Goal: Check status

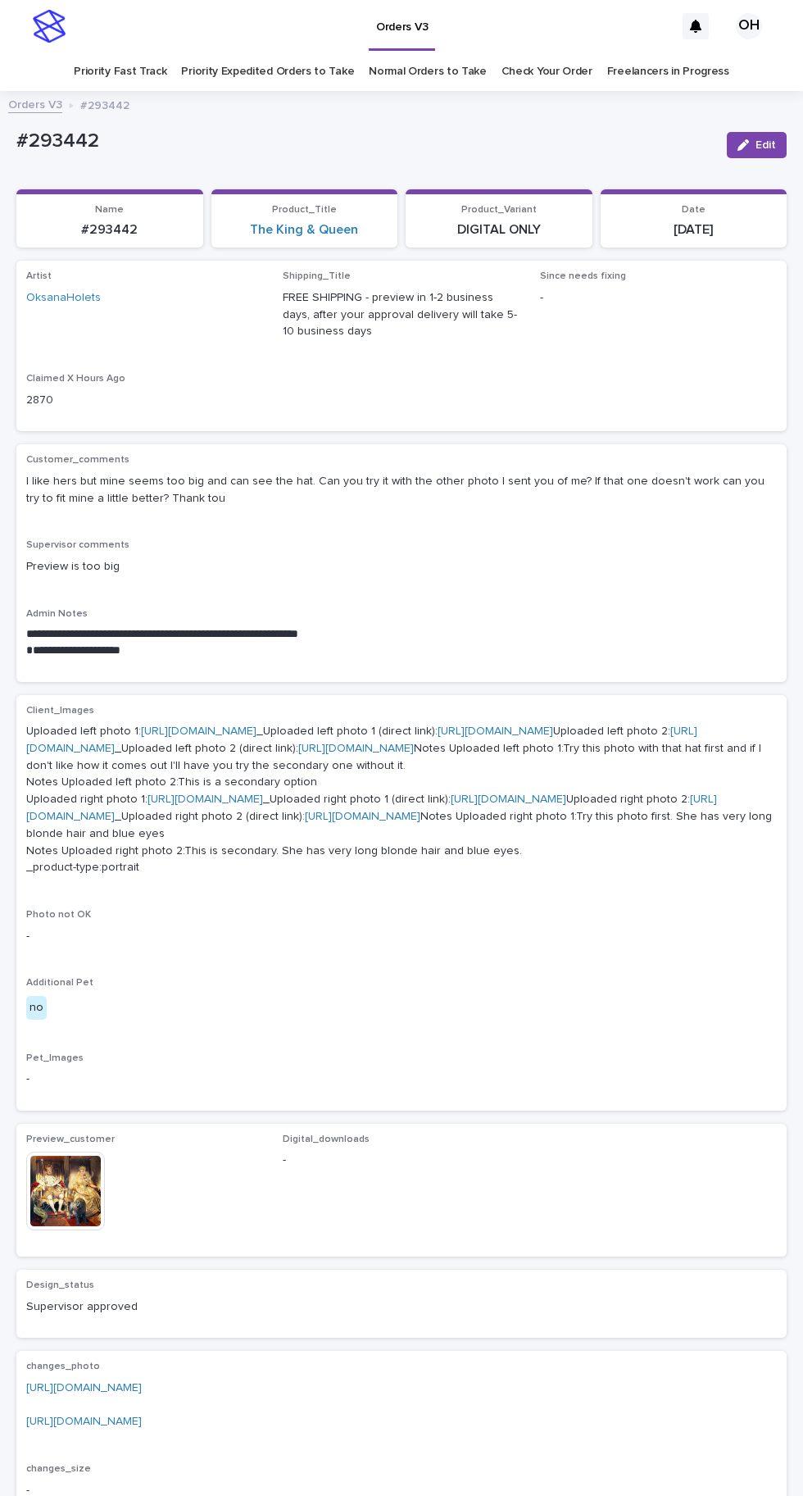
click at [529, 70] on link "Check Your Order" at bounding box center [547, 71] width 91 height 39
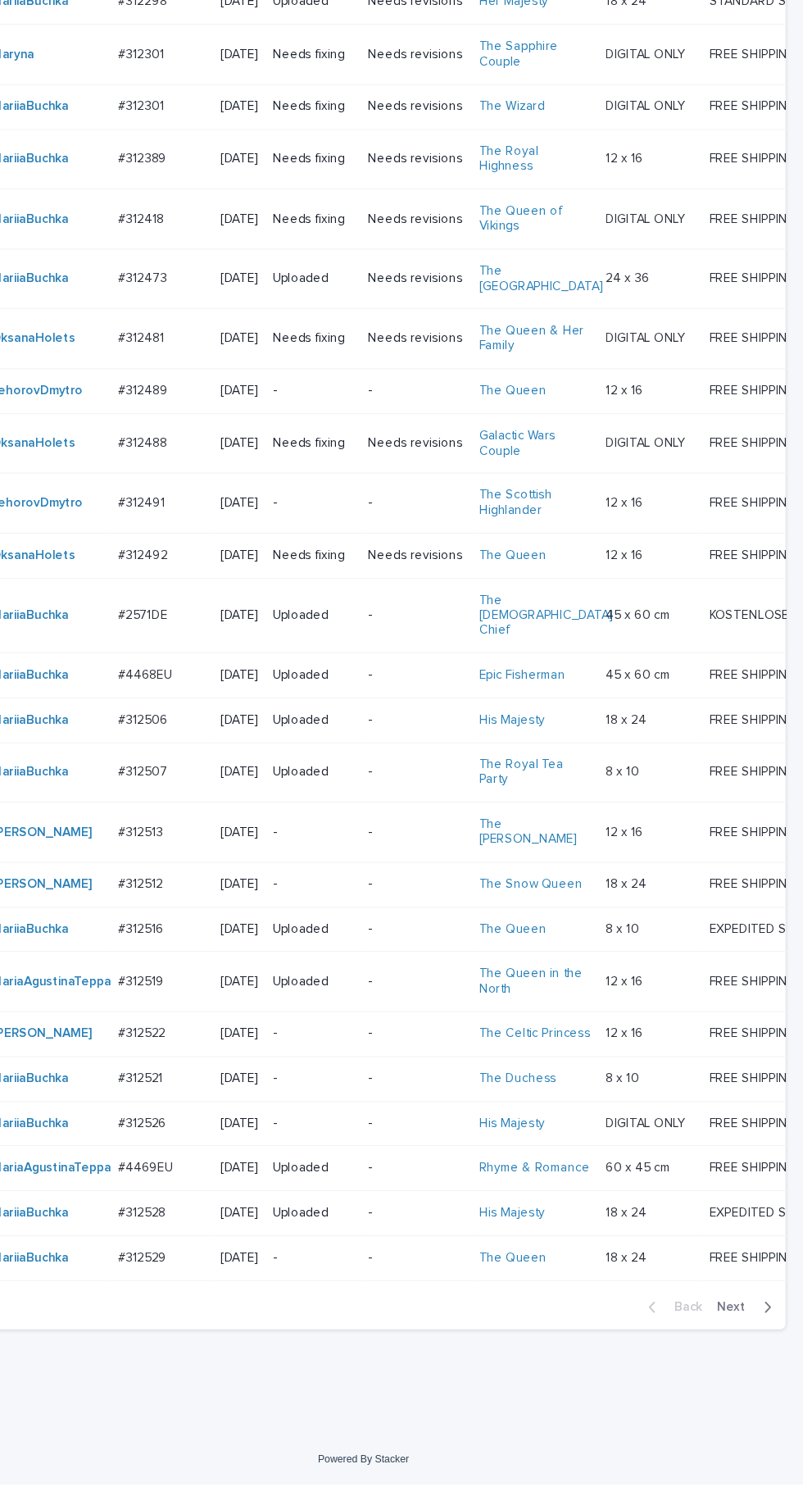
click at [752, 1339] on span "Next" at bounding box center [742, 1333] width 36 height 11
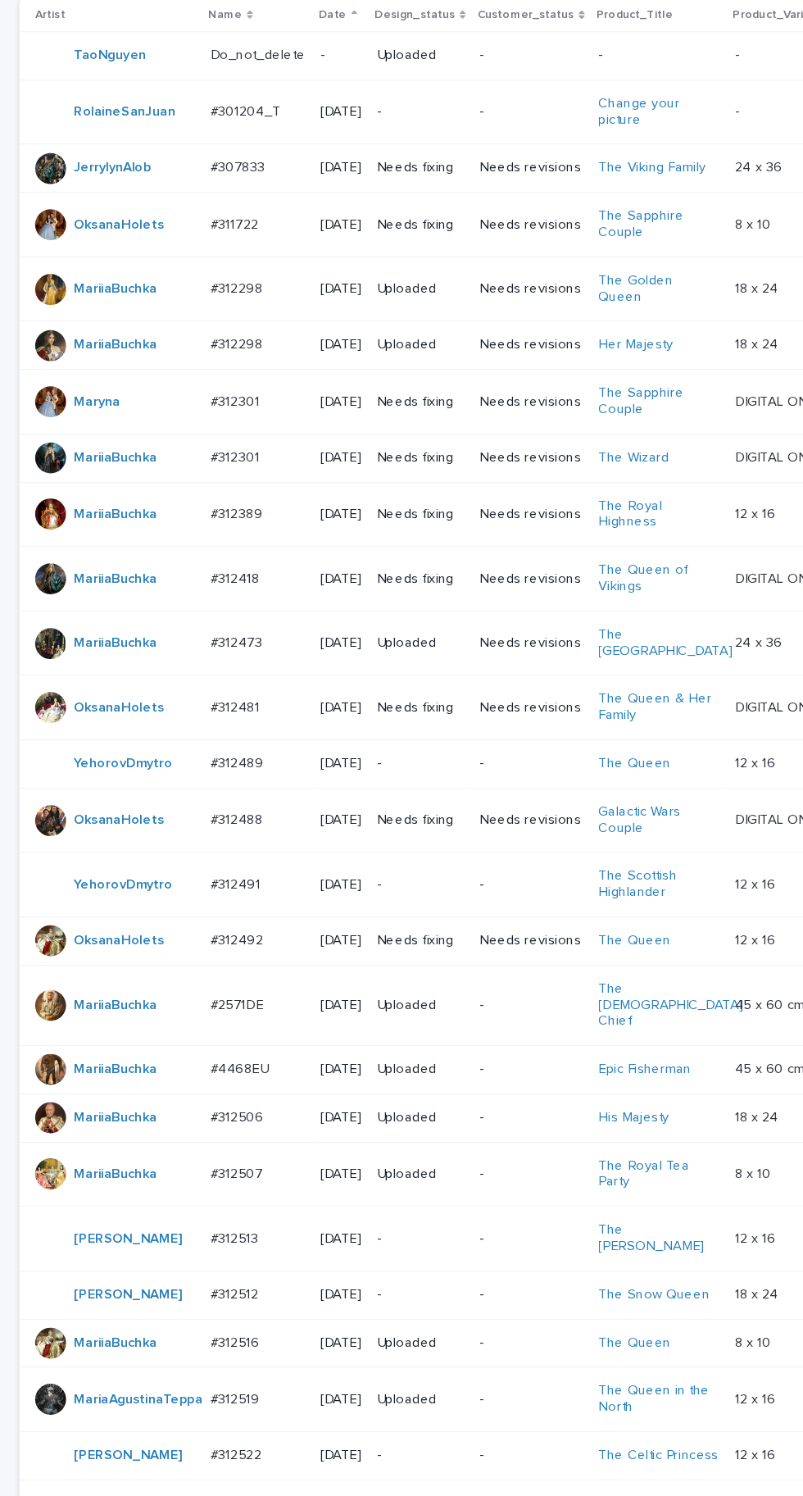
scroll to position [170, 0]
click at [220, 808] on p "#312489" at bounding box center [202, 816] width 48 height 17
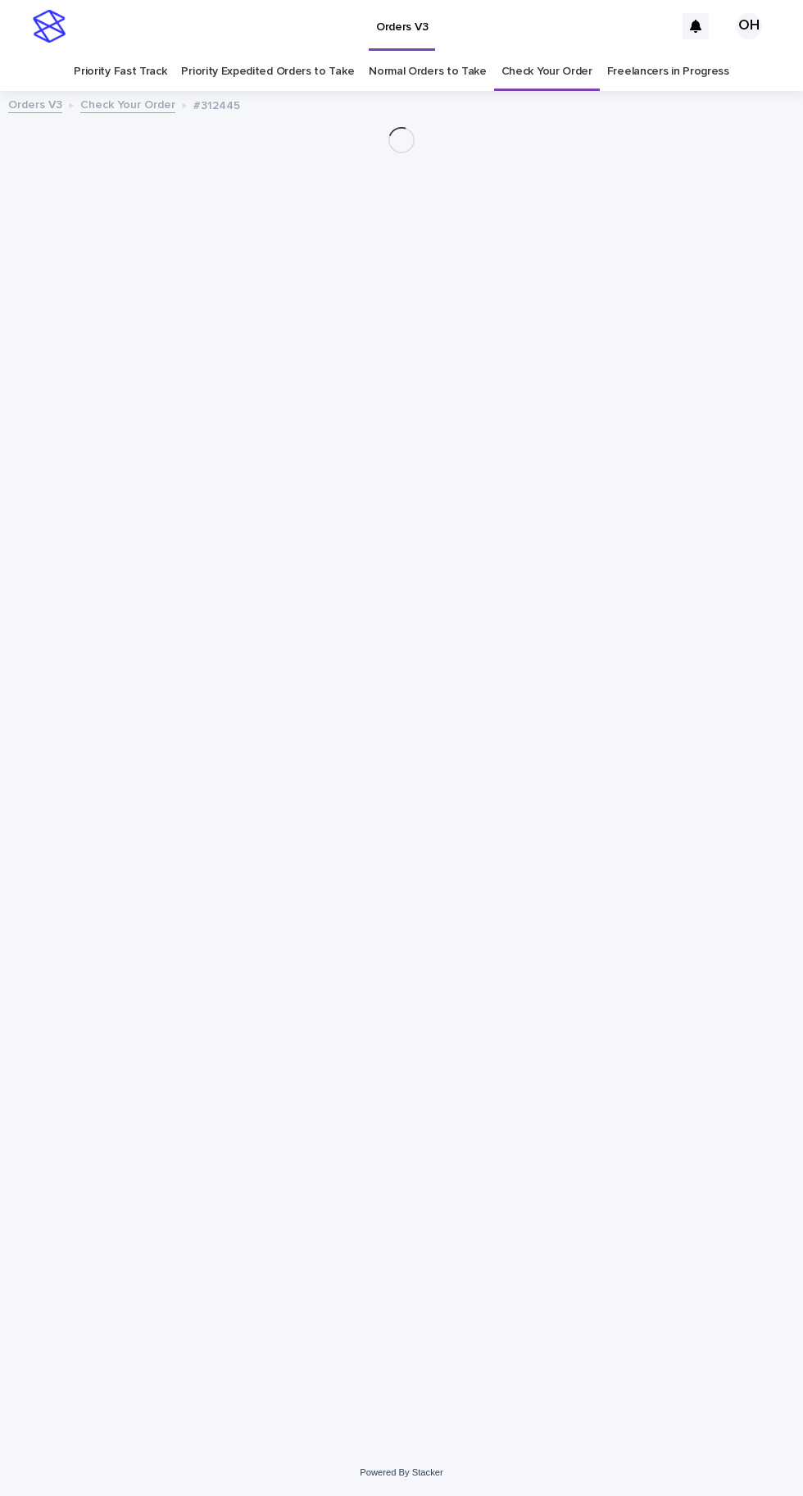
scroll to position [52, 0]
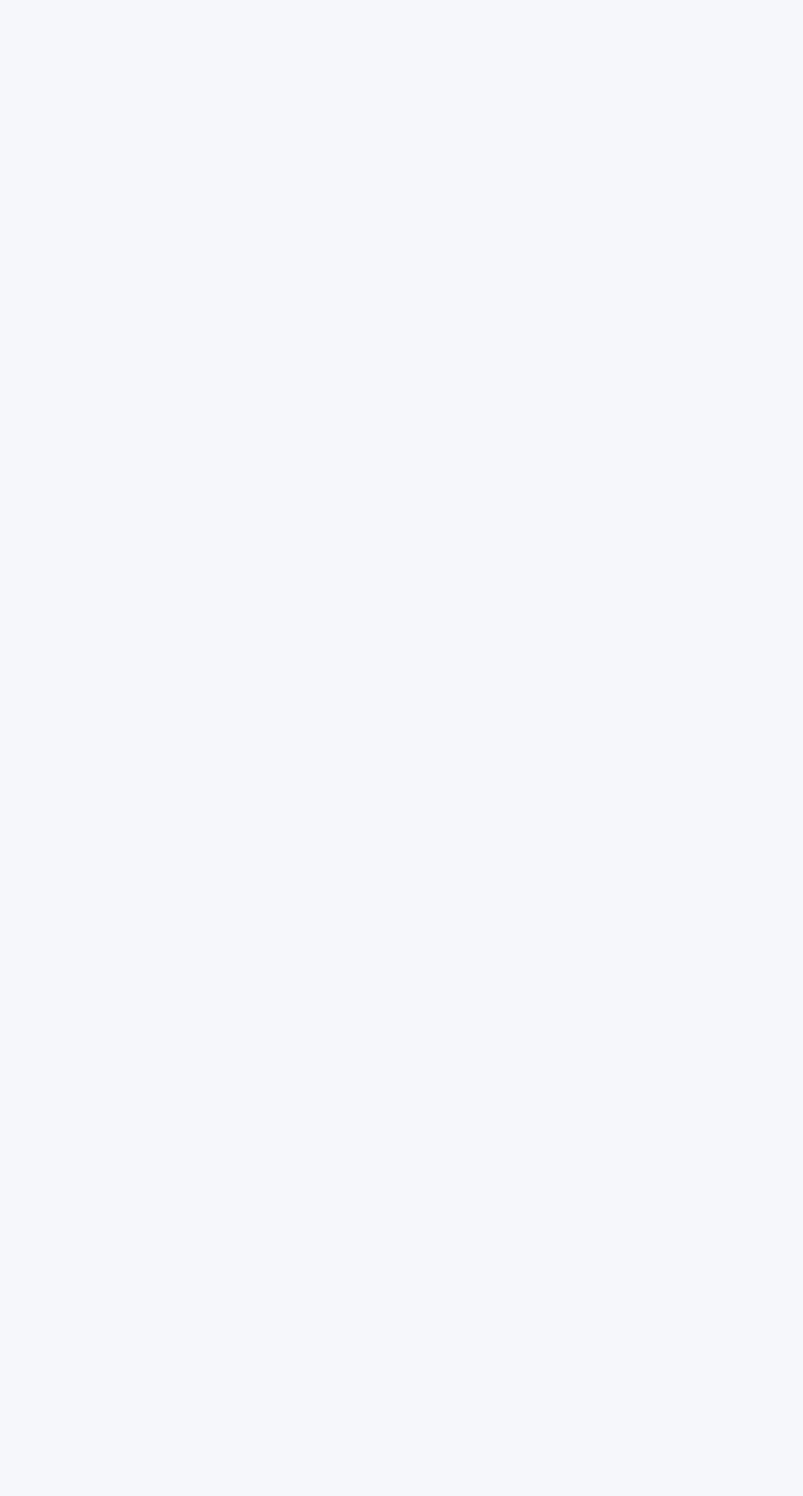
scroll to position [52, 0]
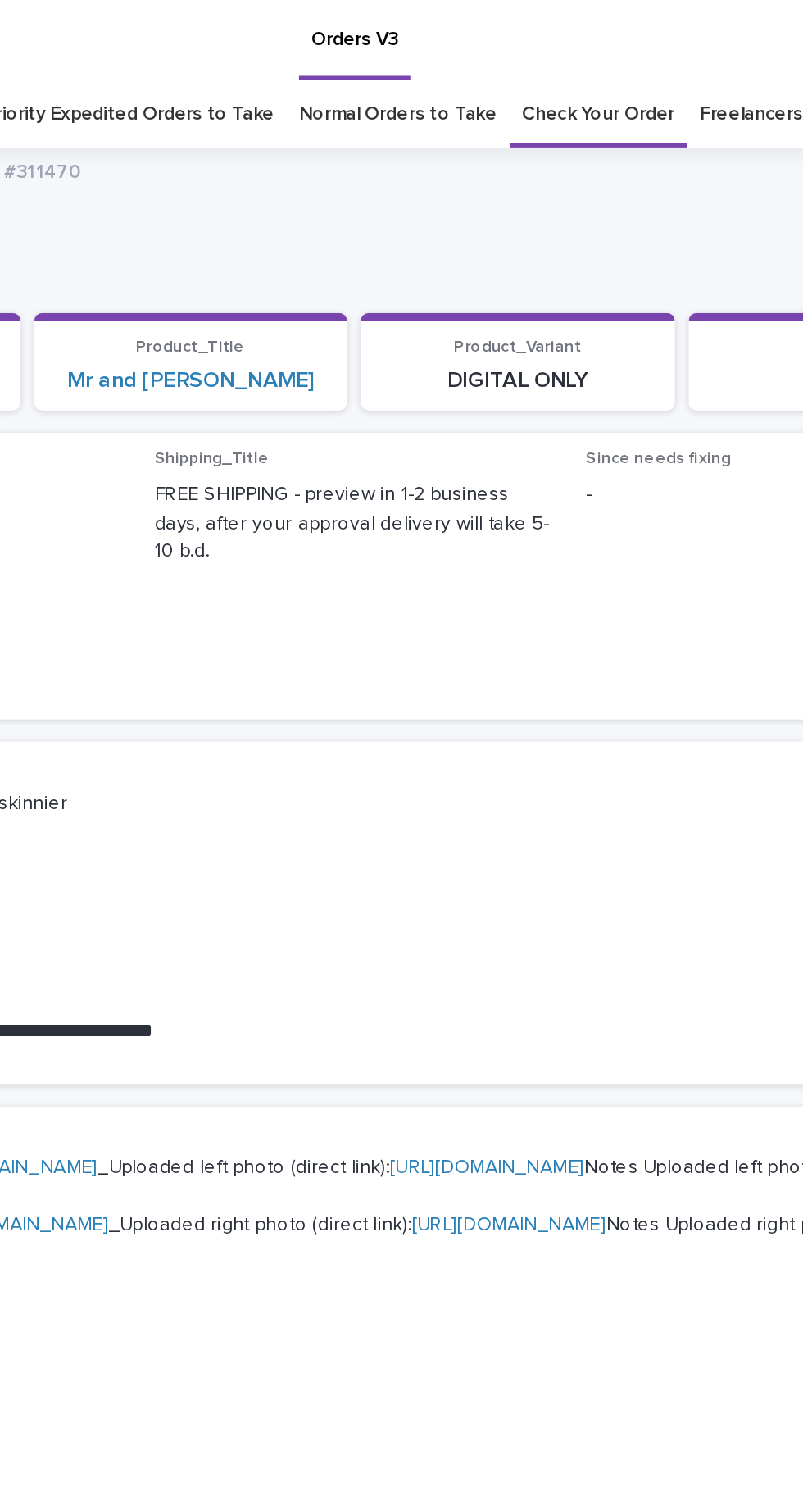
click at [556, 52] on link "Check Your Order" at bounding box center [547, 71] width 91 height 39
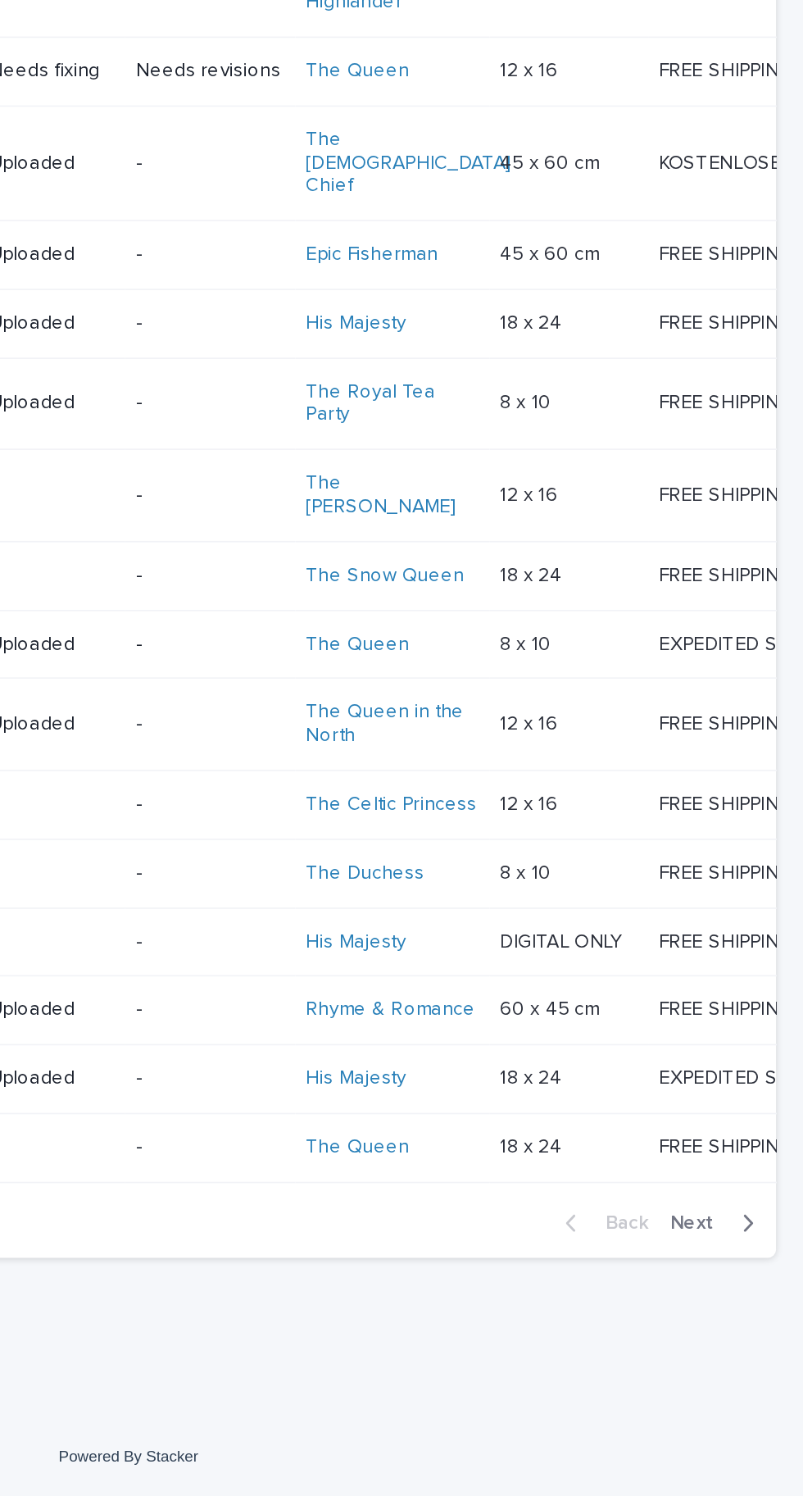
click at [737, 1339] on span "Next" at bounding box center [742, 1333] width 36 height 11
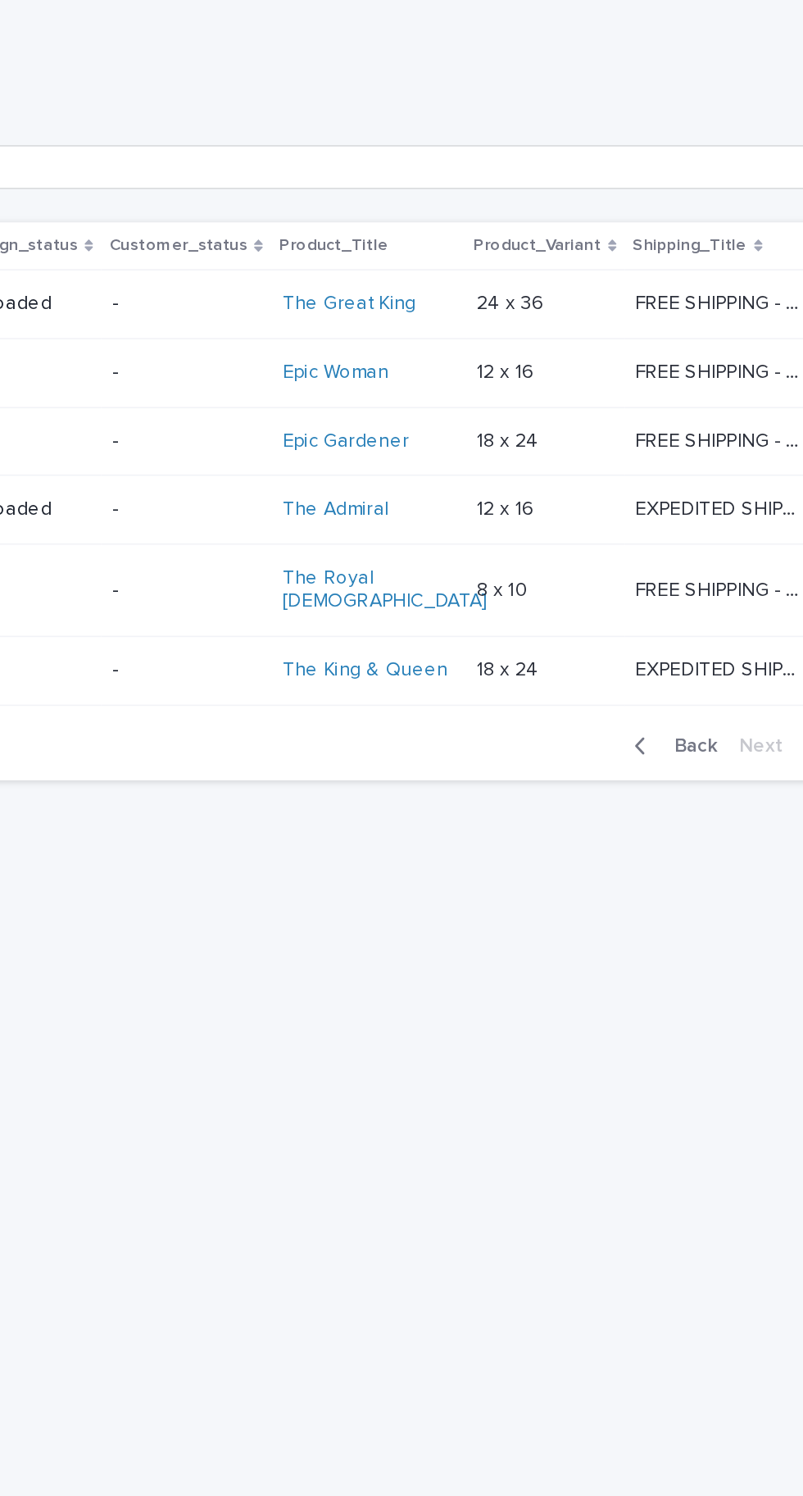
click at [680, 643] on button "Back" at bounding box center [682, 650] width 69 height 15
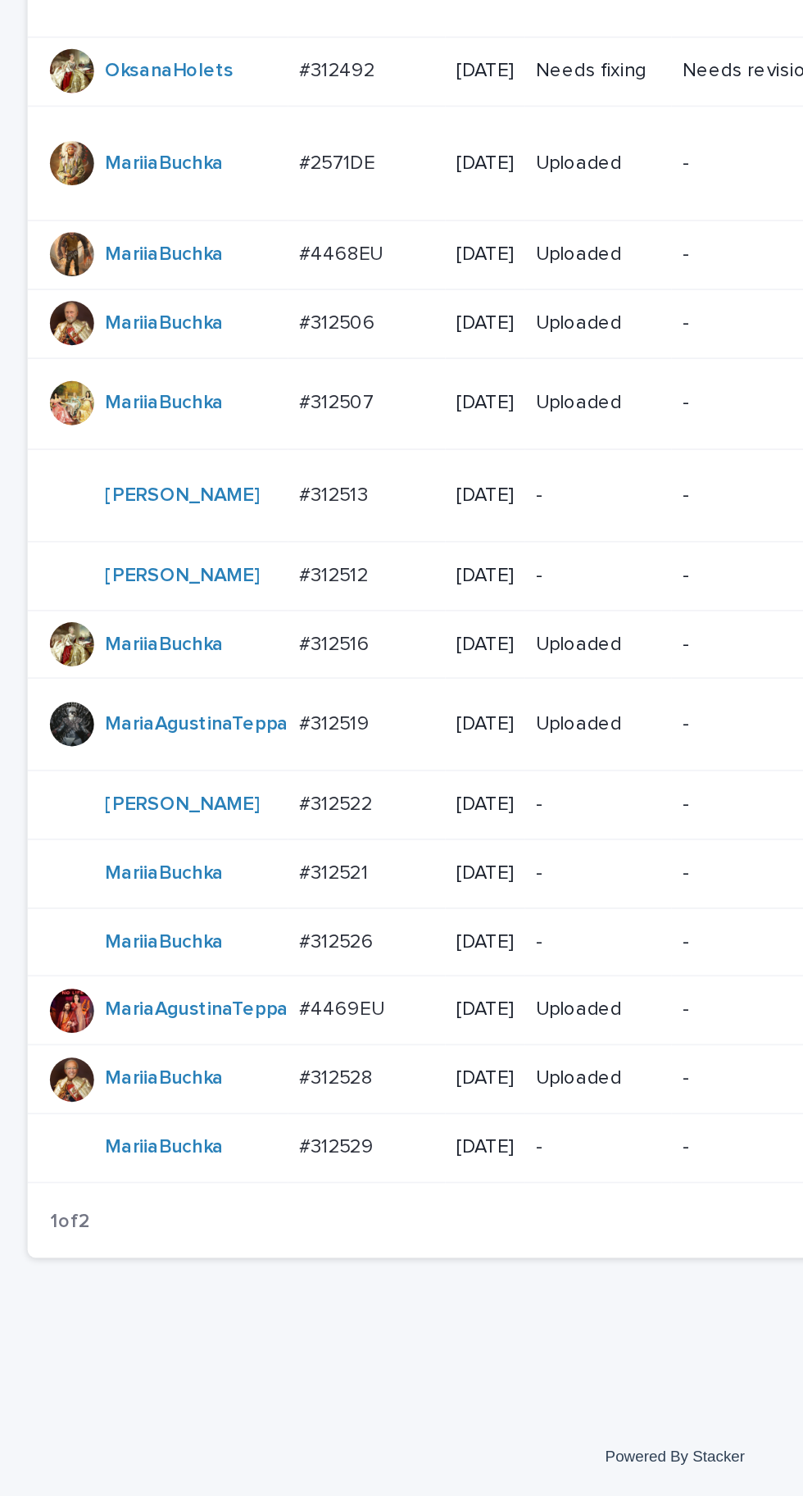
click at [211, 1220] on div "#4469EU #4469EU" at bounding box center [218, 1206] width 80 height 27
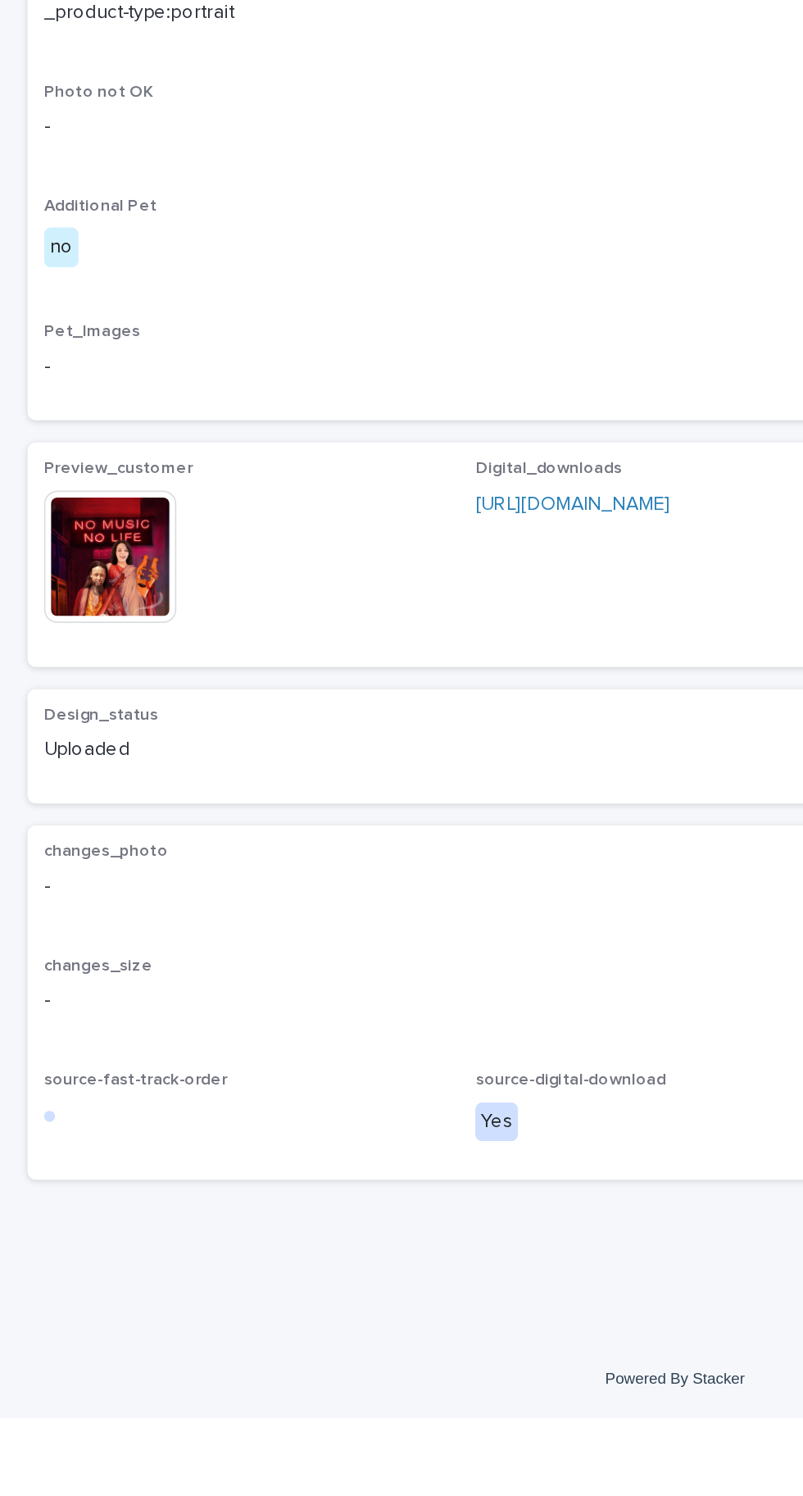
scroll to position [71, 0]
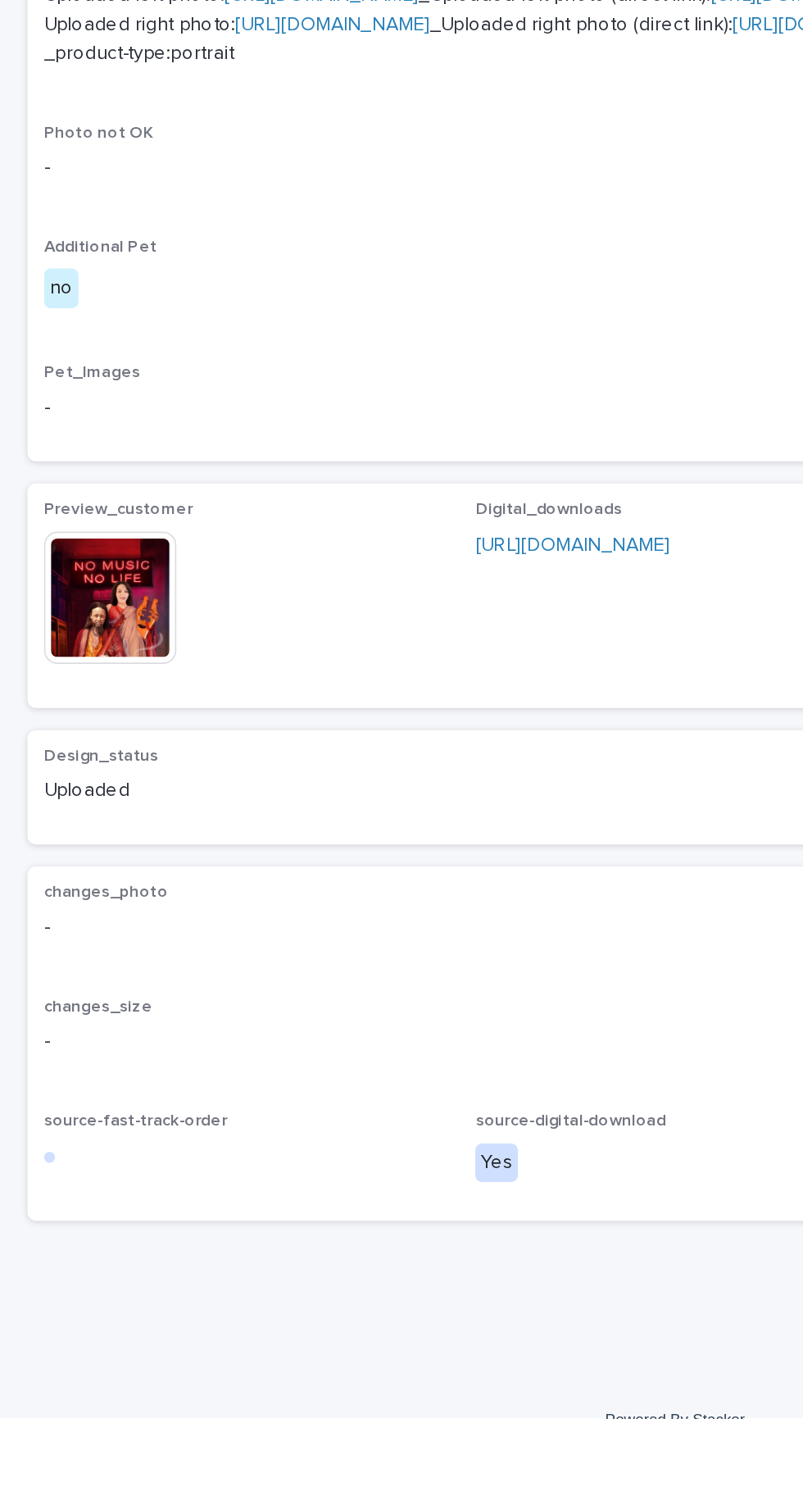
click at [82, 1047] on img at bounding box center [65, 1008] width 79 height 79
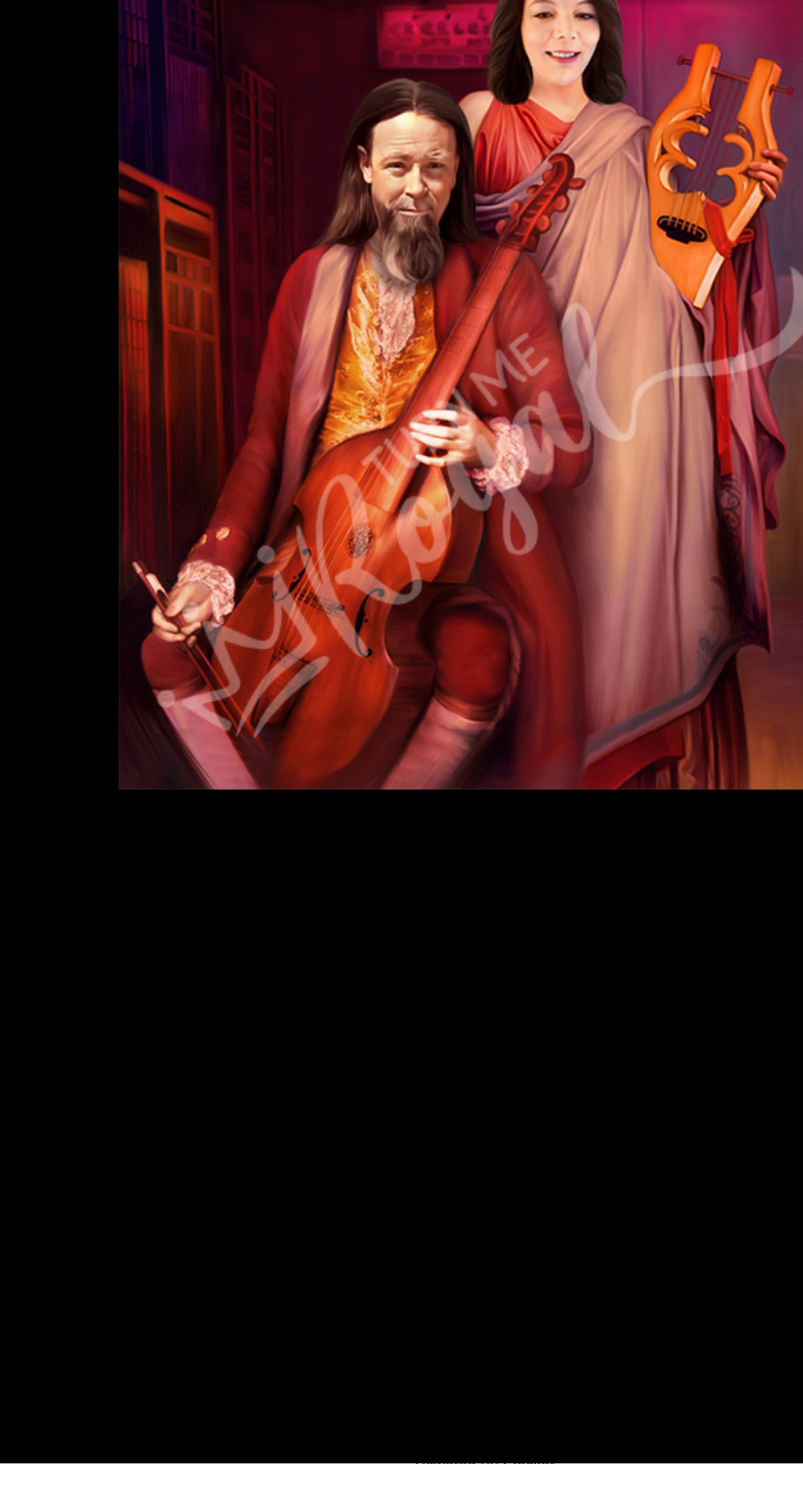
scroll to position [0, 0]
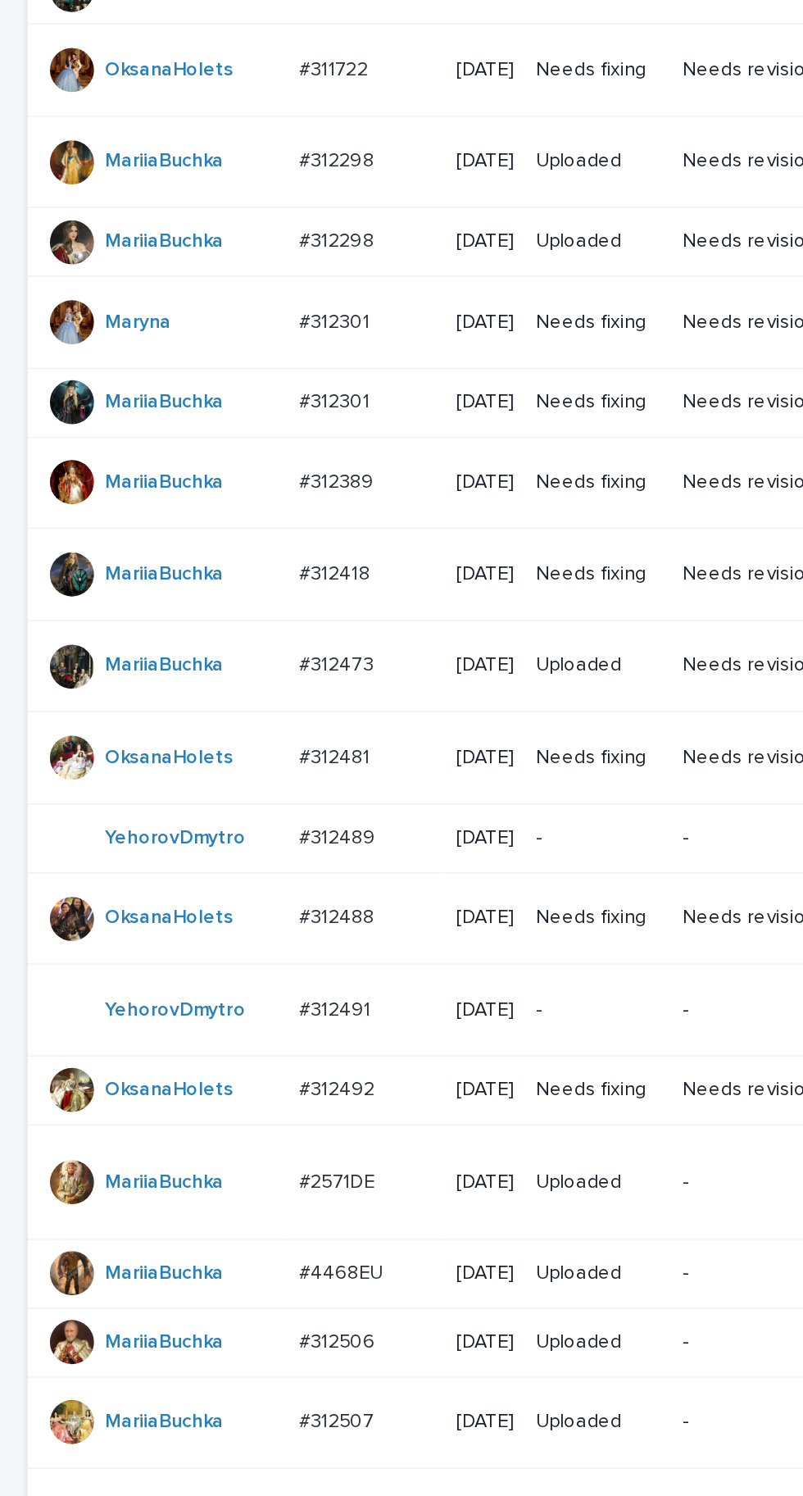
scroll to position [573, 0]
click at [216, 638] on p "#312492" at bounding box center [202, 646] width 48 height 17
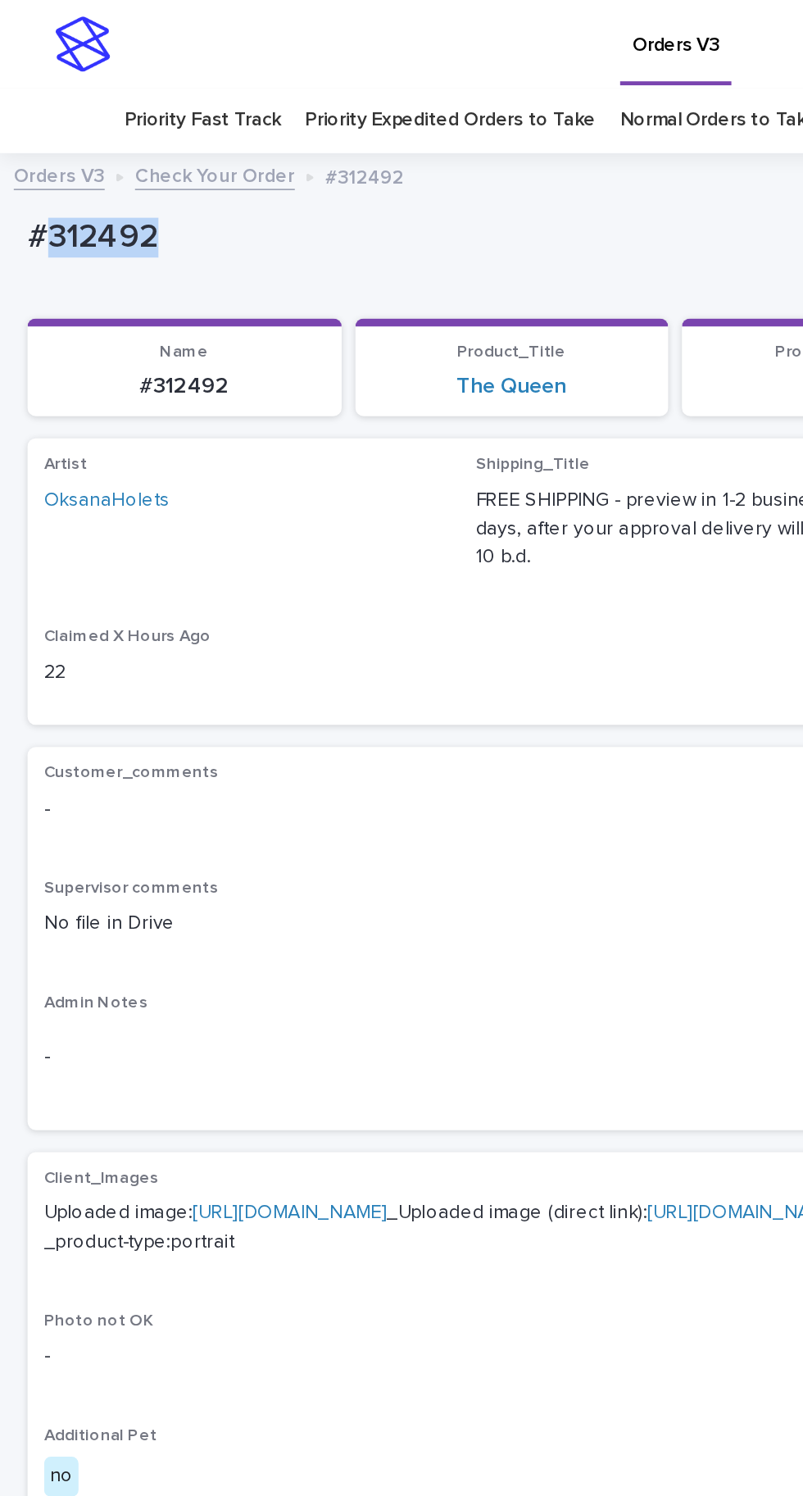
click at [297, 454] on div "Customer_comments -" at bounding box center [401, 478] width 751 height 48
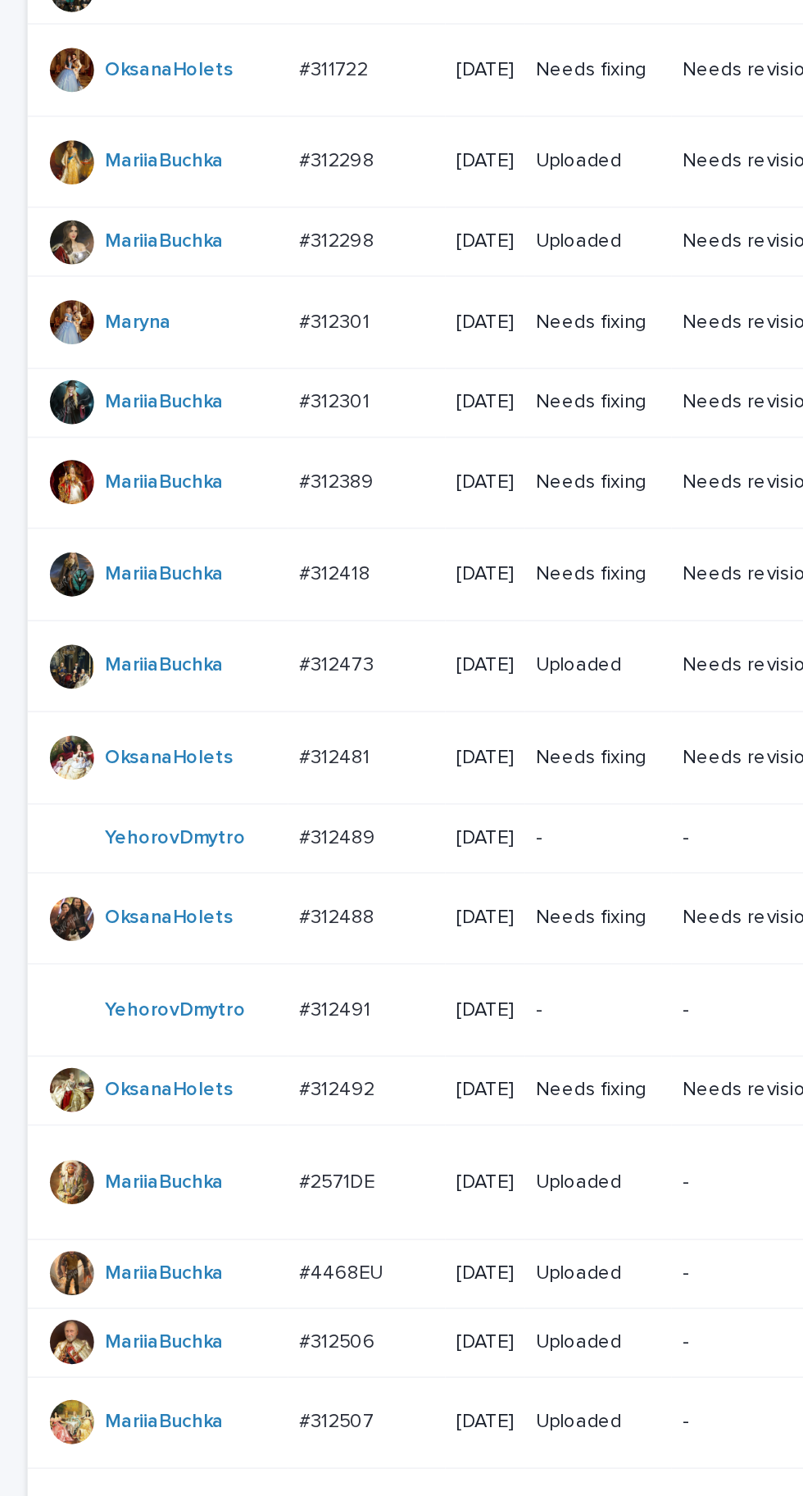
scroll to position [573, 0]
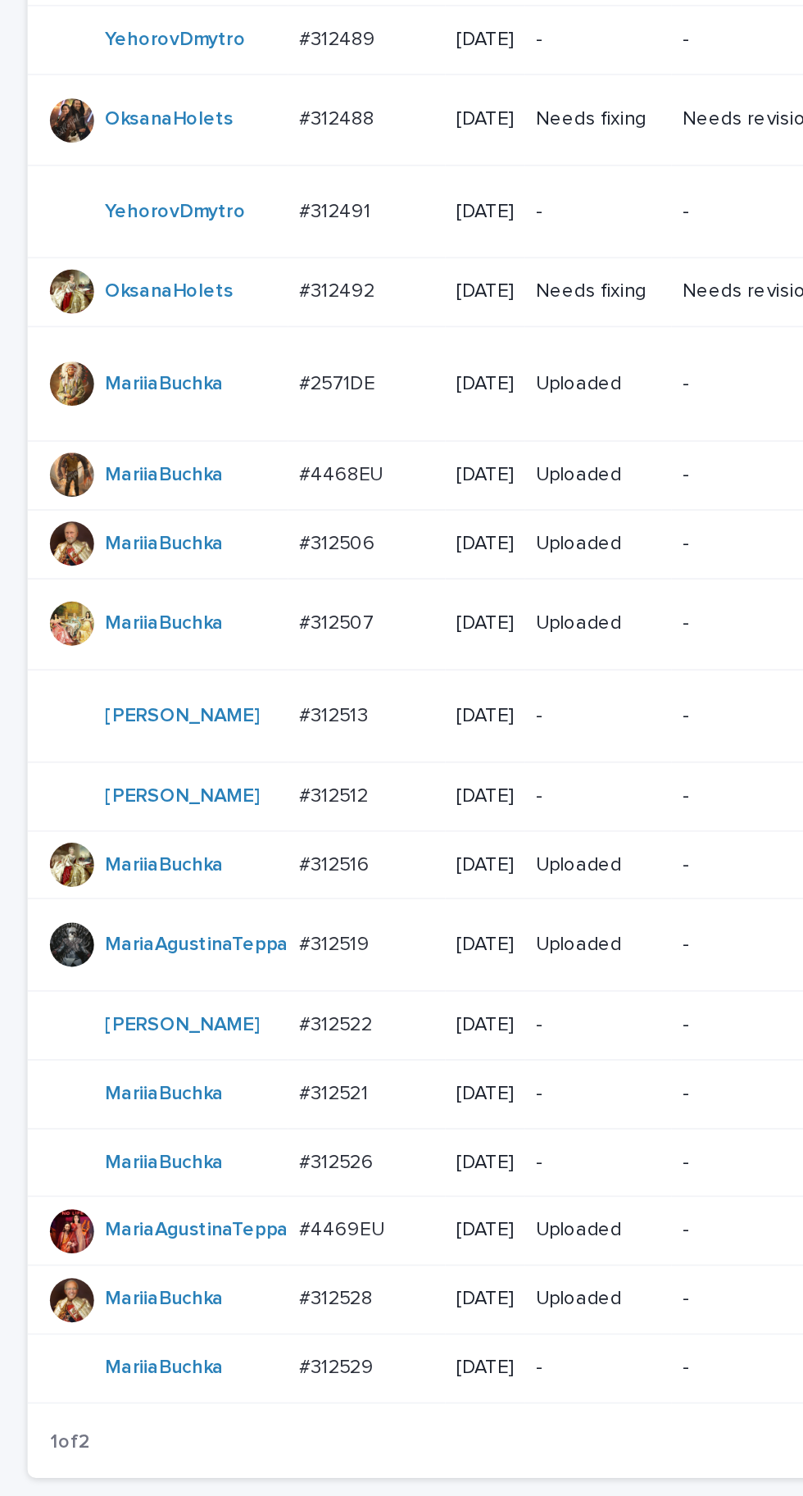
click at [32, 1002] on div at bounding box center [43, 989] width 26 height 26
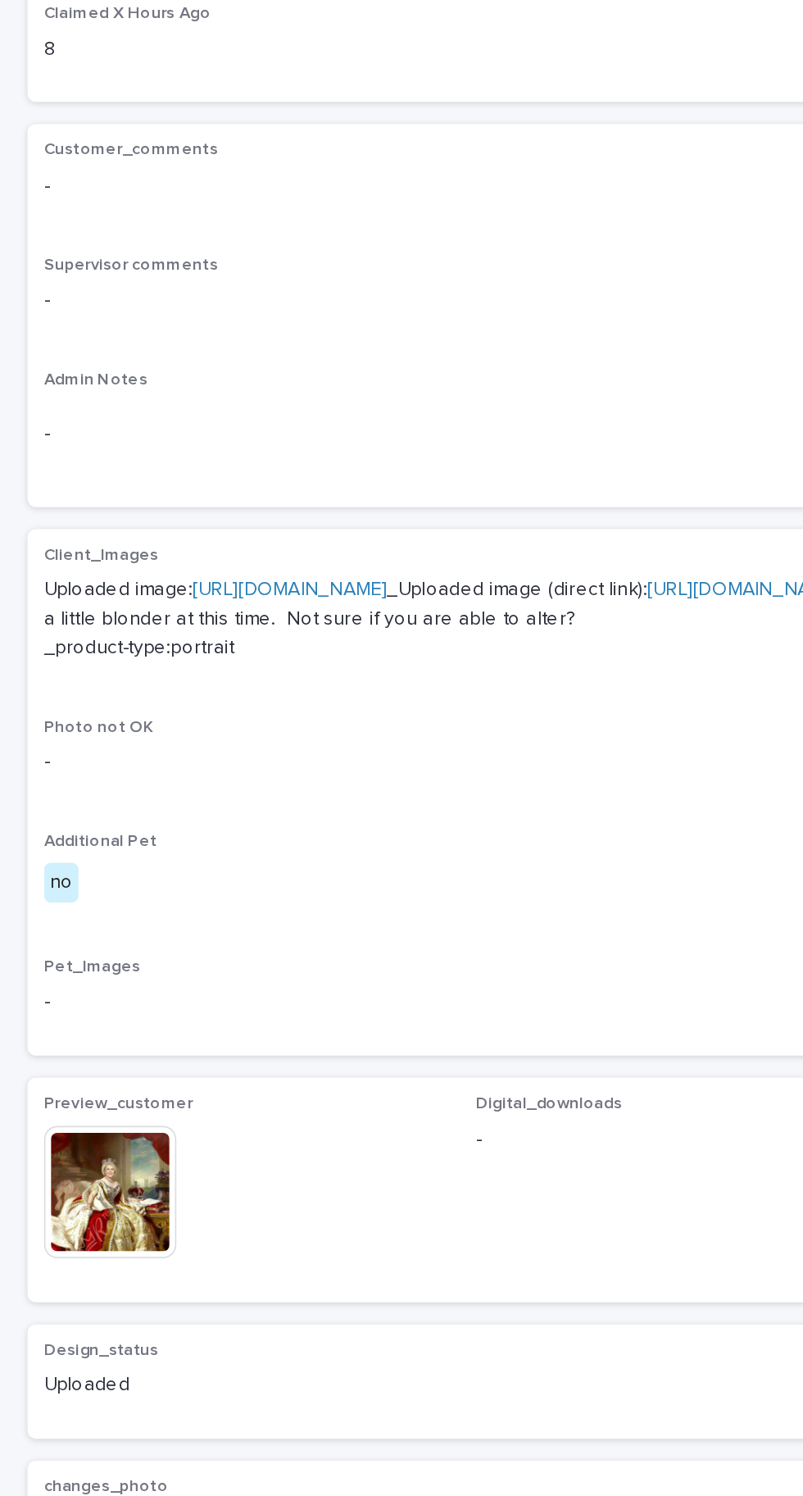
click at [69, 1033] on img at bounding box center [65, 1030] width 79 height 79
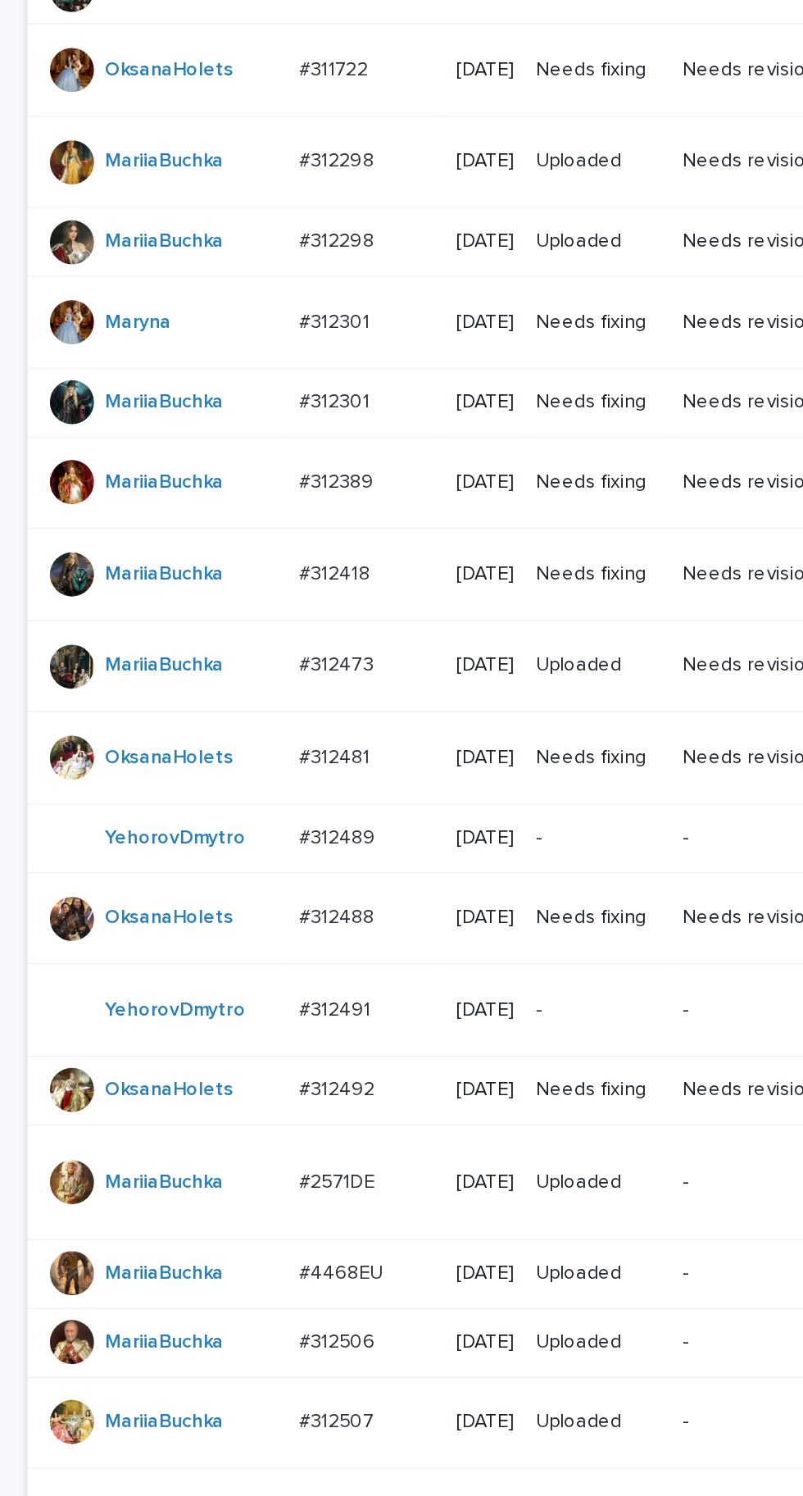
scroll to position [573, 0]
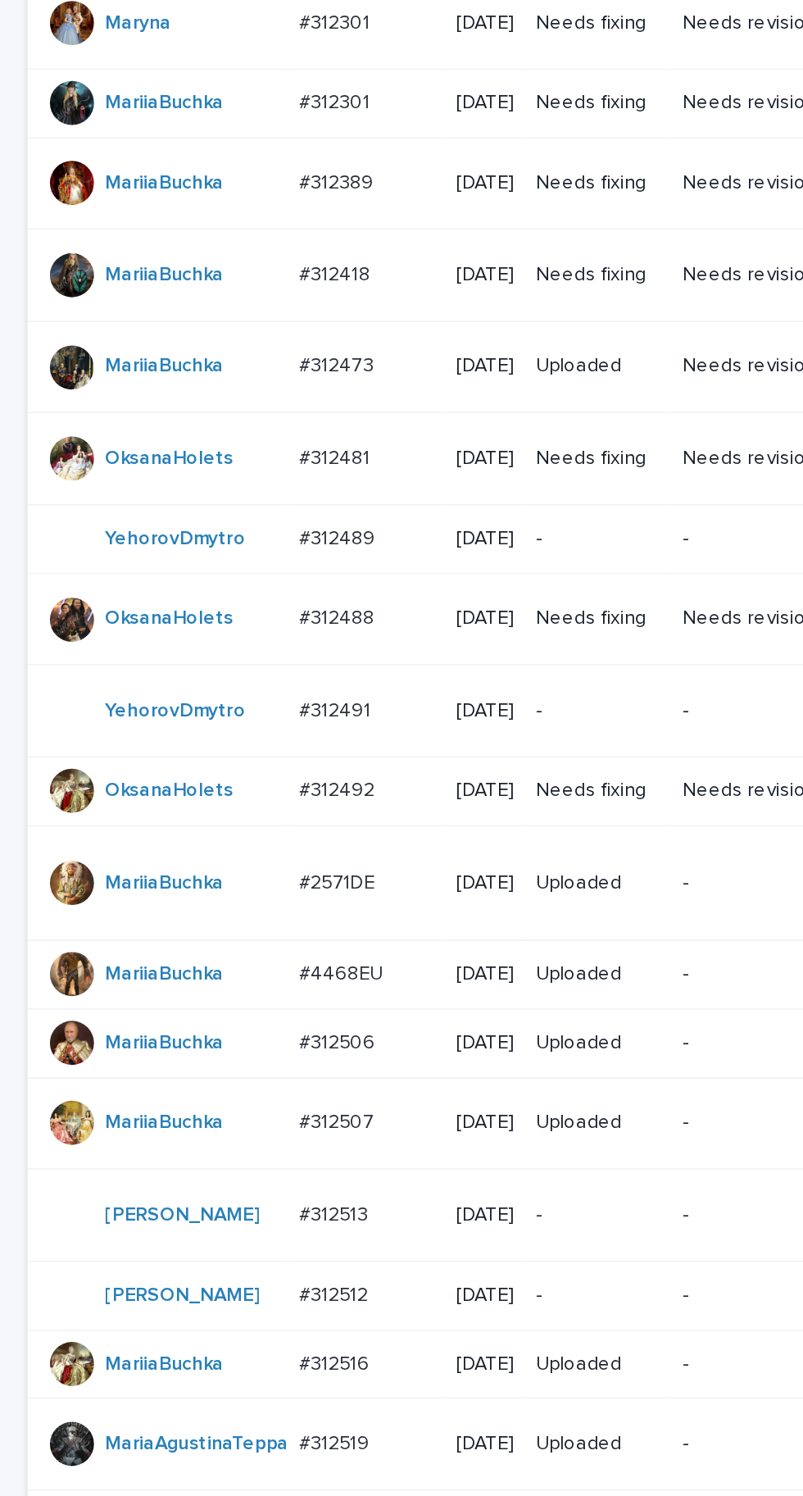
click at [215, 638] on p "#312492" at bounding box center [202, 646] width 48 height 17
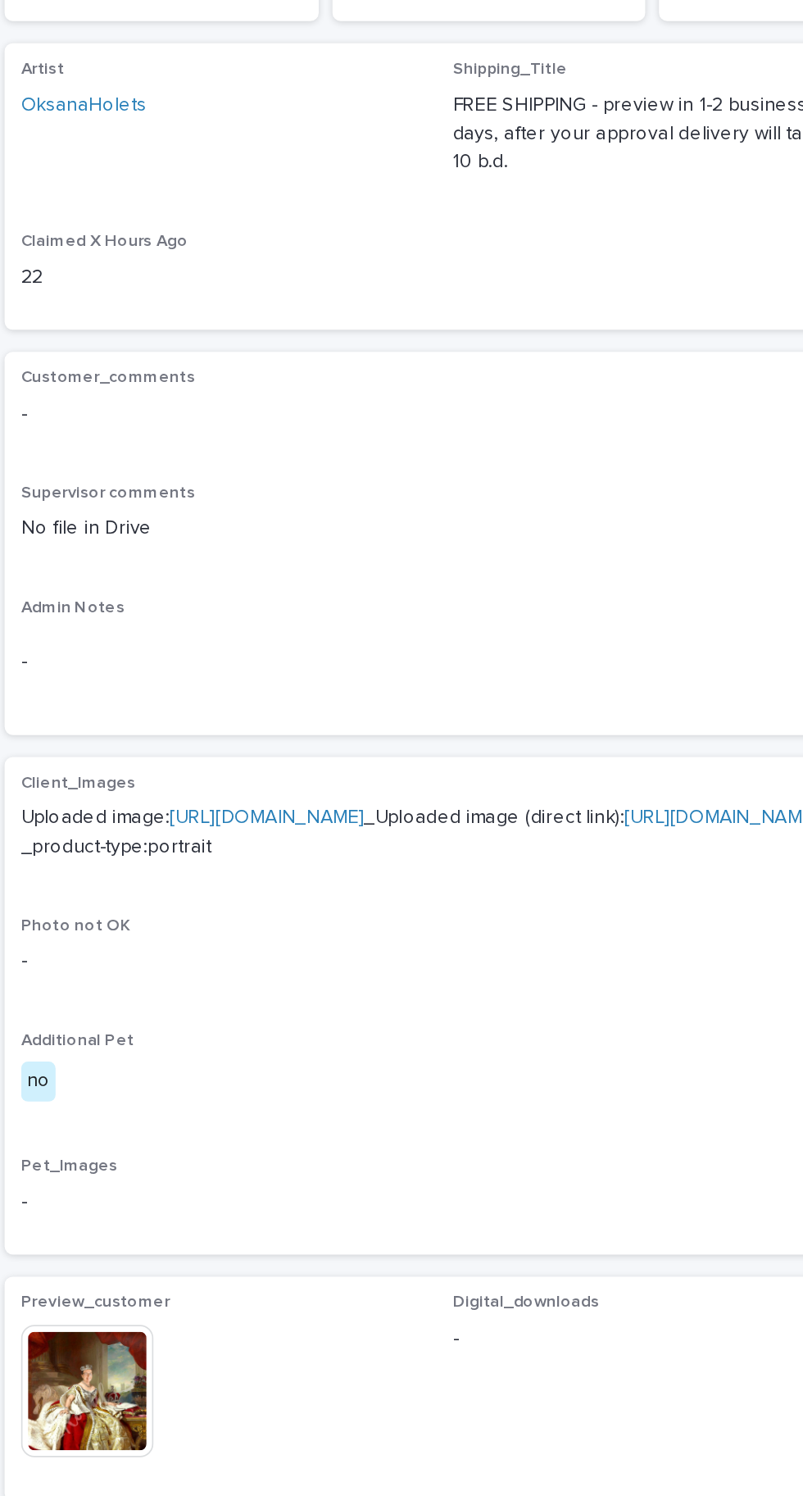
scroll to position [49, 0]
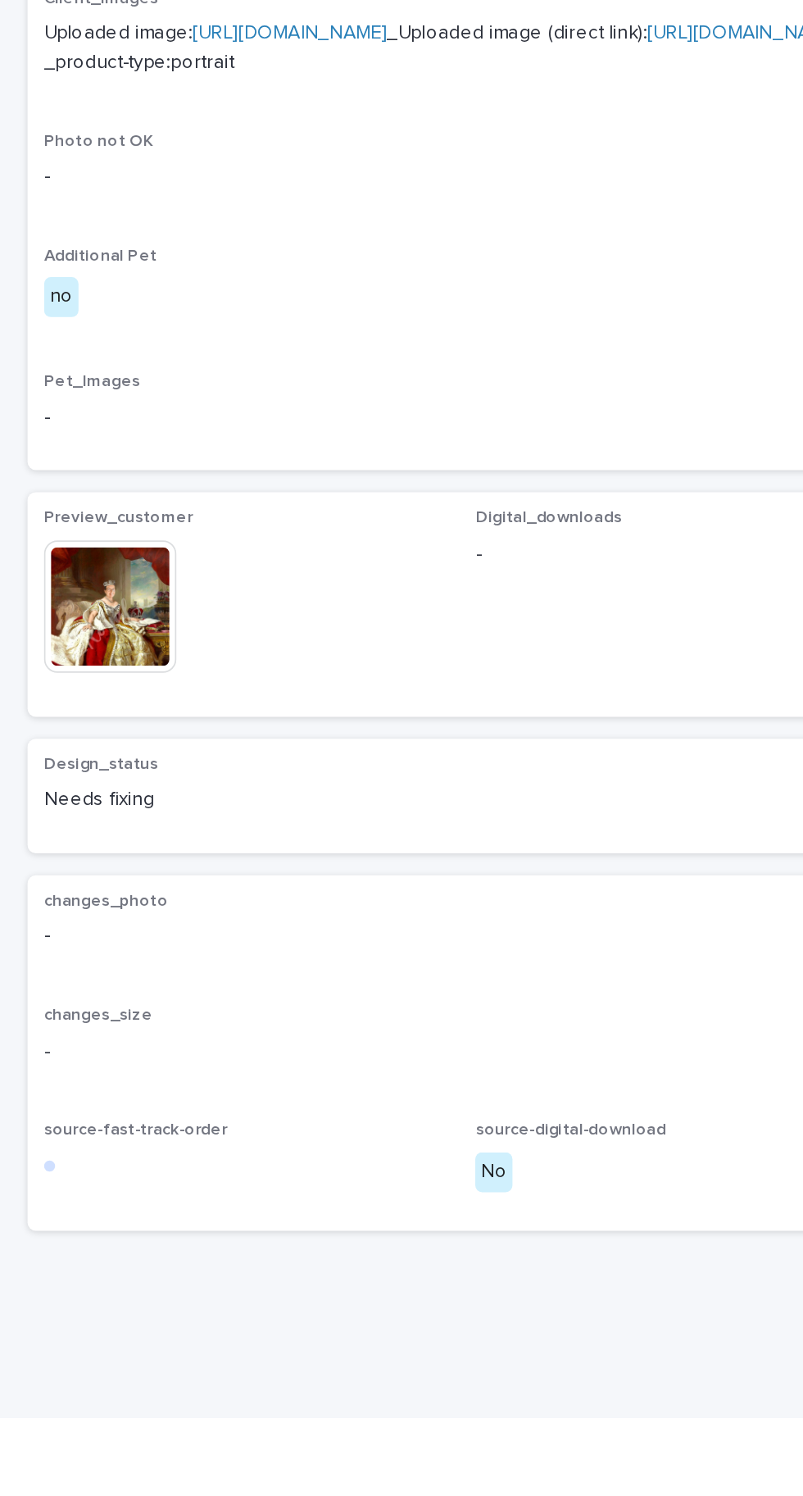
click at [59, 1052] on img at bounding box center [65, 1013] width 79 height 79
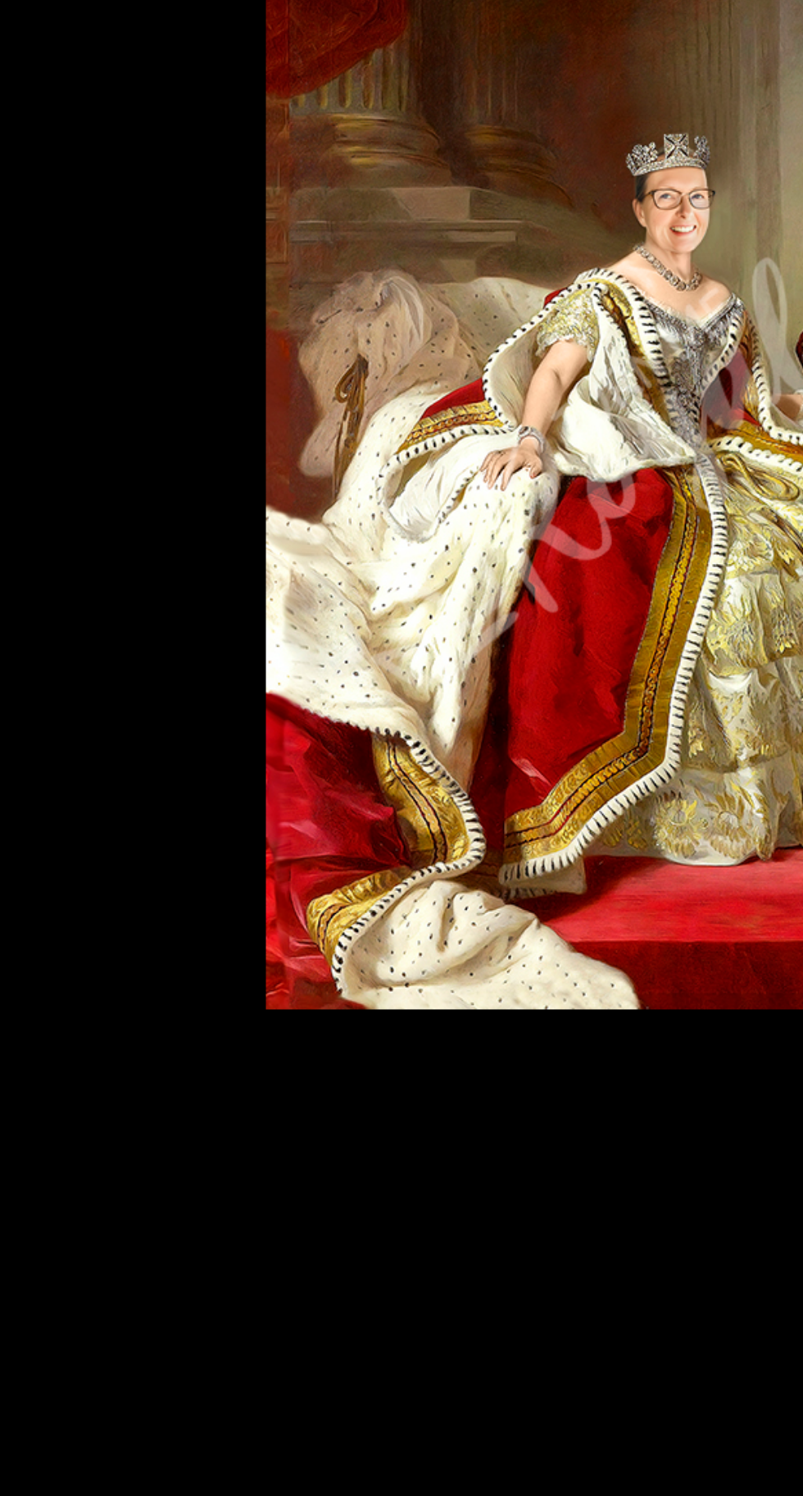
scroll to position [0, 0]
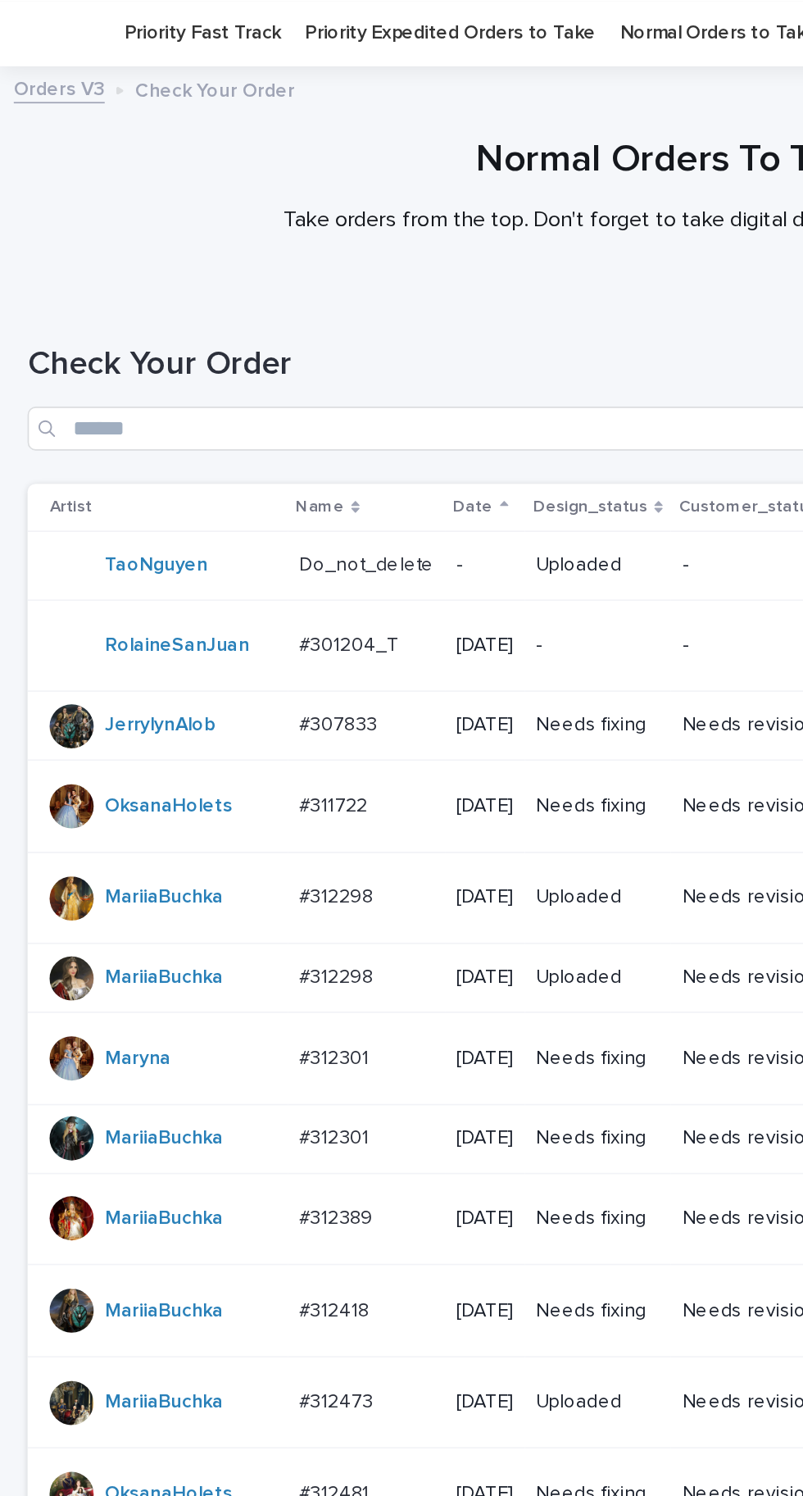
scroll to position [573, 0]
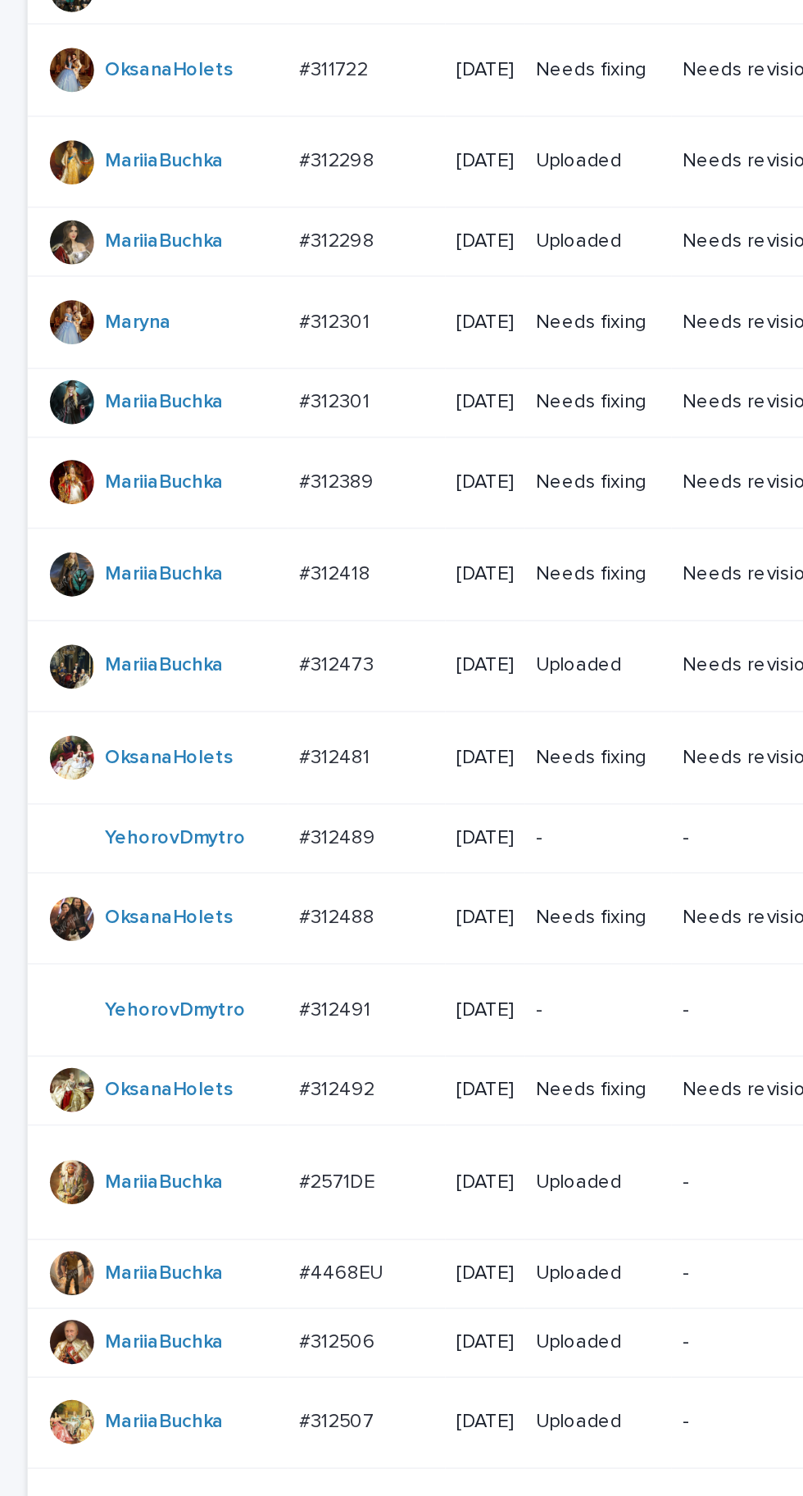
click at [212, 638] on p "#312492" at bounding box center [202, 646] width 48 height 17
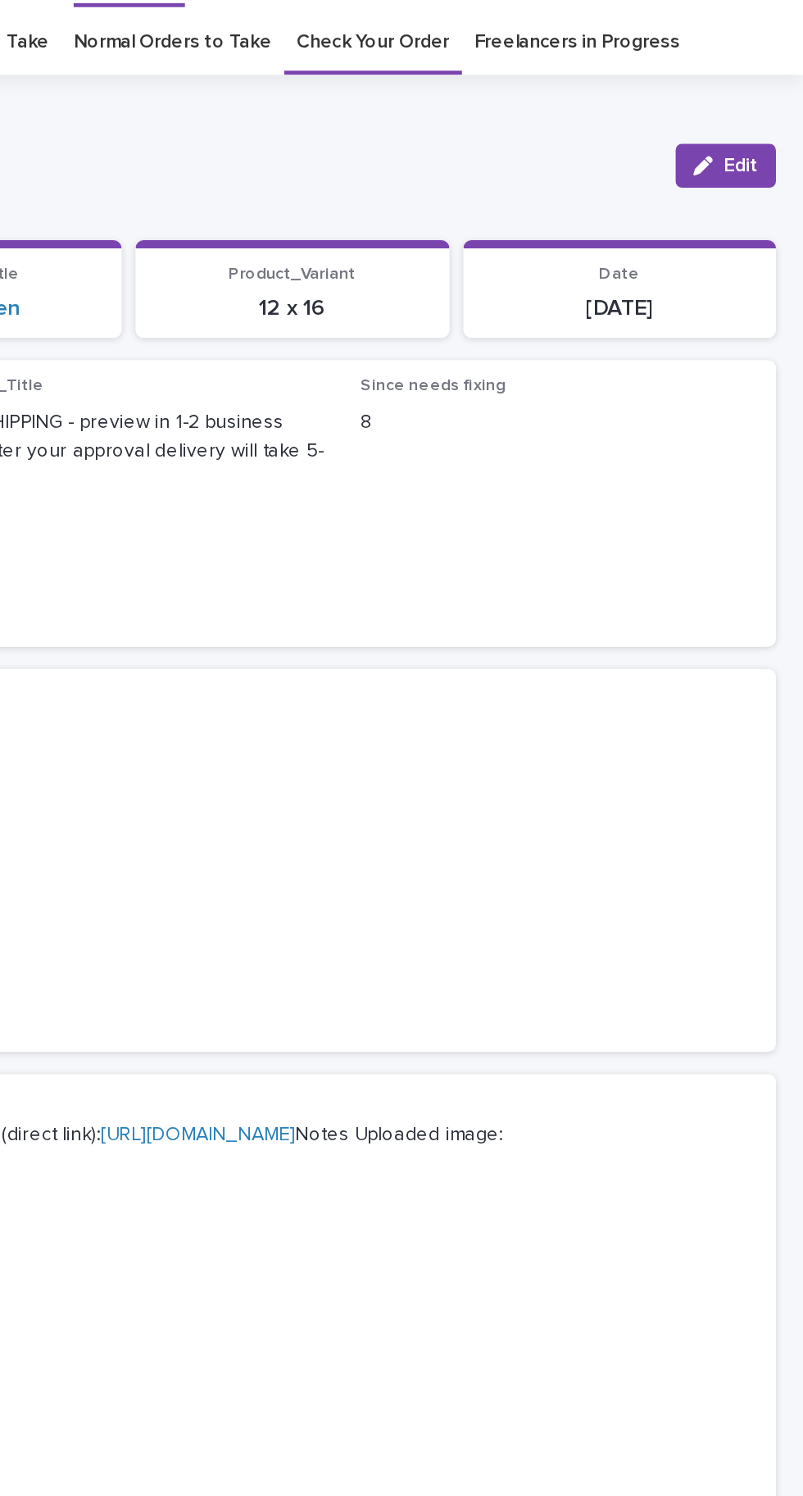
click at [768, 137] on button "Edit" at bounding box center [757, 145] width 60 height 26
click at [765, 136] on button "Save" at bounding box center [752, 145] width 70 height 26
click at [775, 135] on button "Edit" at bounding box center [757, 145] width 60 height 26
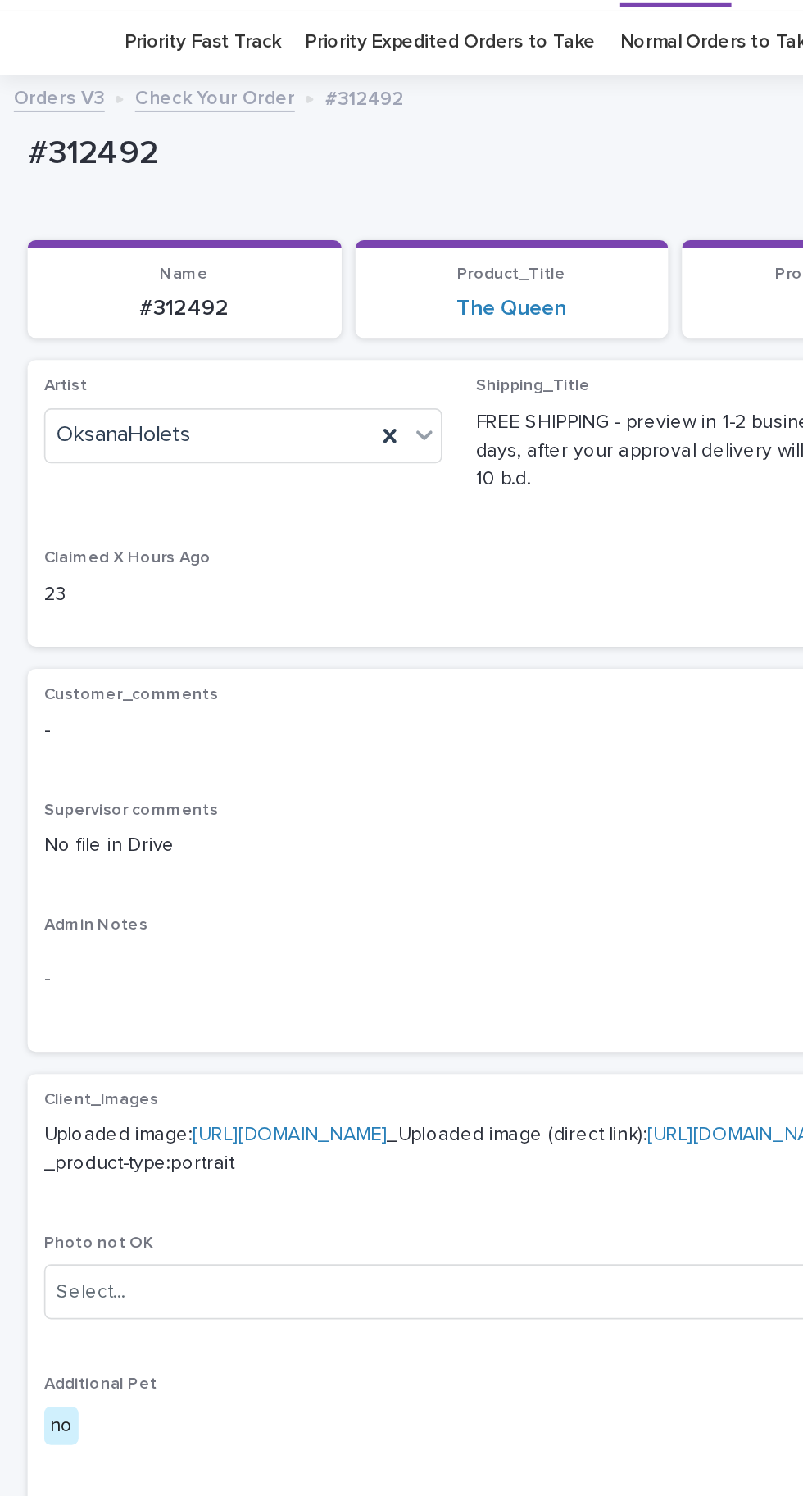
scroll to position [89, 0]
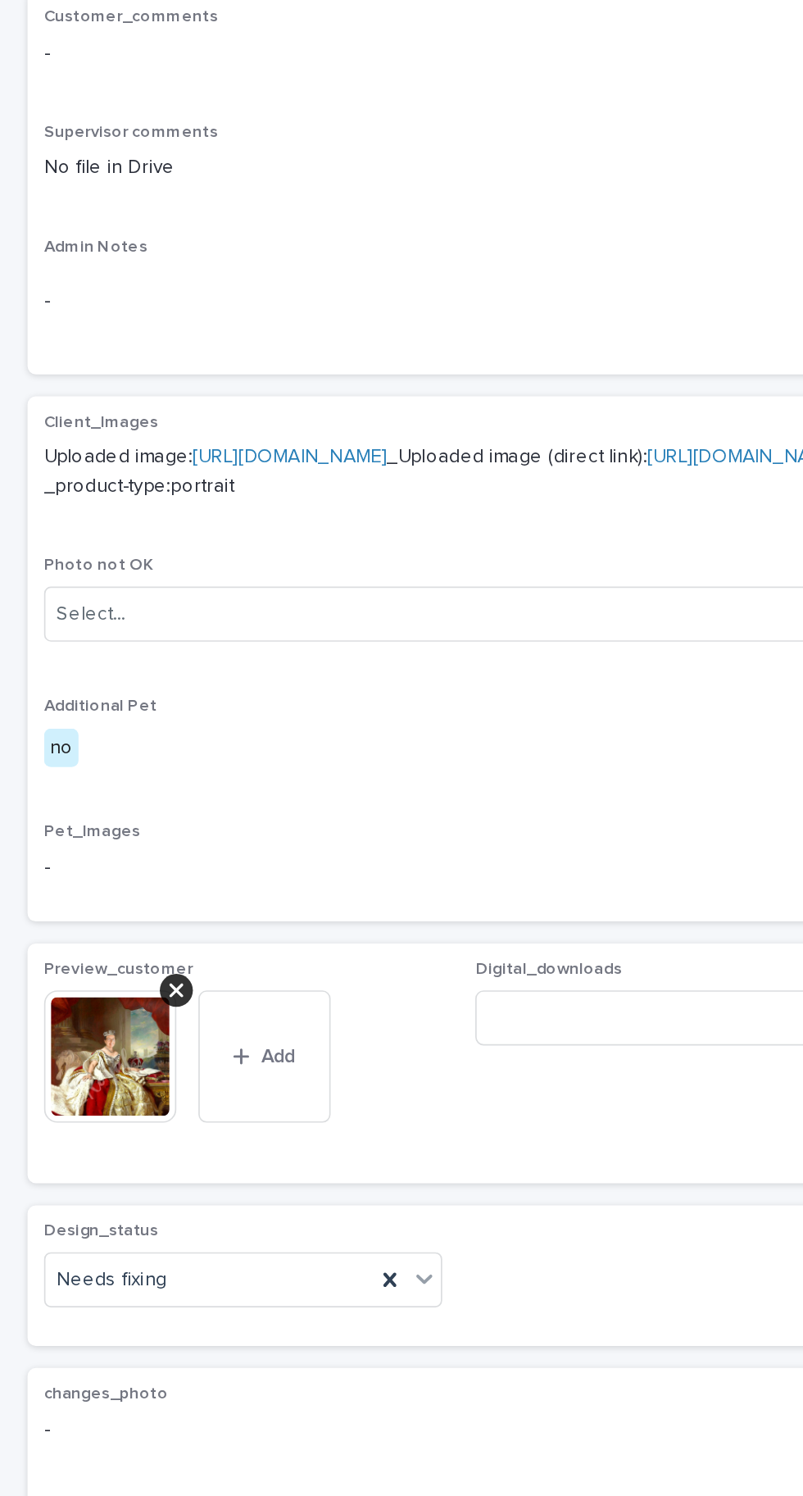
click at [236, 1129] on icon at bounding box center [232, 1121] width 16 height 16
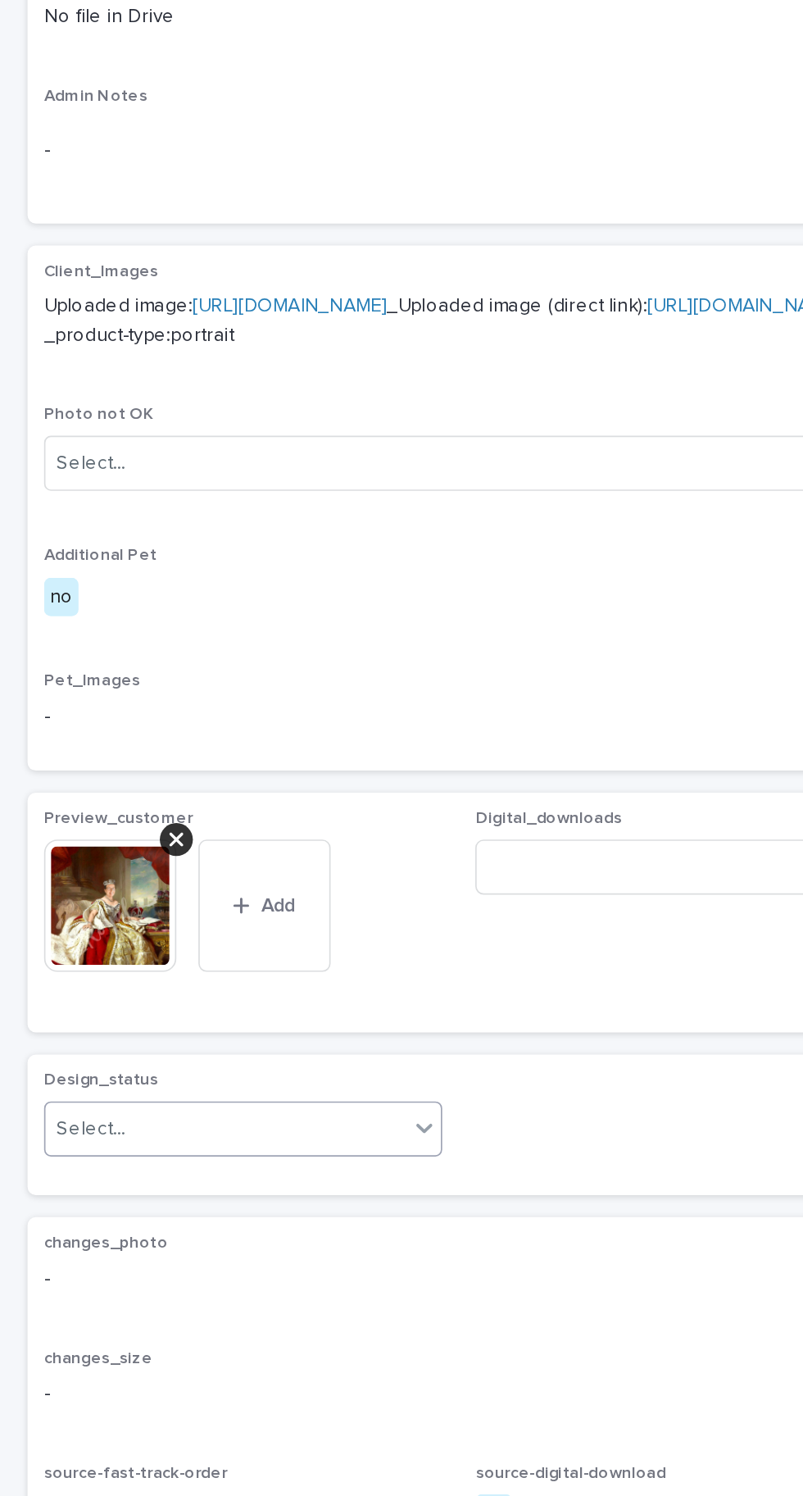
scroll to position [0, 0]
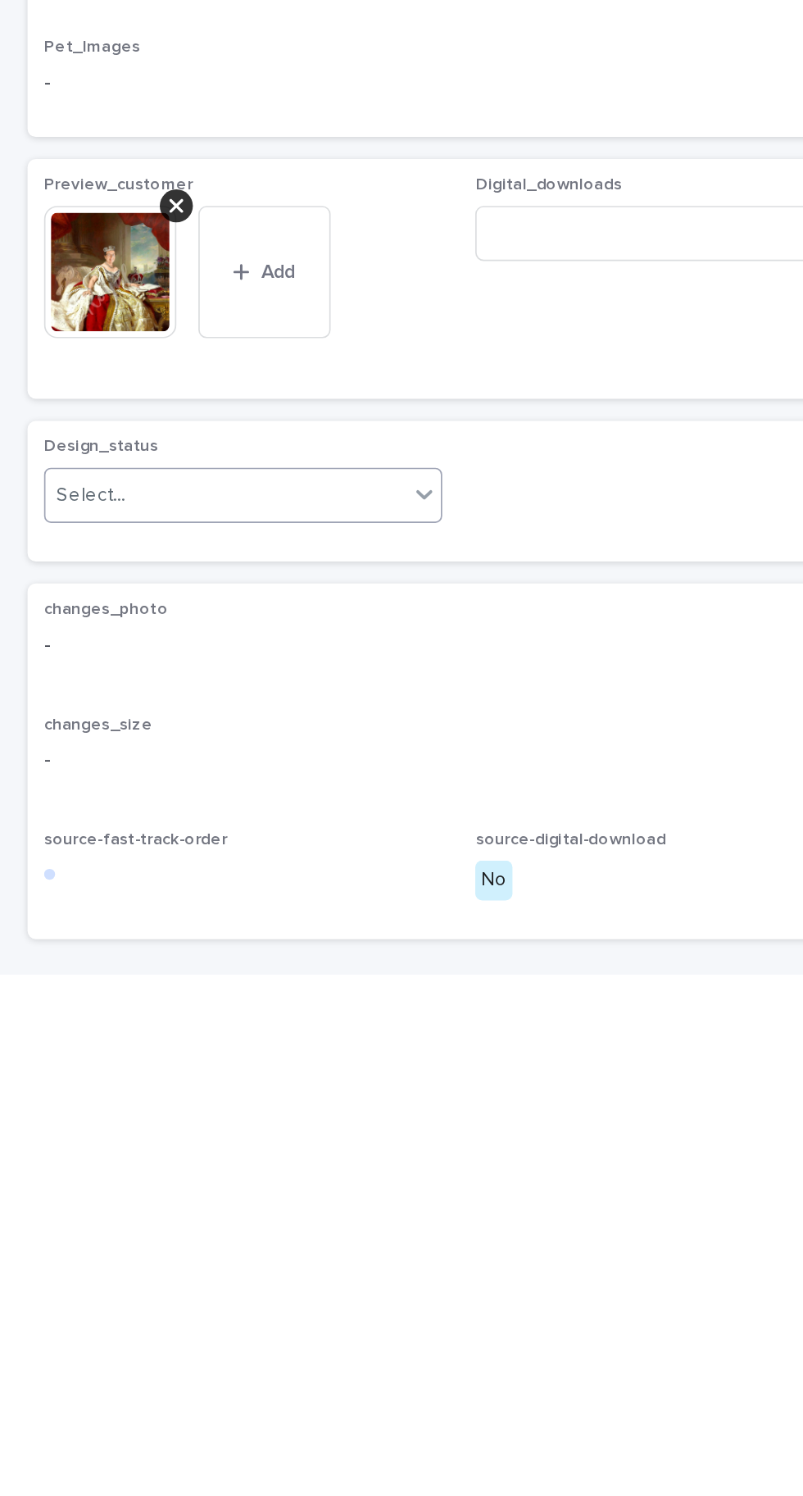
click at [233, 1130] on div "This file cannot be opened Download File Add" at bounding box center [144, 1084] width 237 height 92
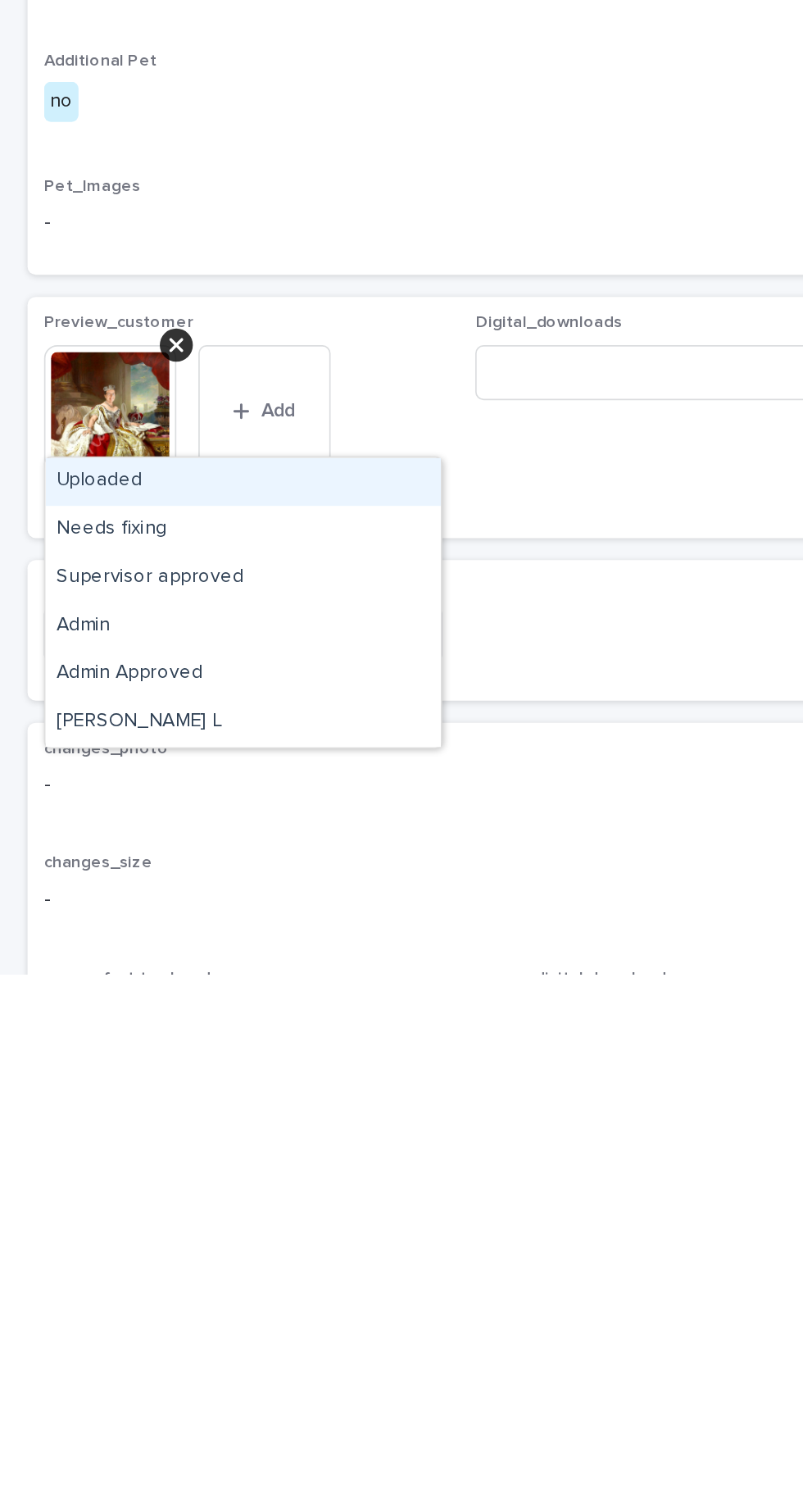
click at [170, 1196] on div "Uploaded" at bounding box center [144, 1202] width 235 height 29
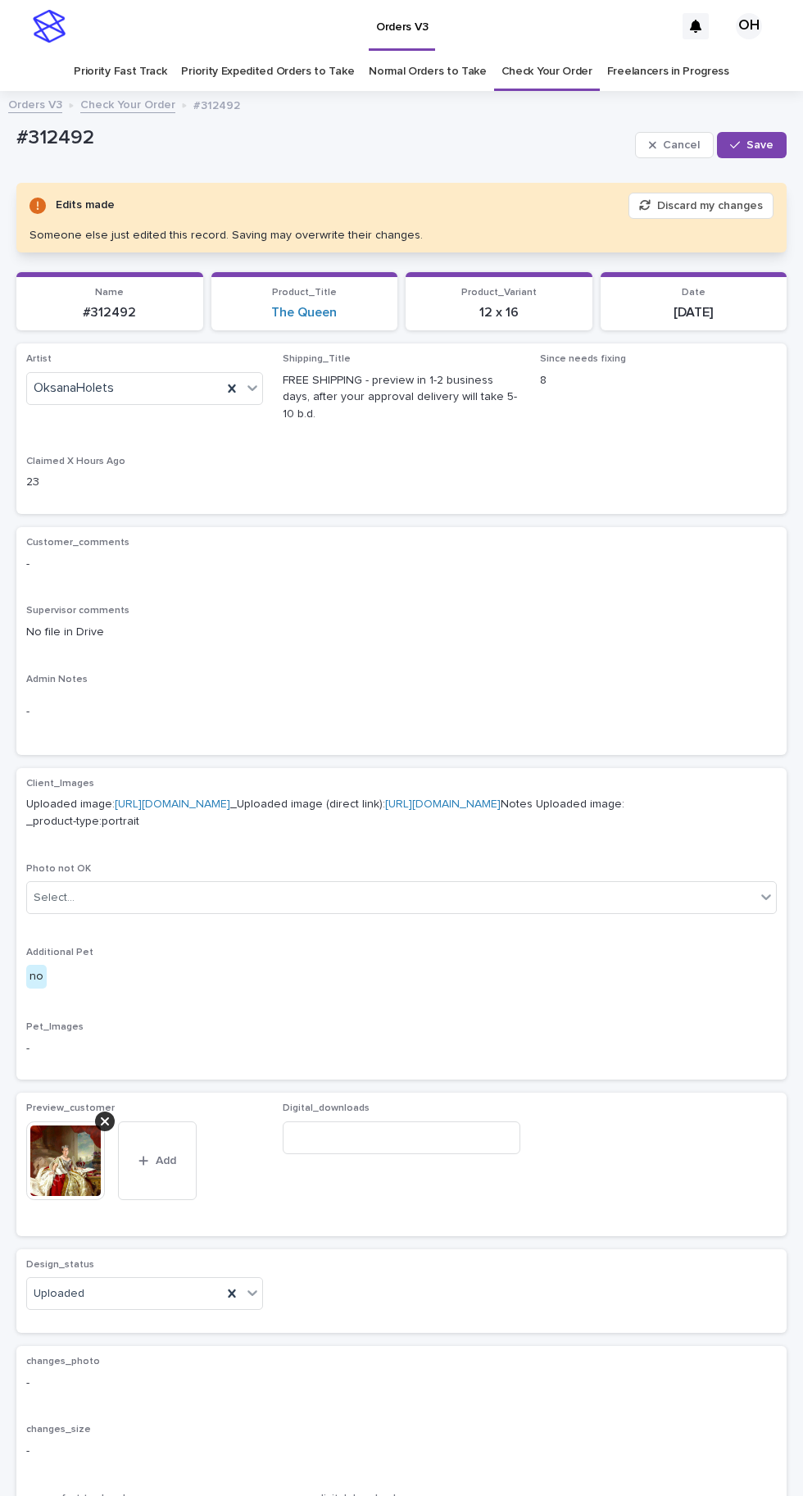
click at [754, 138] on button "Save" at bounding box center [752, 145] width 70 height 26
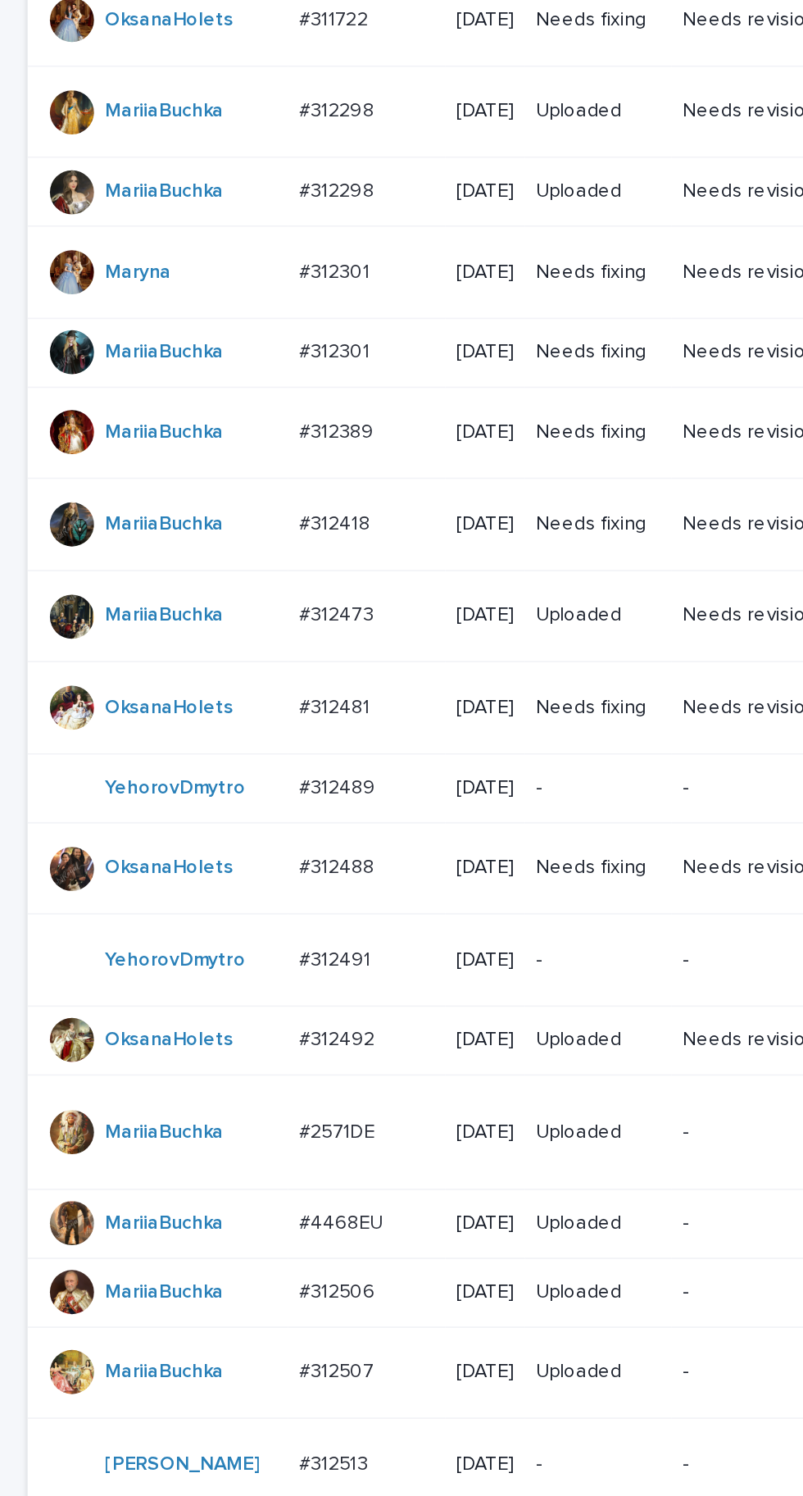
scroll to position [195, 0]
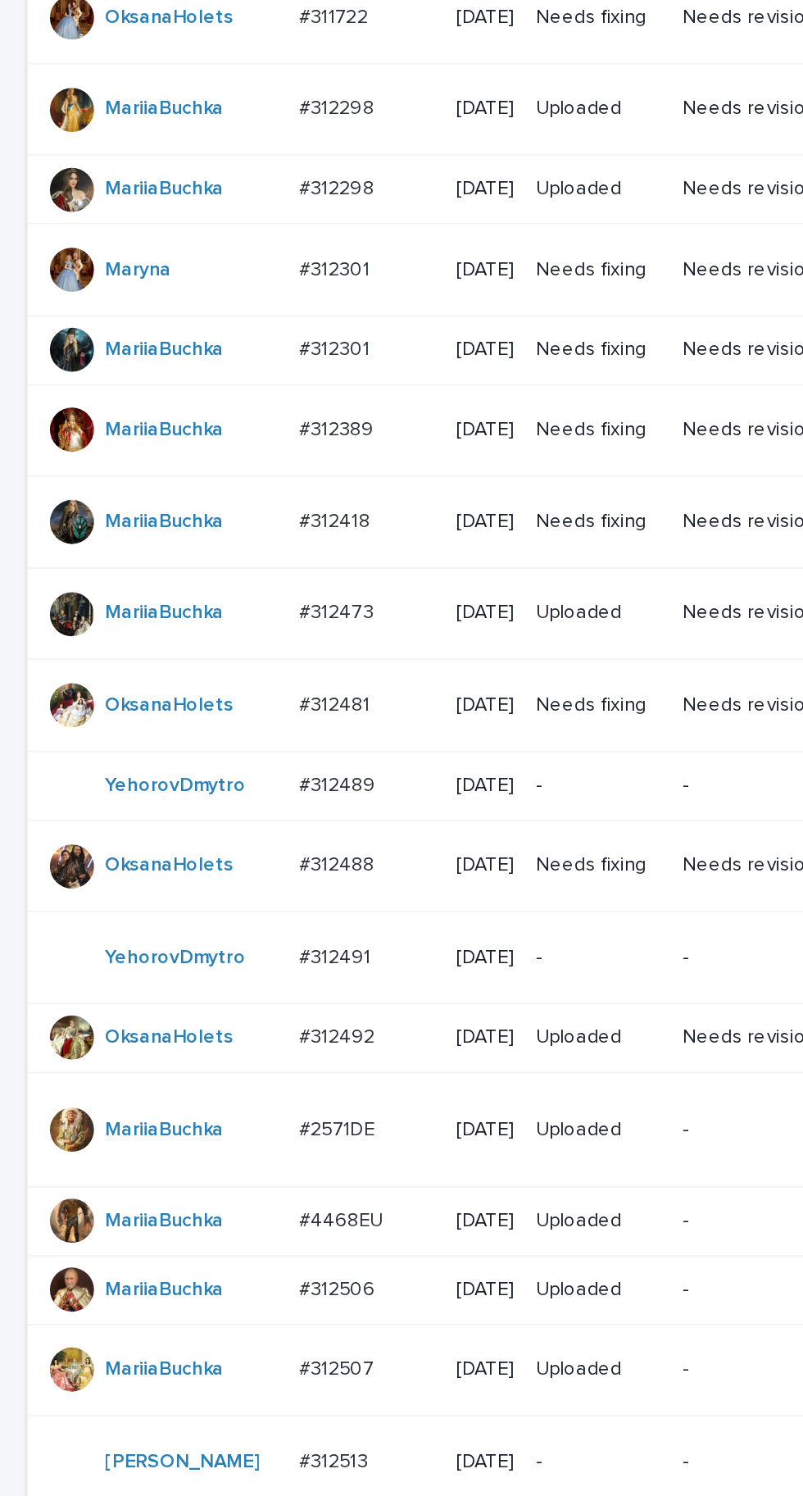
click at [220, 847] on p "#312488" at bounding box center [202, 838] width 48 height 17
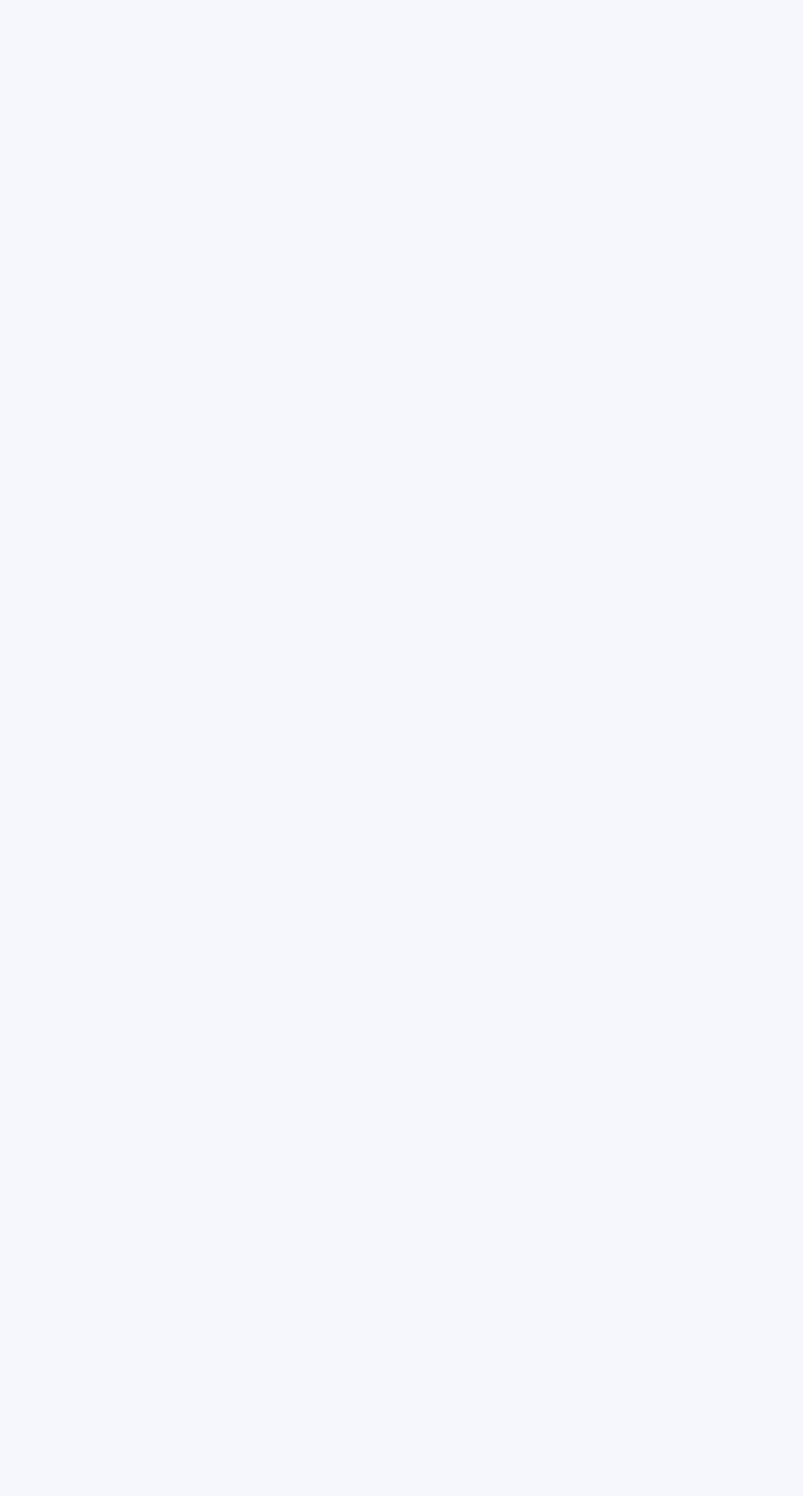
scroll to position [52, 0]
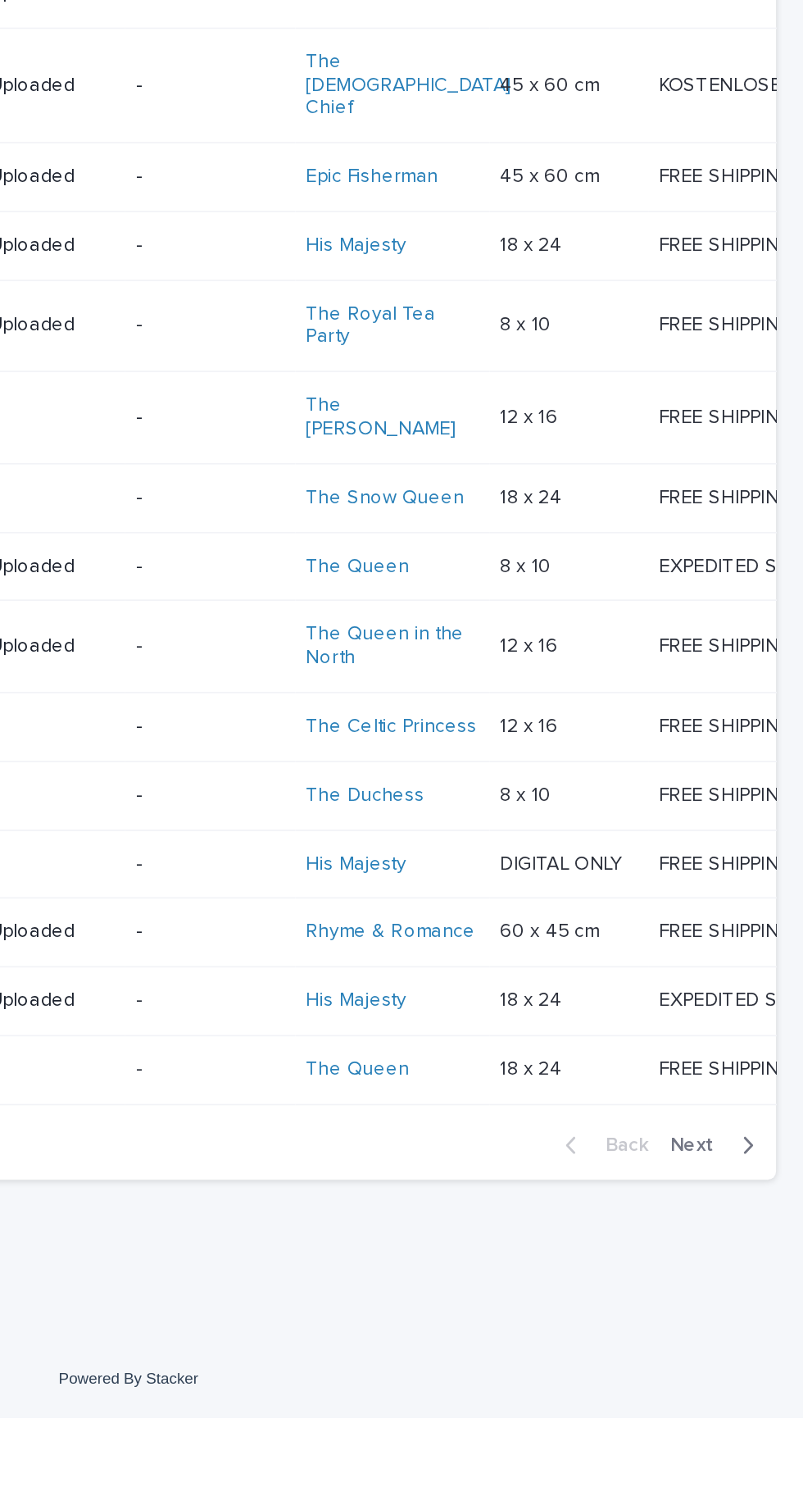
click at [747, 1339] on span "Next" at bounding box center [742, 1333] width 36 height 11
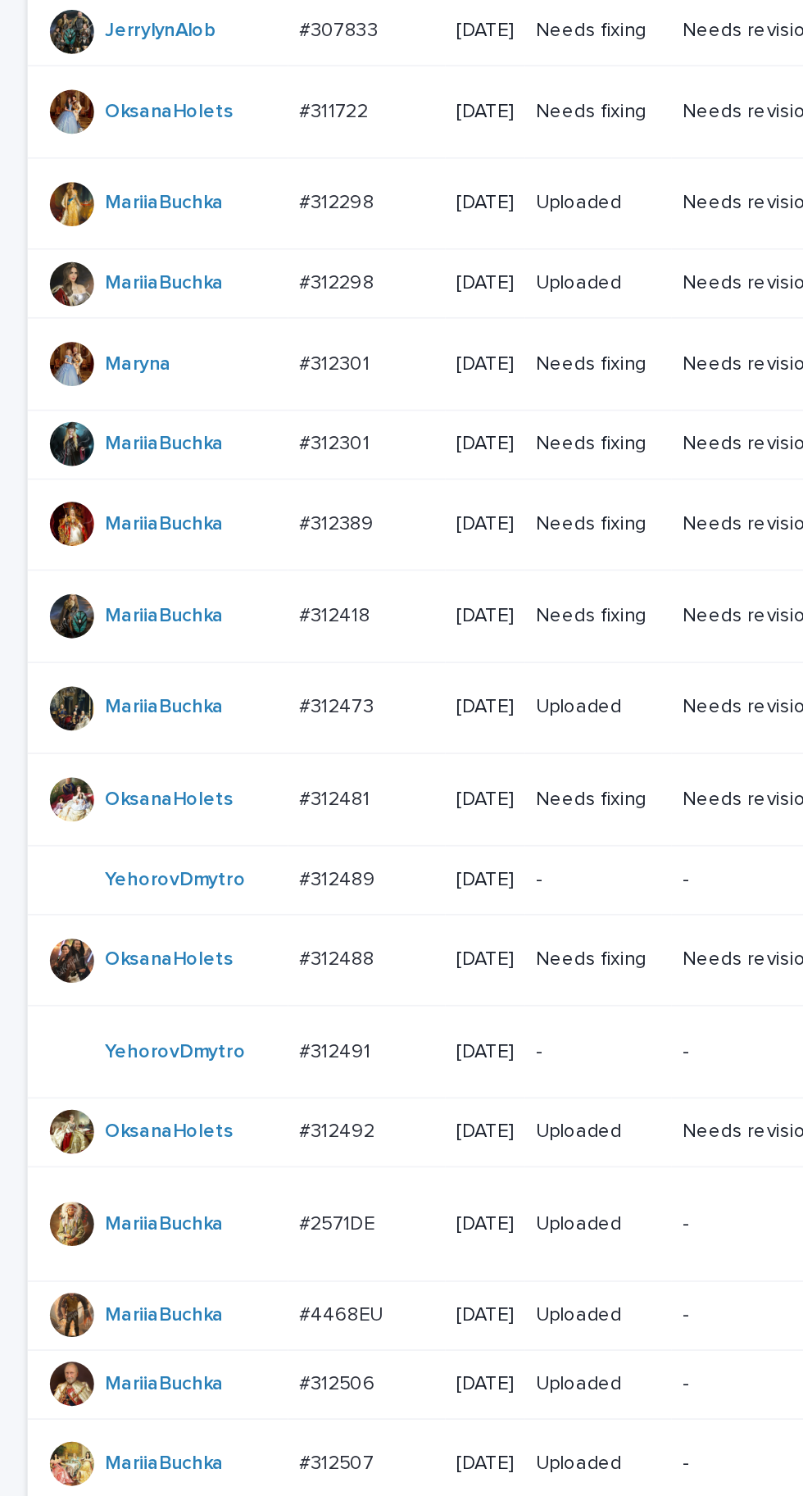
click at [205, 947] on p "#312481" at bounding box center [200, 938] width 45 height 17
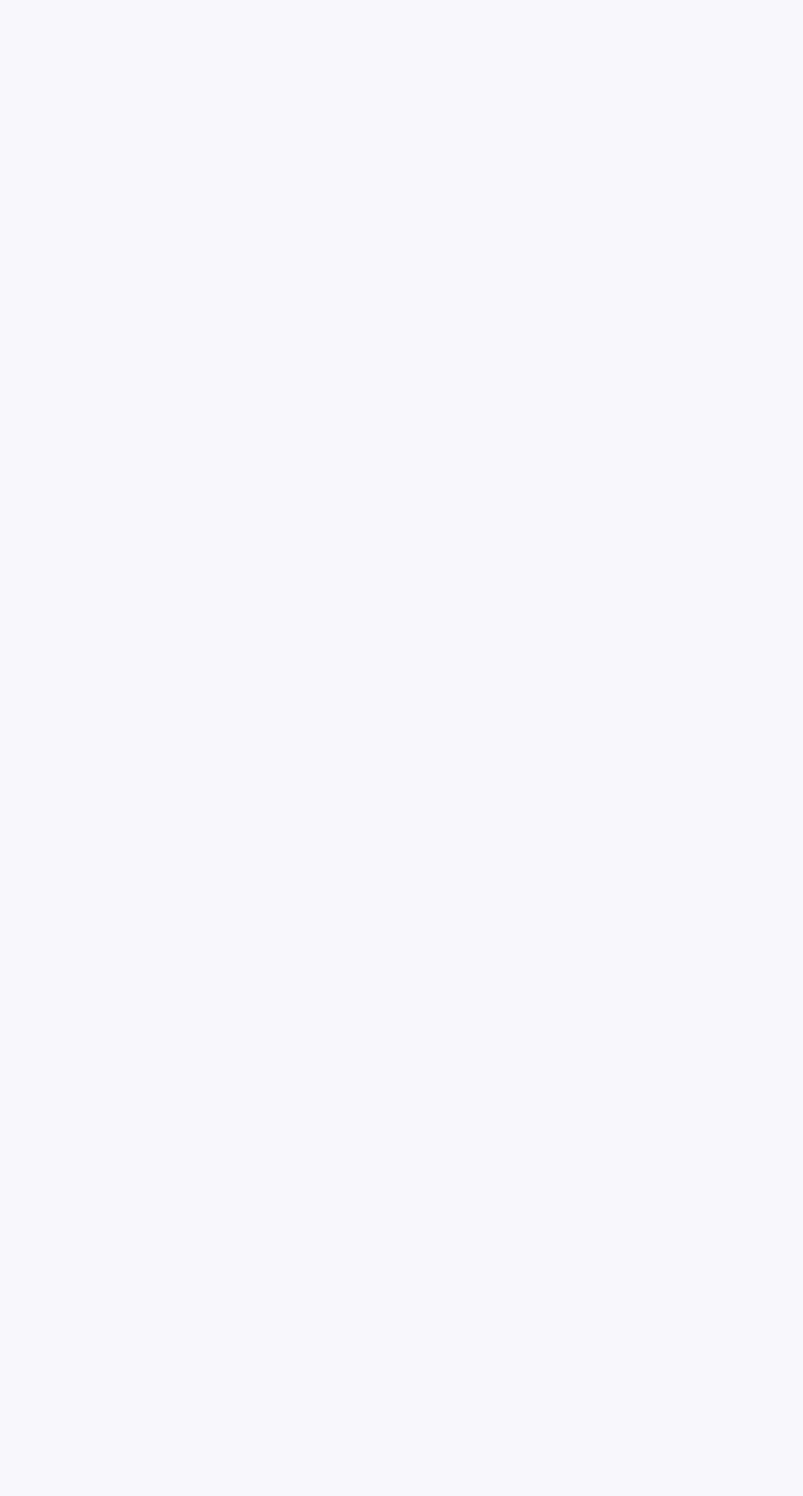
scroll to position [52, 0]
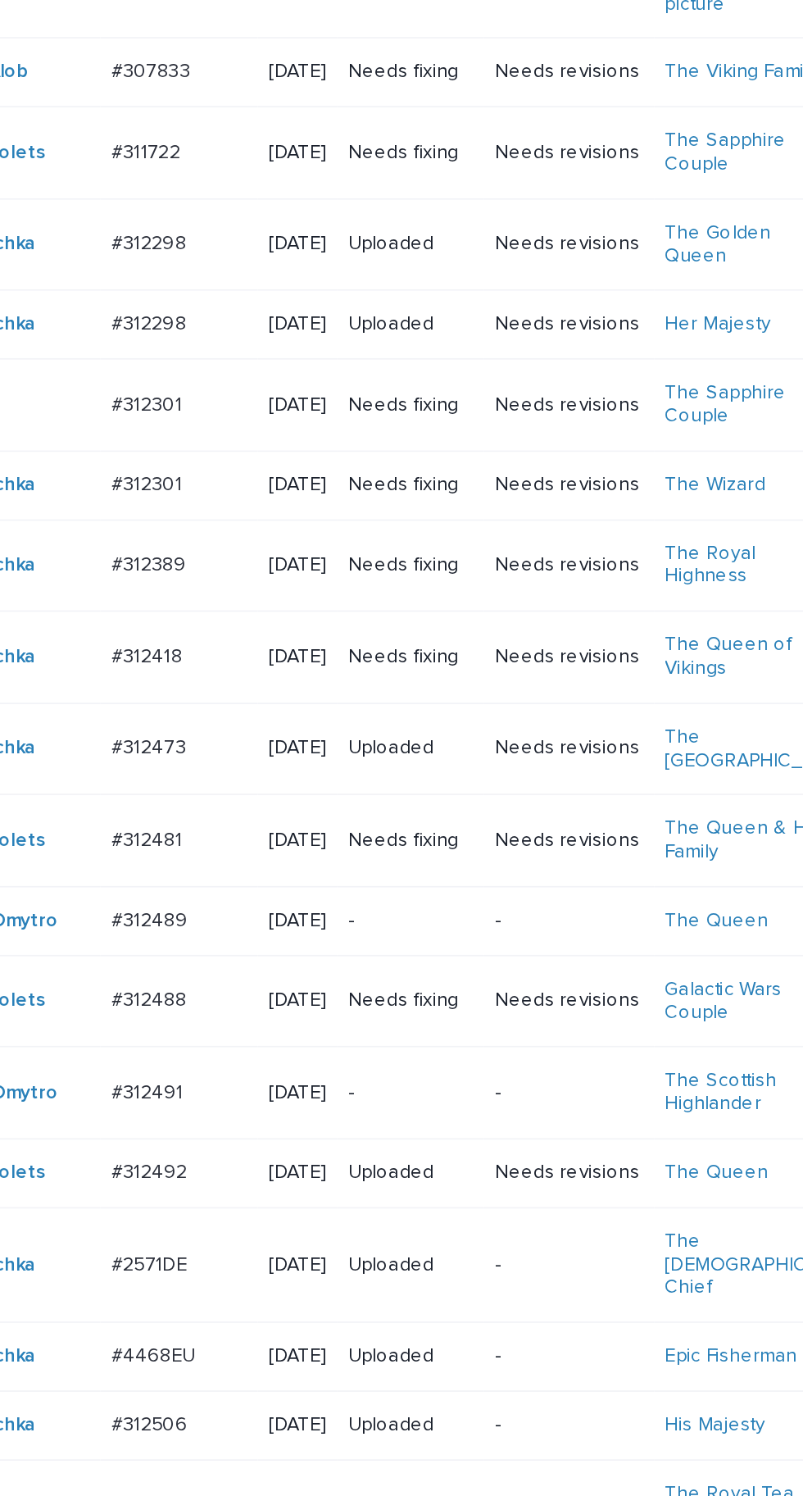
scroll to position [445, 0]
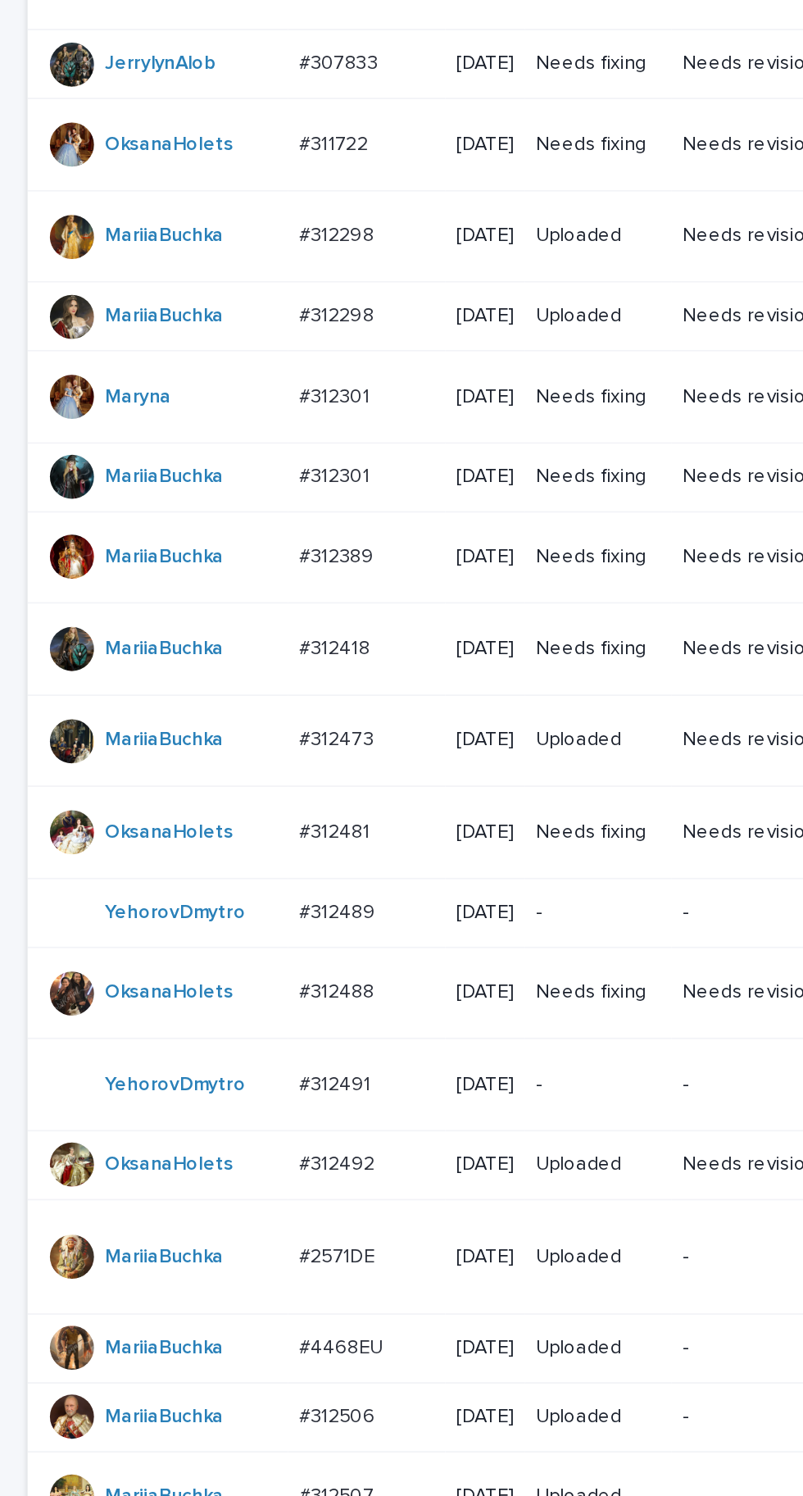
click at [203, 243] on p "#312301" at bounding box center [200, 234] width 45 height 17
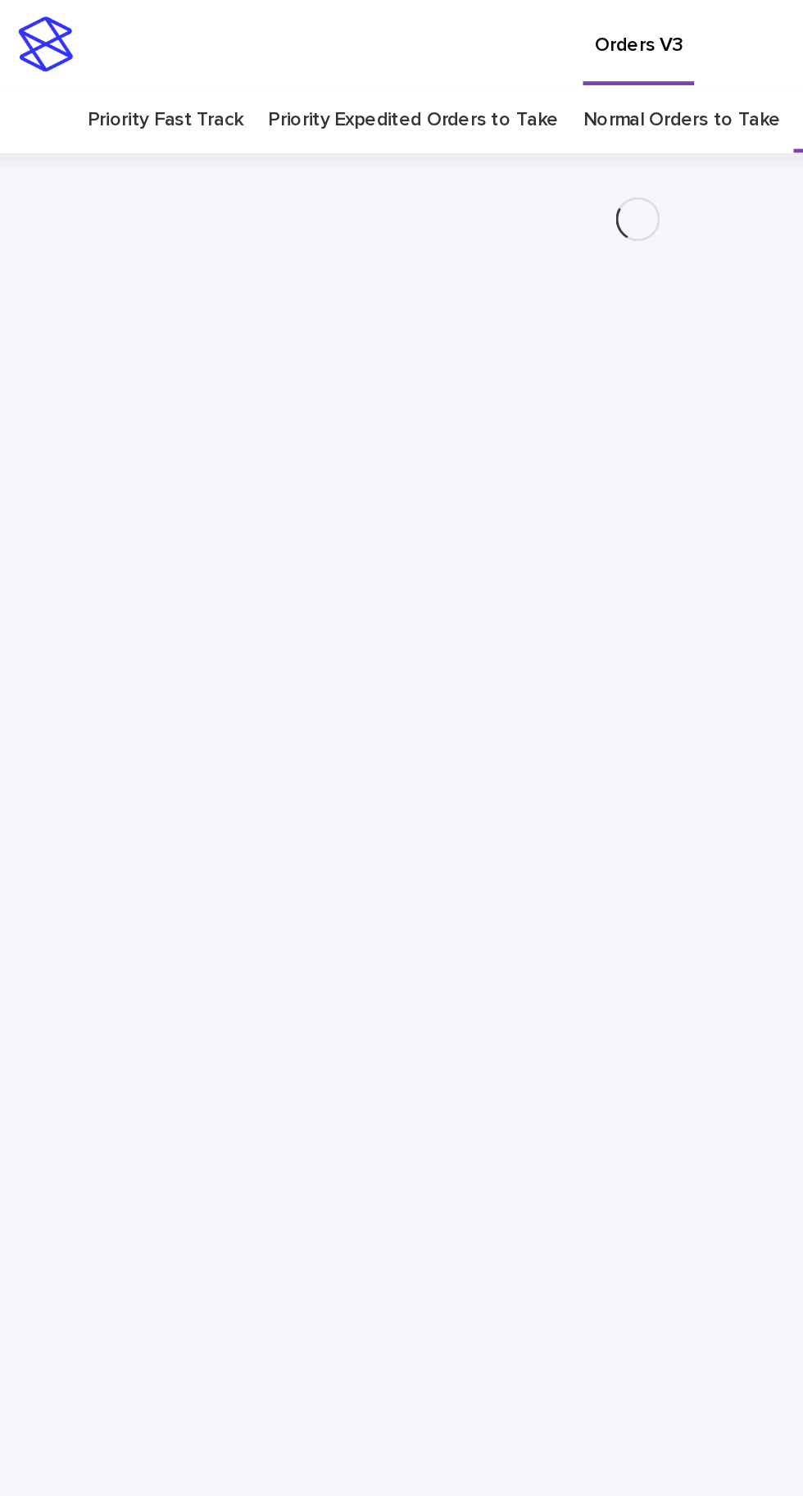
scroll to position [52, 0]
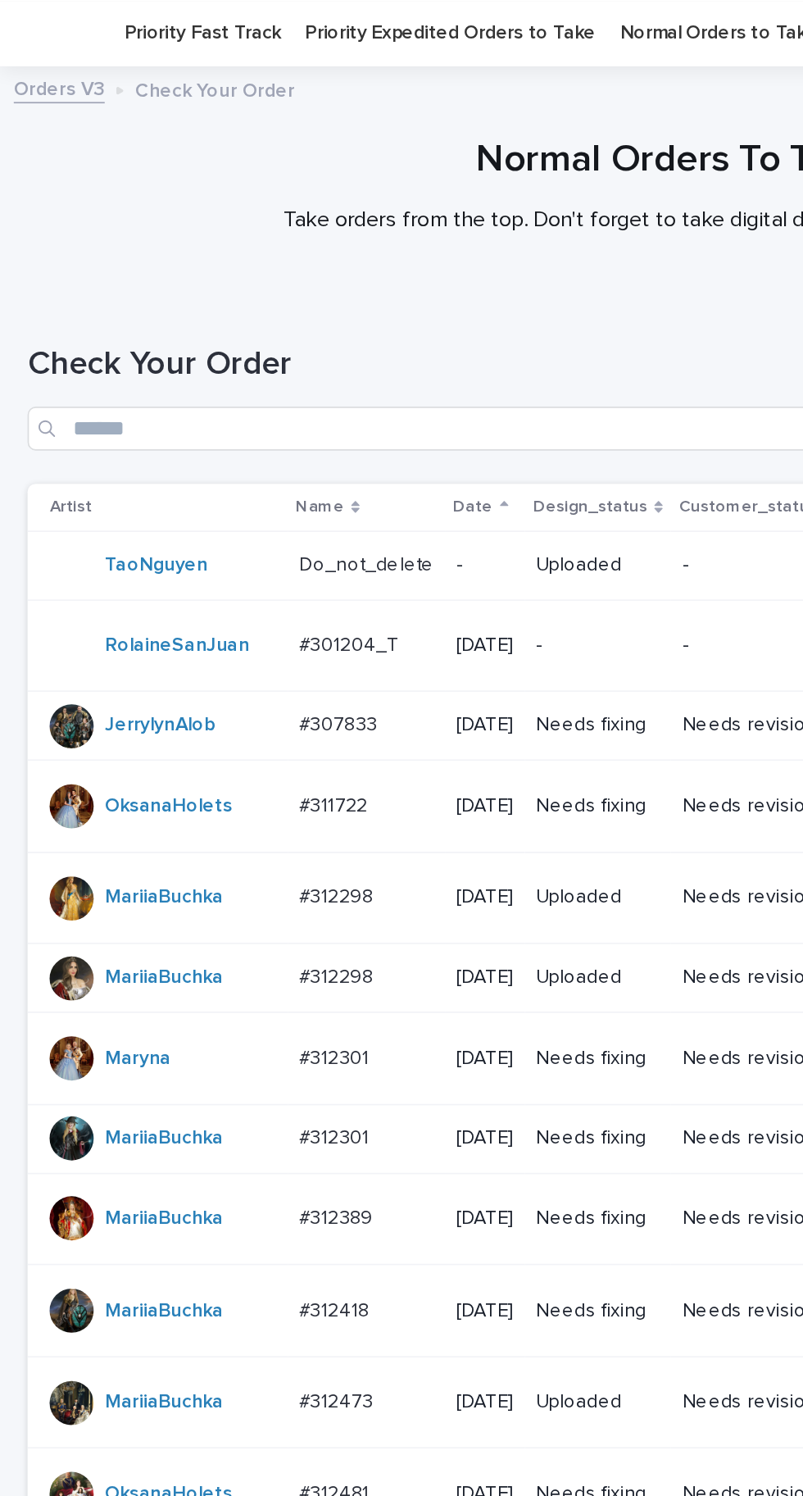
click at [198, 480] on div "#311722 #311722" at bounding box center [218, 479] width 80 height 27
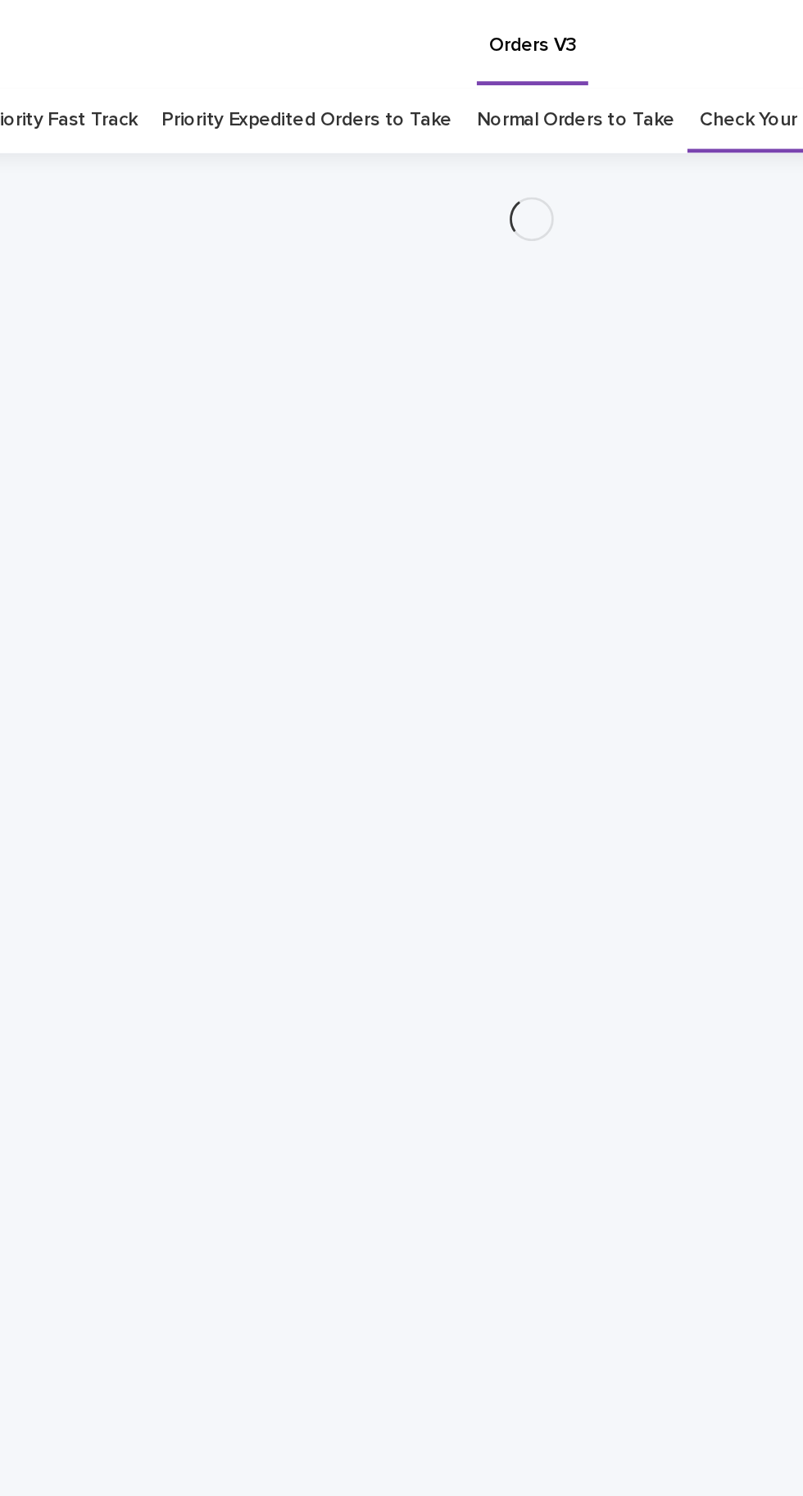
scroll to position [52, 0]
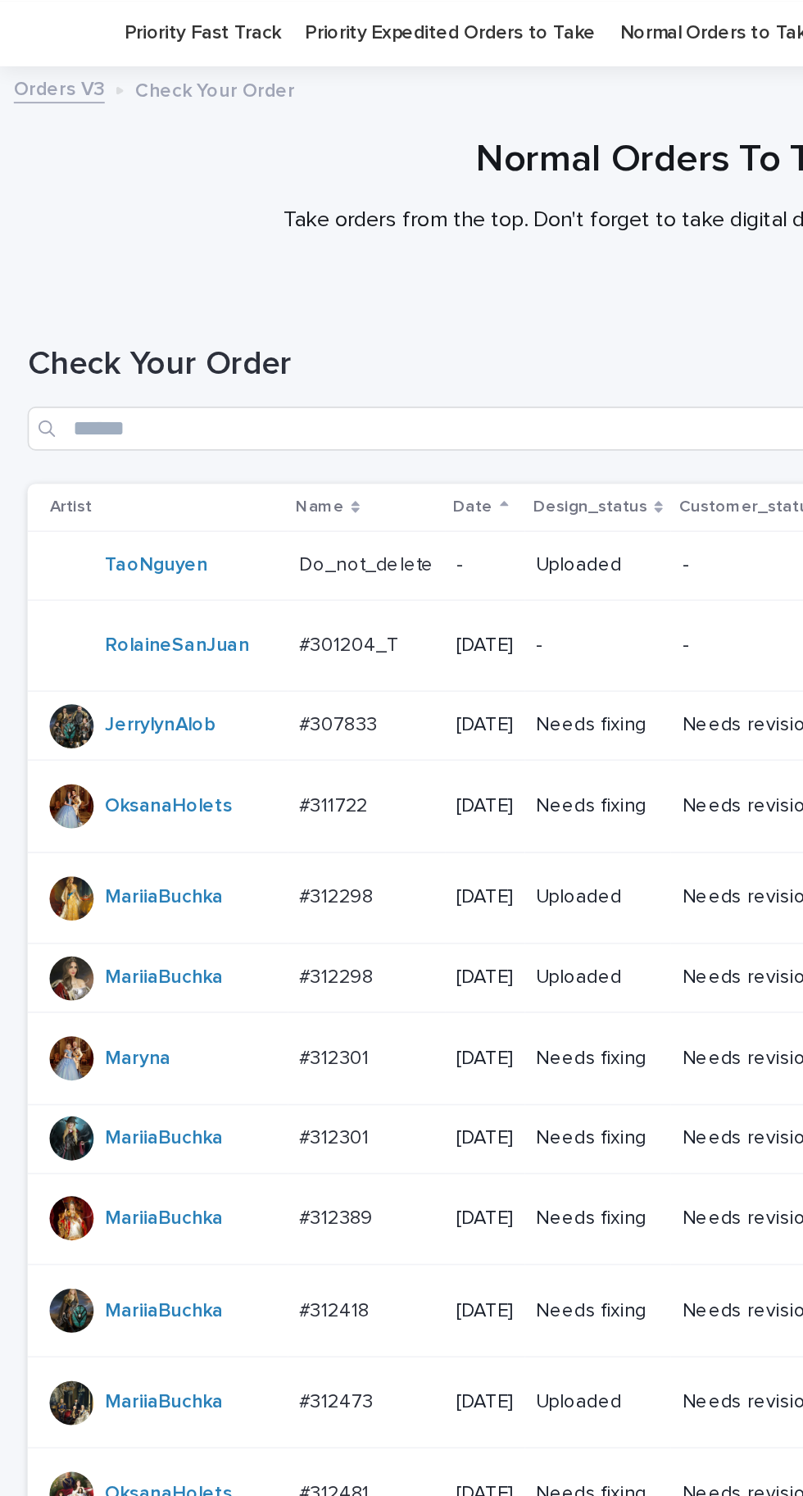
click at [203, 487] on p "#311722" at bounding box center [200, 478] width 44 height 17
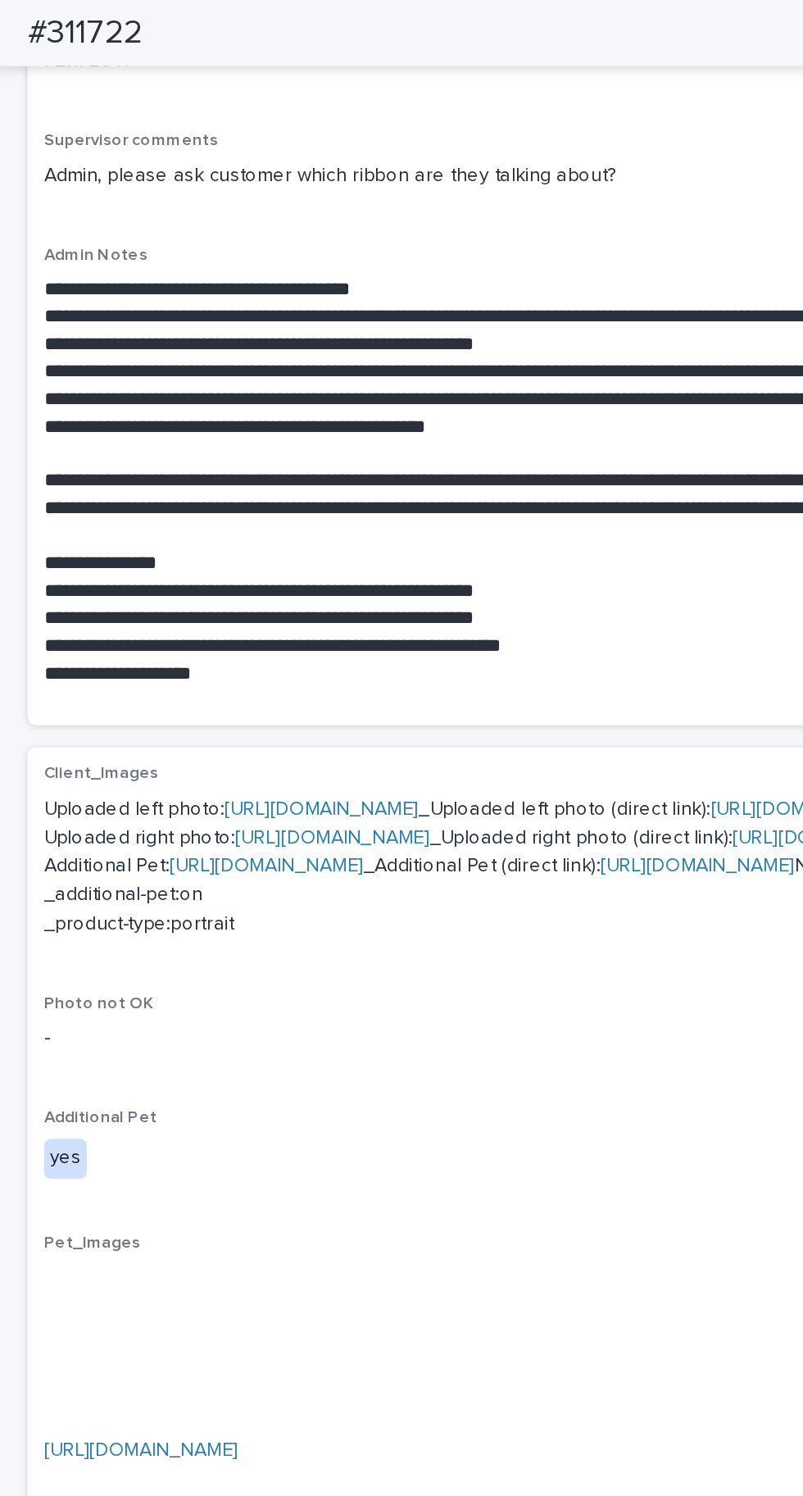
scroll to position [542, 0]
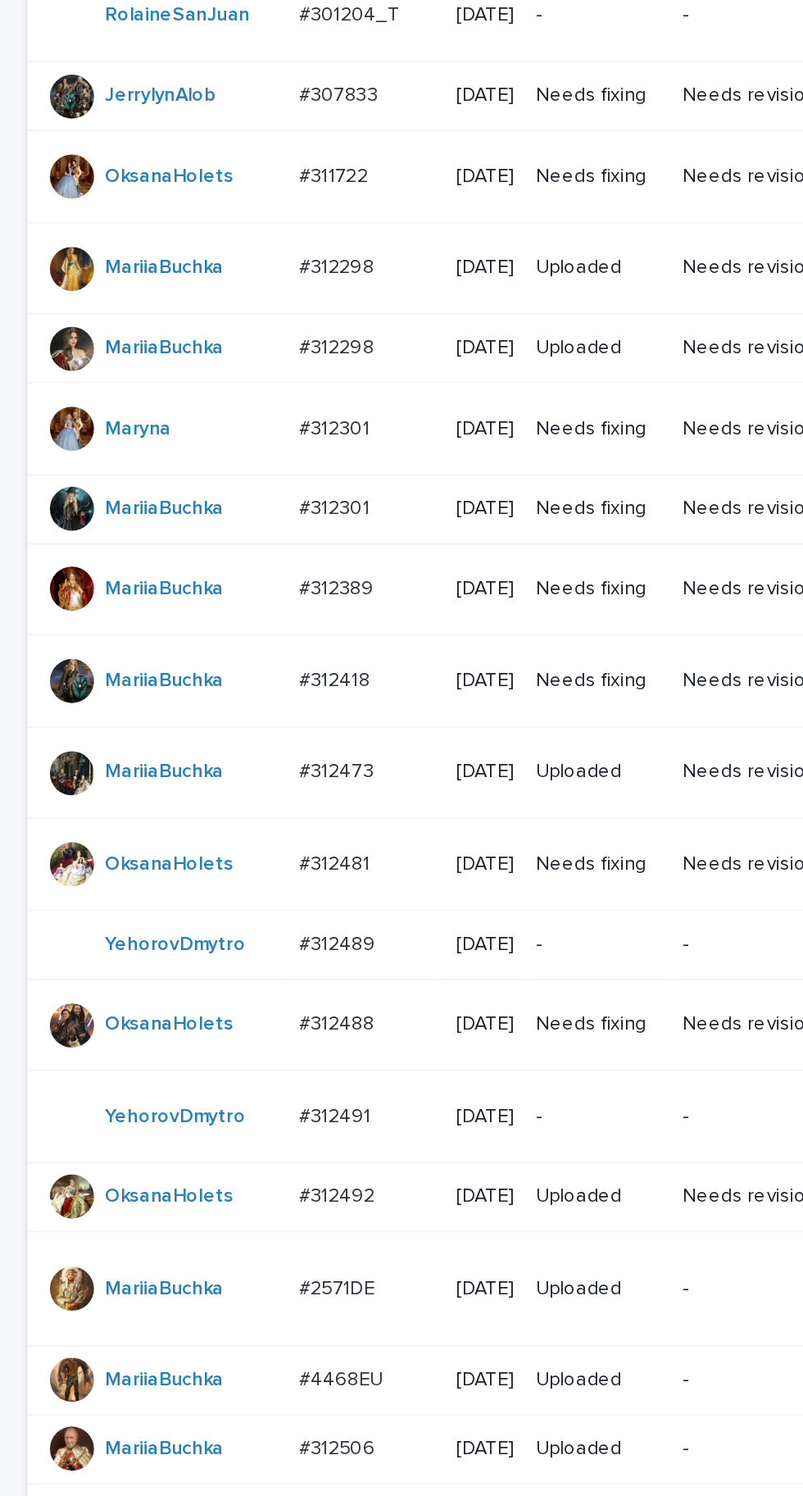
scroll to position [451, 0]
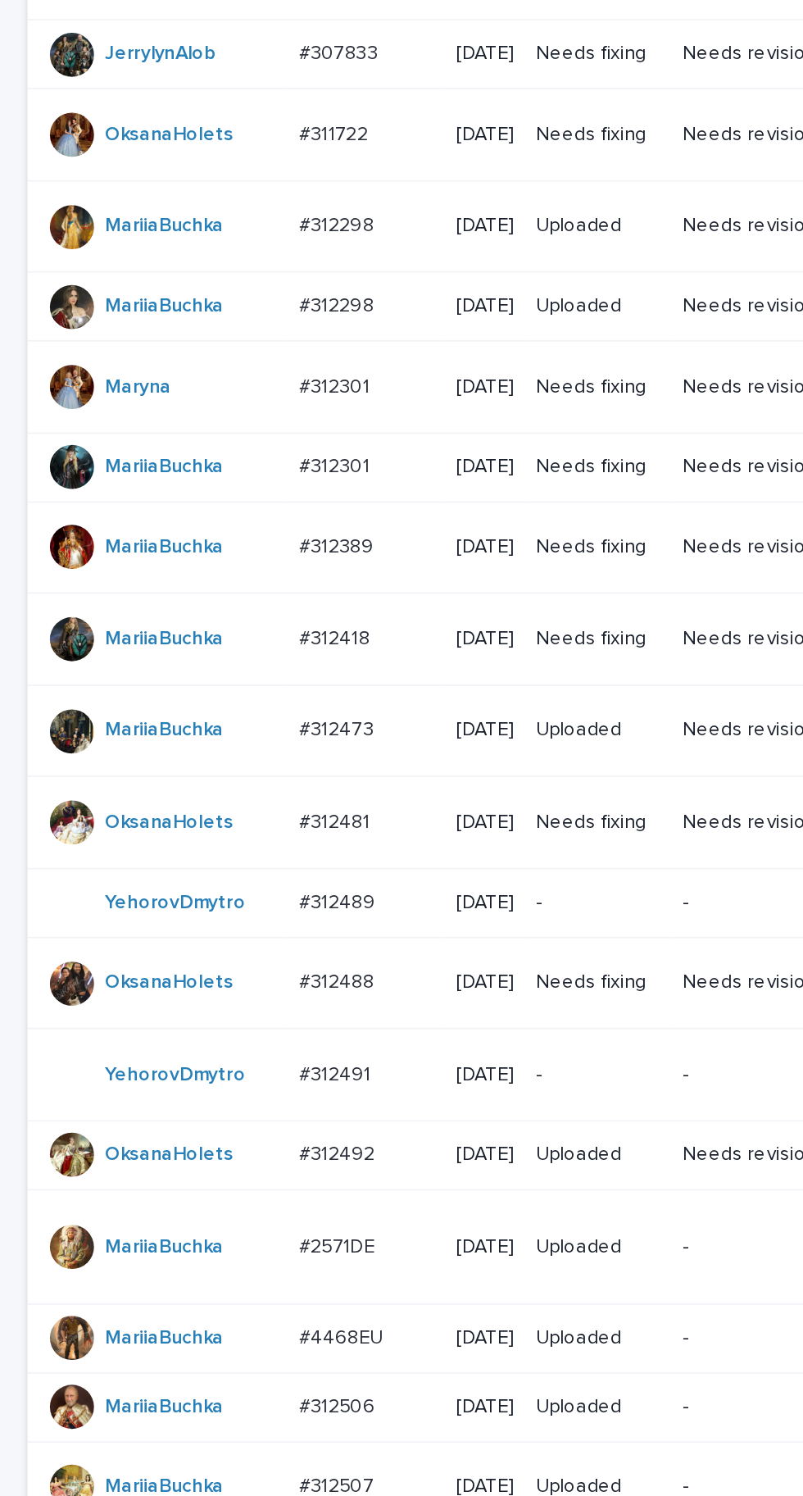
click at [219, 497] on p "#312481" at bounding box center [200, 487] width 45 height 17
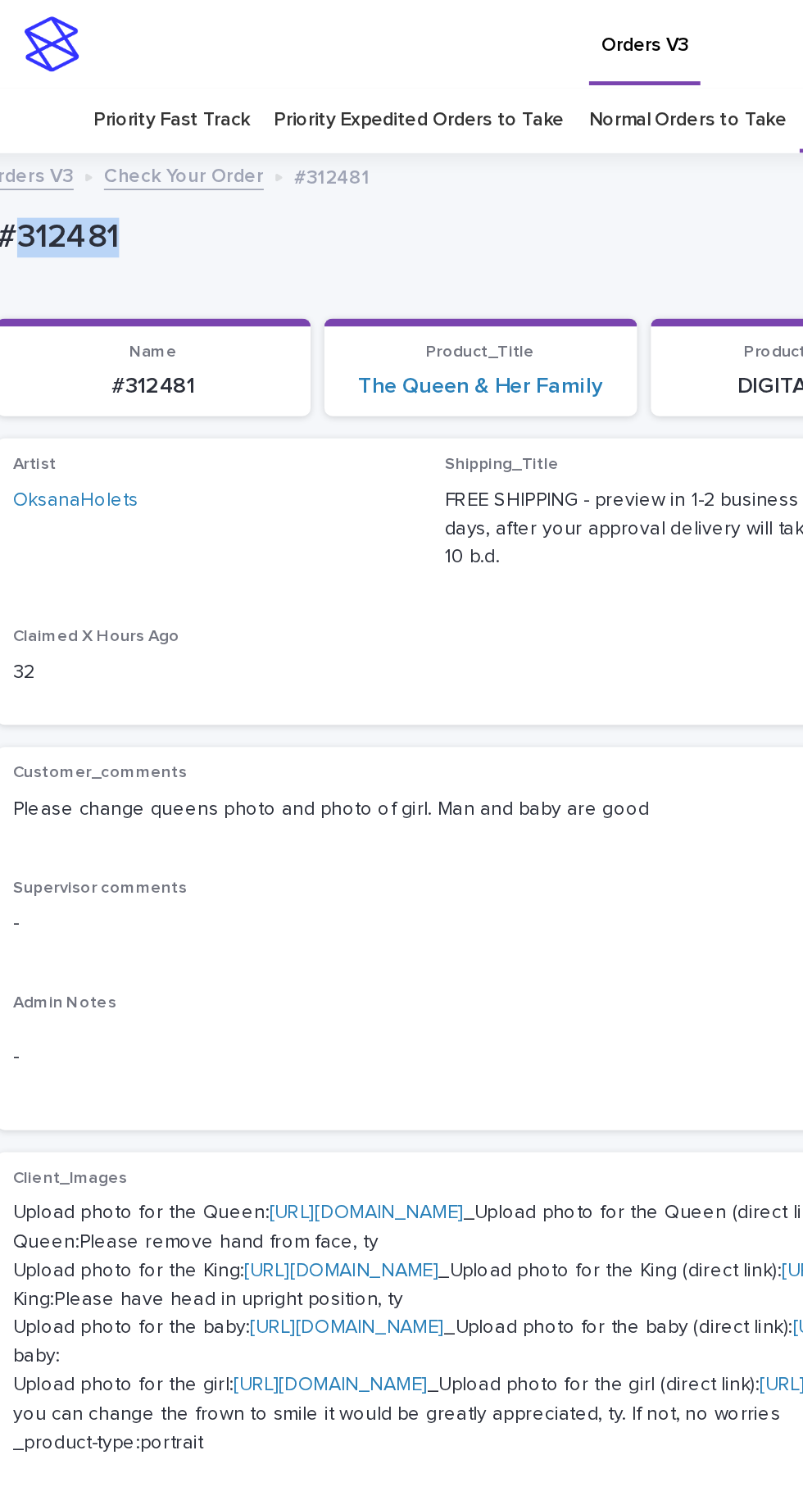
copy p "312481"
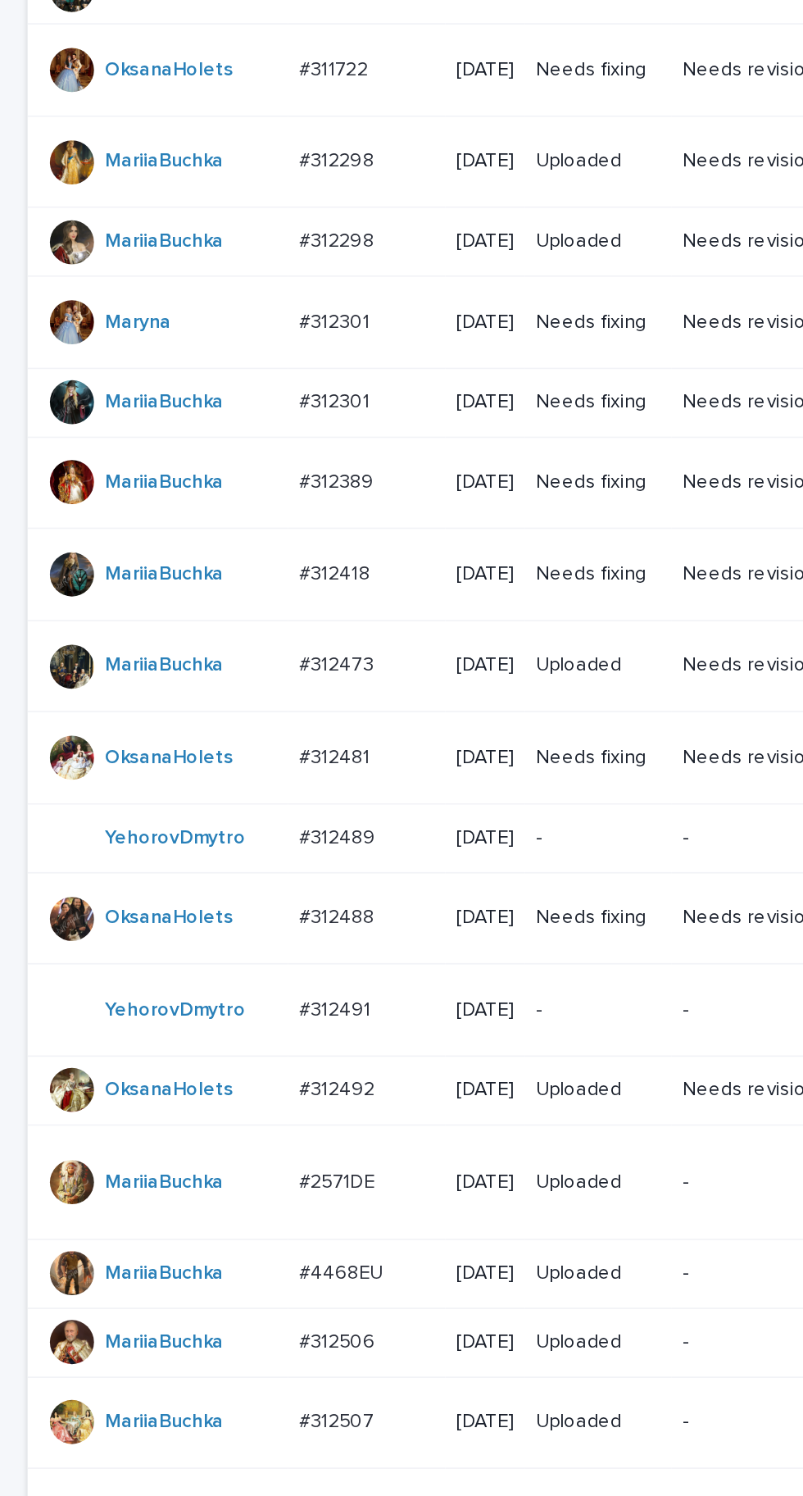
scroll to position [573, 0]
click at [217, 536] on p "#312488" at bounding box center [202, 544] width 48 height 17
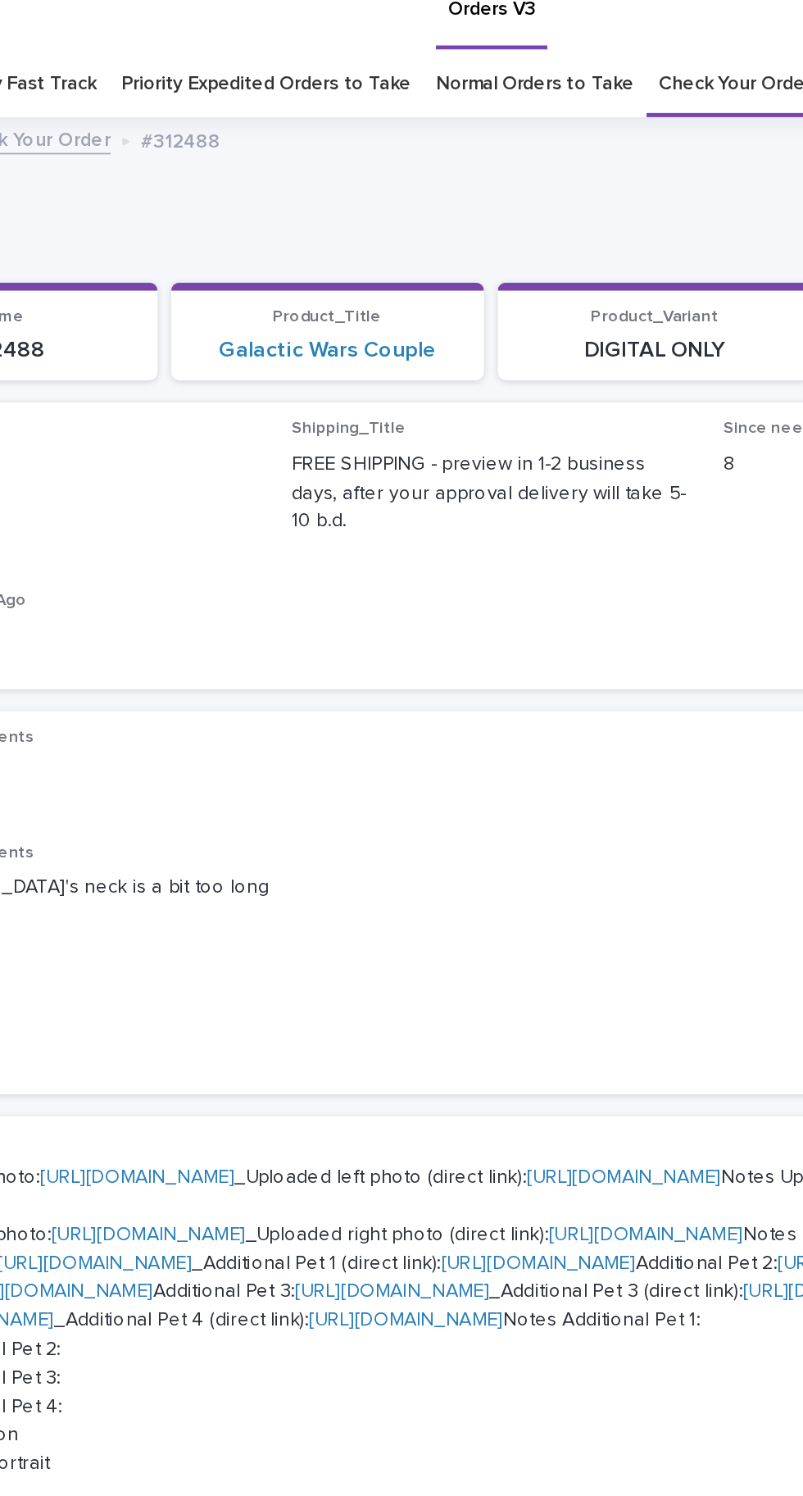
scroll to position [52, 0]
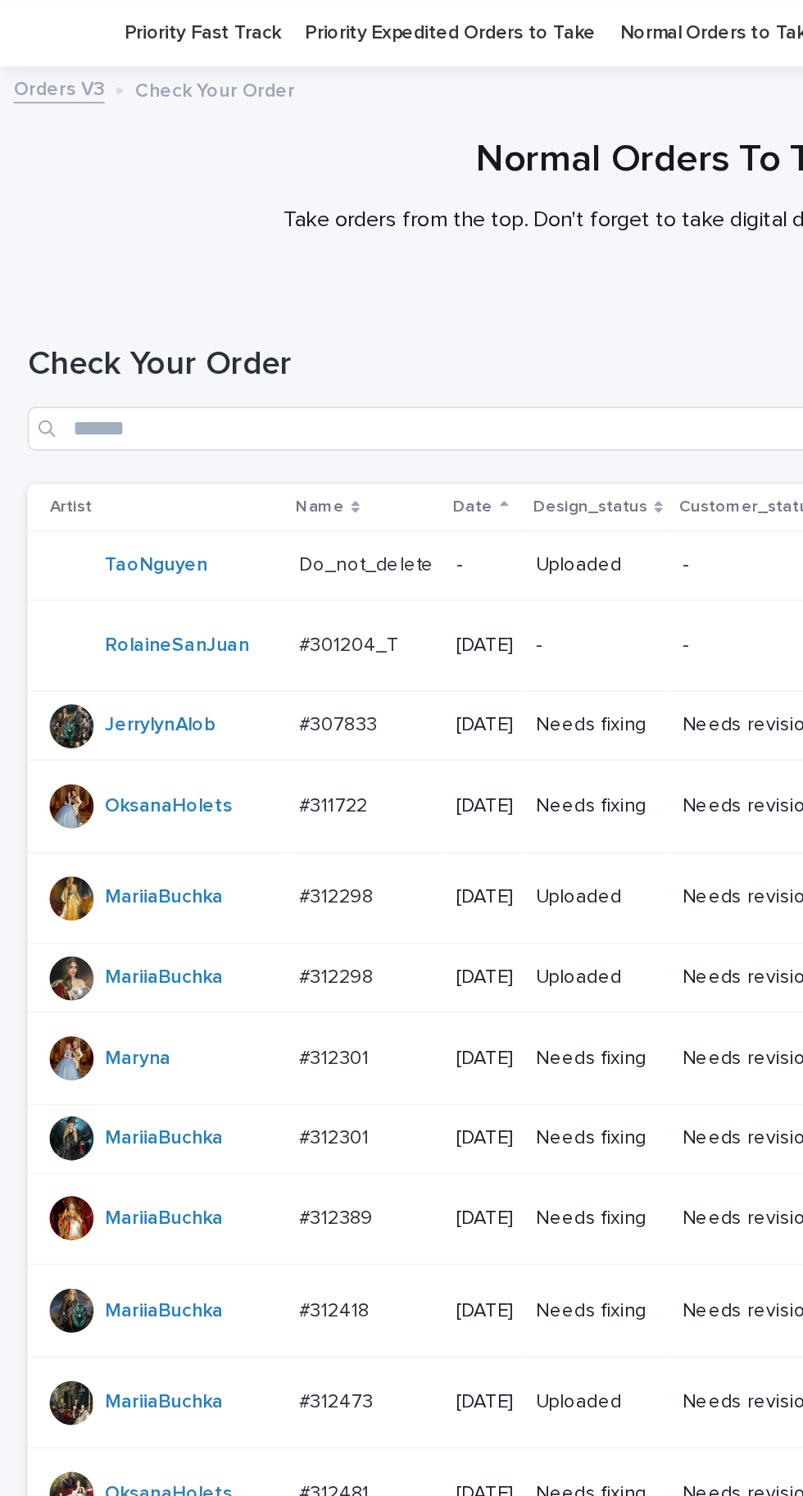
scroll to position [52, 0]
click at [207, 487] on p "#311722" at bounding box center [200, 478] width 44 height 17
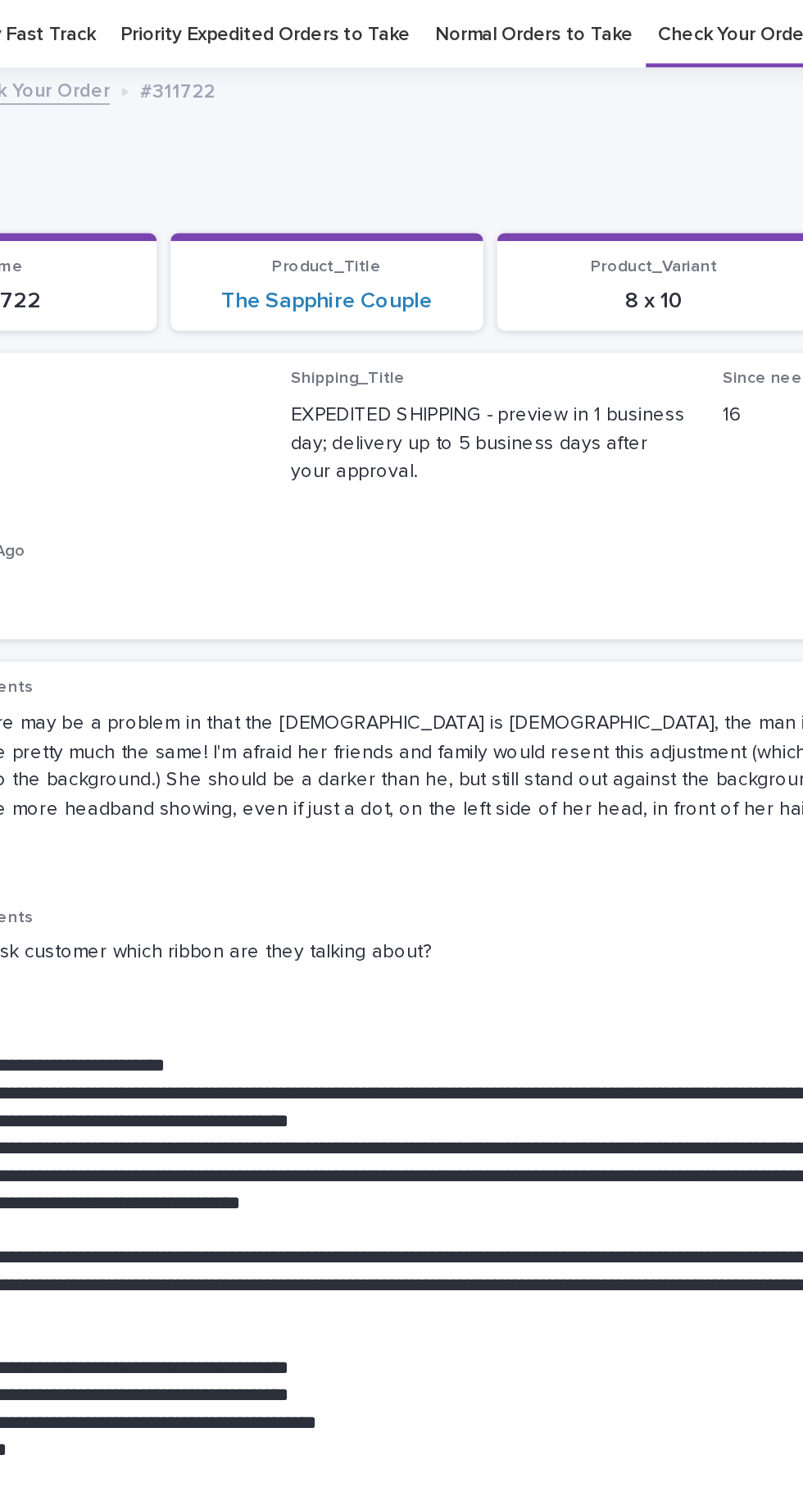
scroll to position [52, 0]
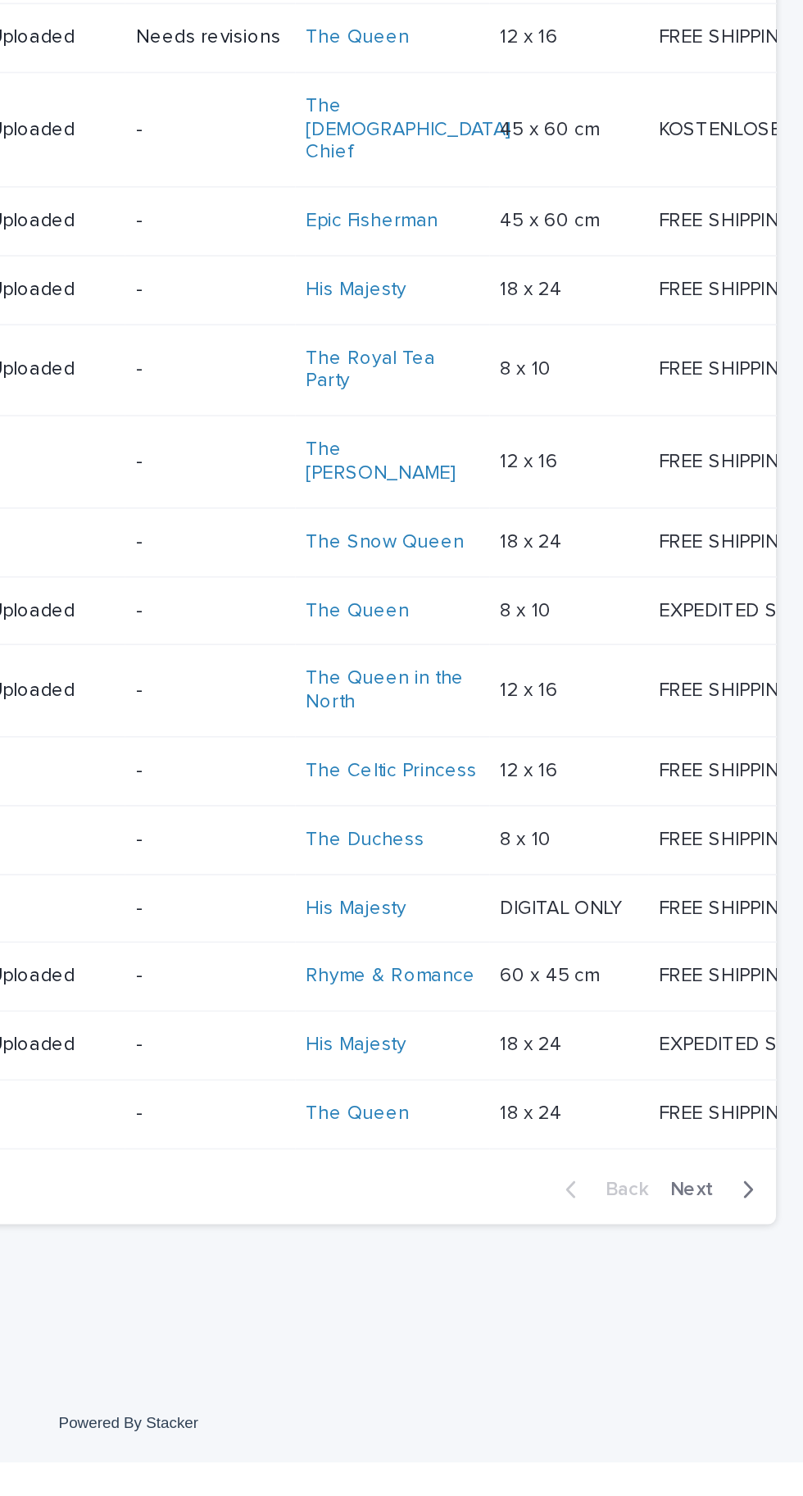
click at [746, 1339] on span "Next" at bounding box center [742, 1333] width 36 height 11
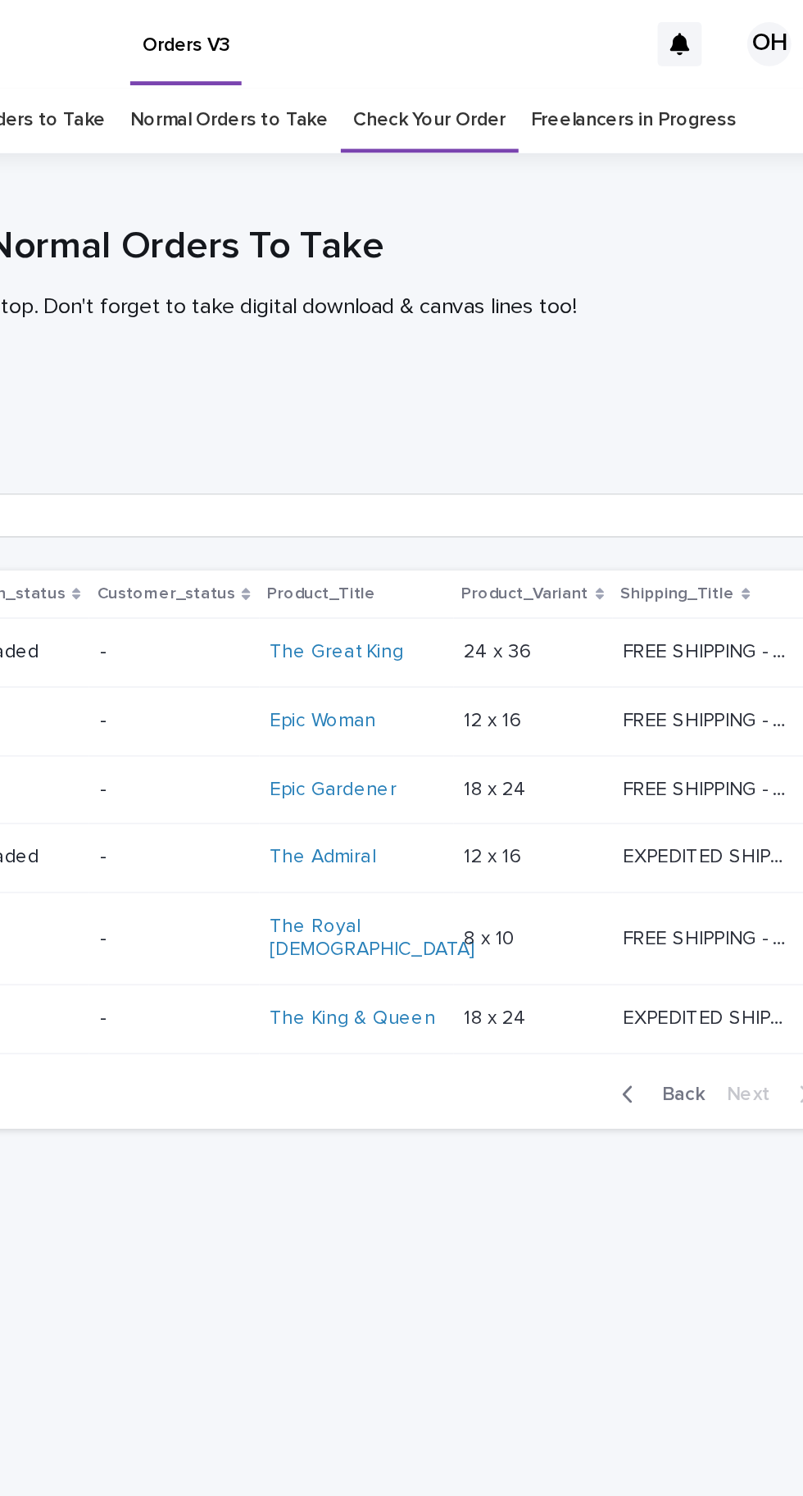
click at [681, 645] on span "Back" at bounding box center [692, 650] width 35 height 11
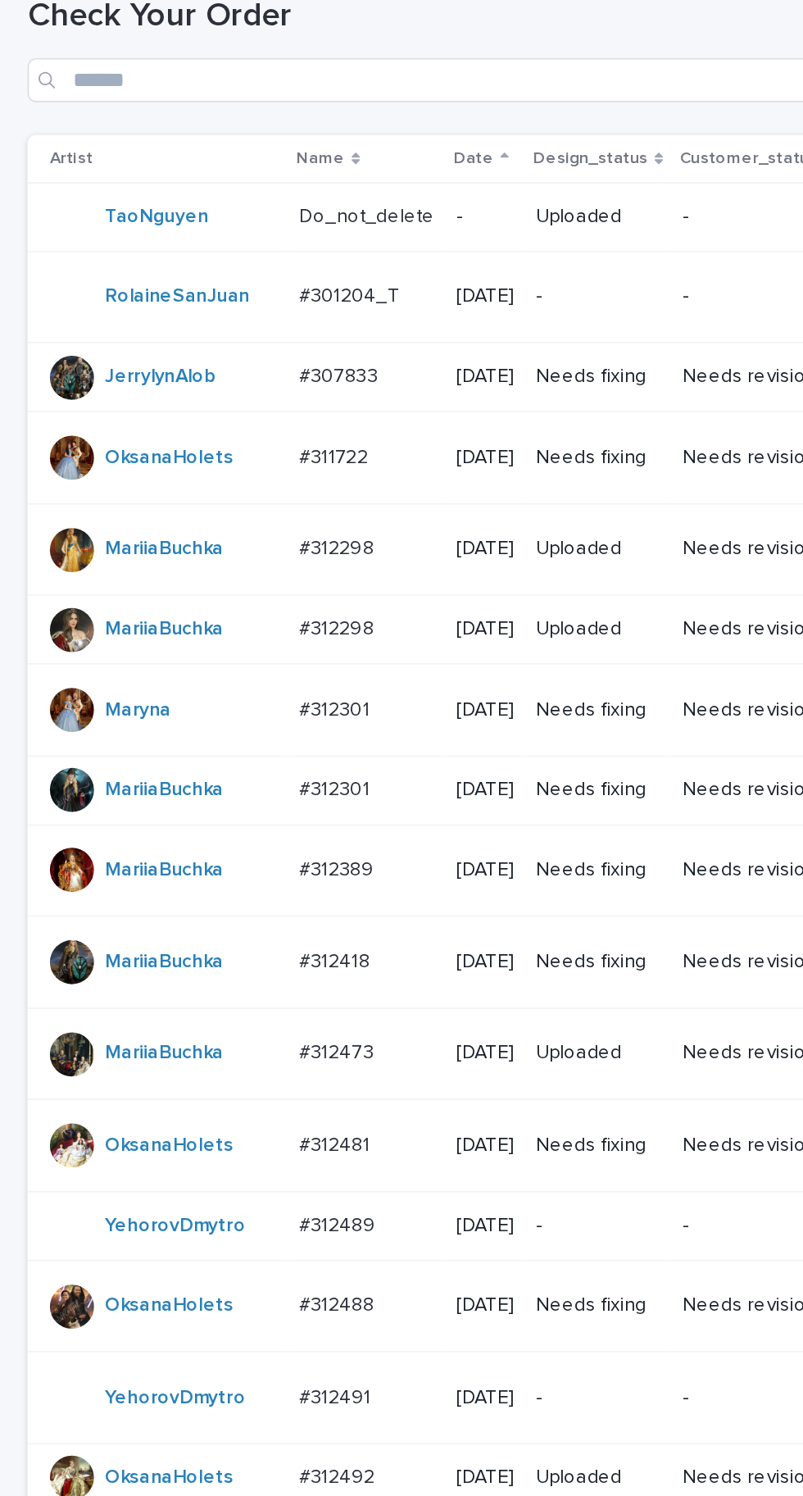
scroll to position [573, 0]
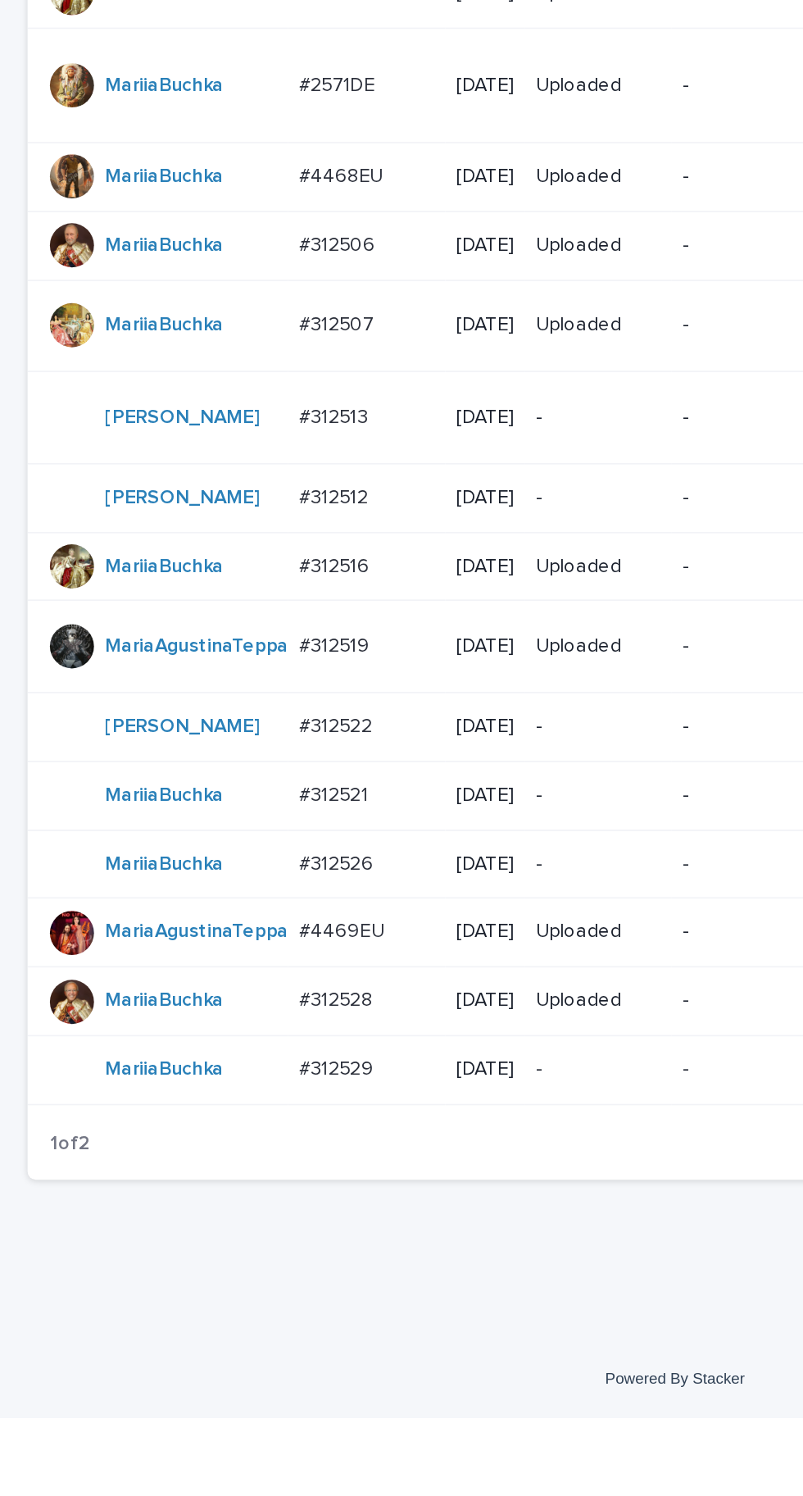
click at [198, 1133] on p "#312521" at bounding box center [200, 1123] width 44 height 17
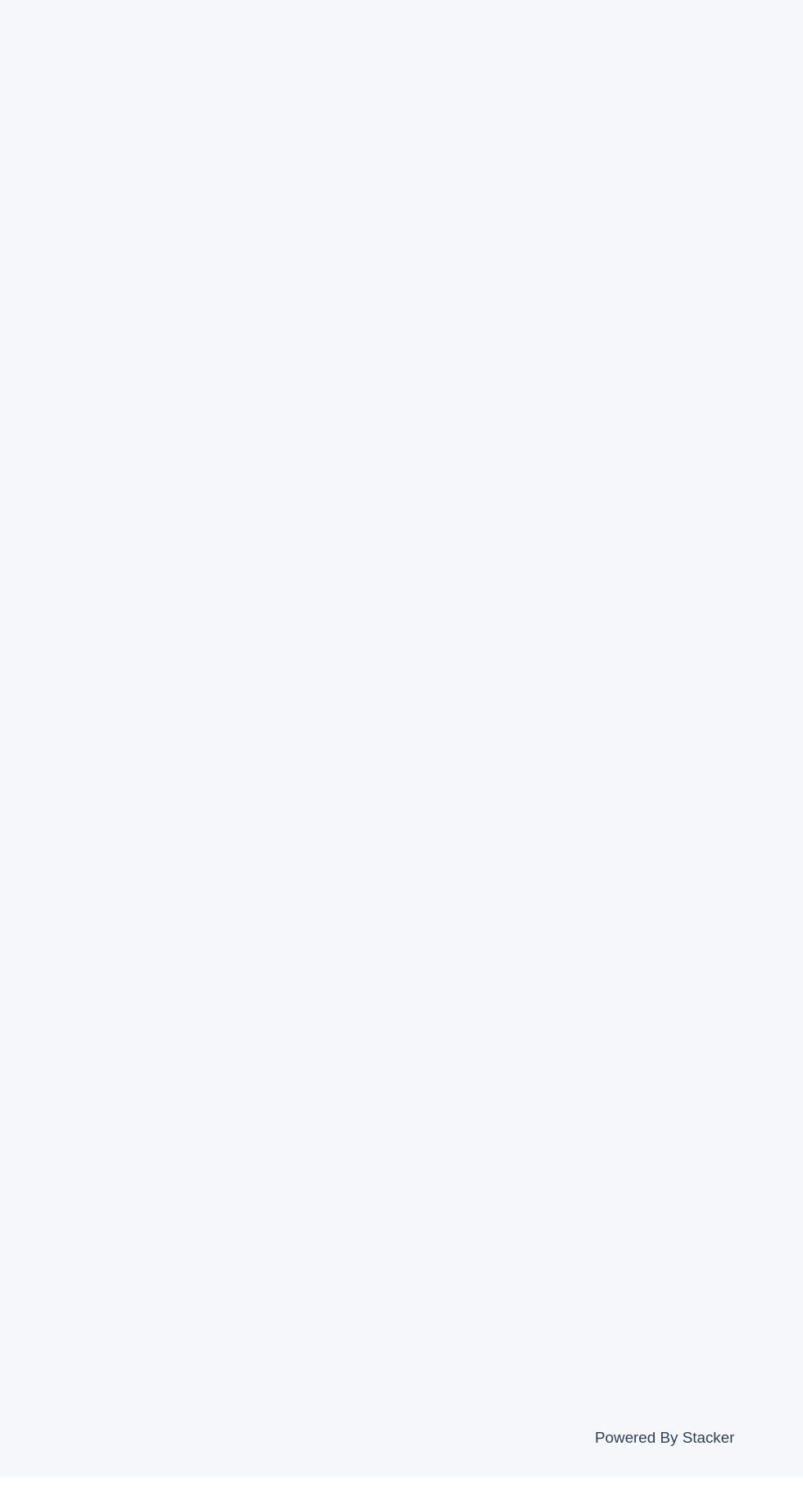
scroll to position [52, 0]
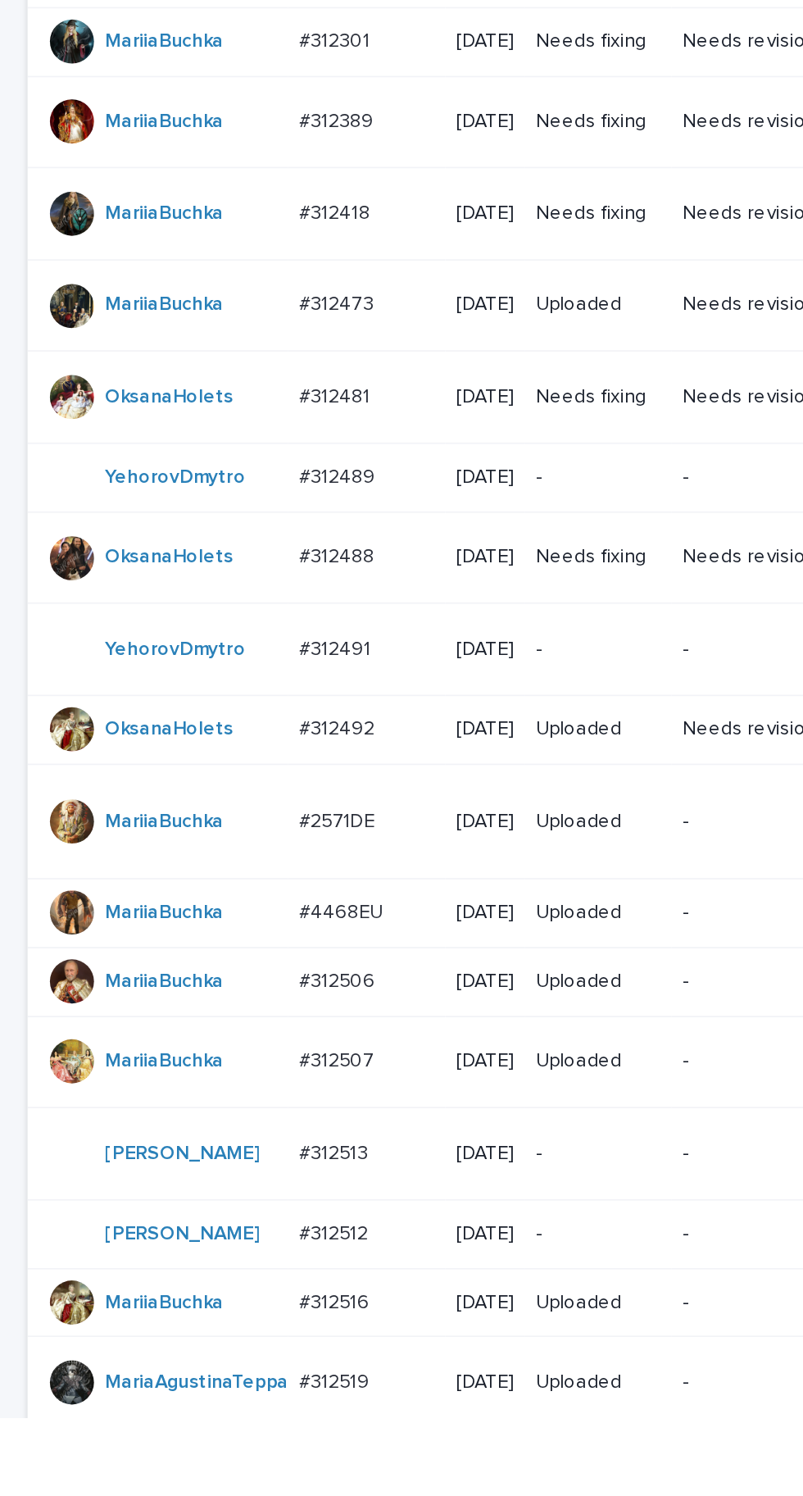
scroll to position [573, 0]
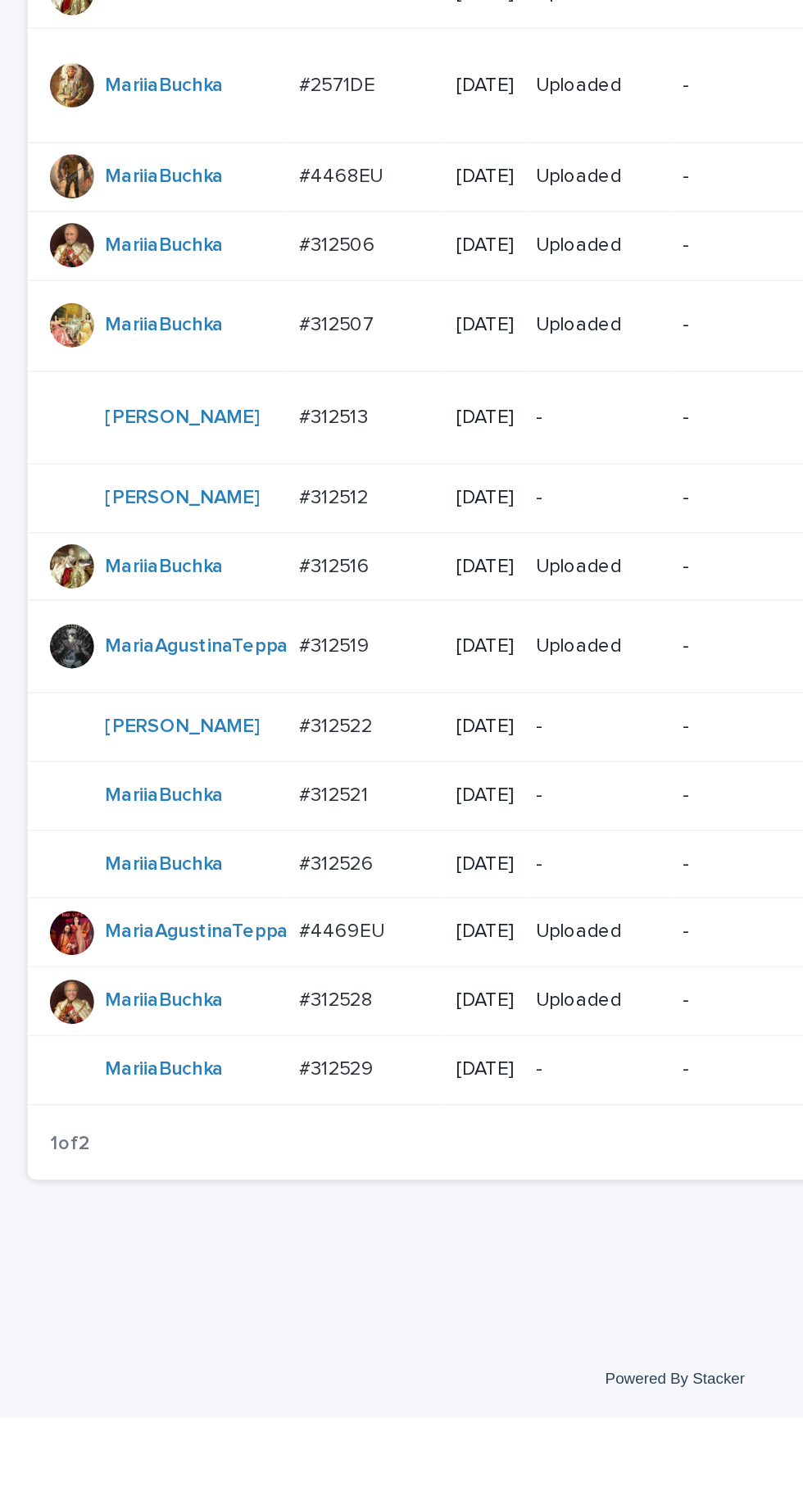
click at [210, 1003] on div "#312516 #312516" at bounding box center [218, 989] width 80 height 27
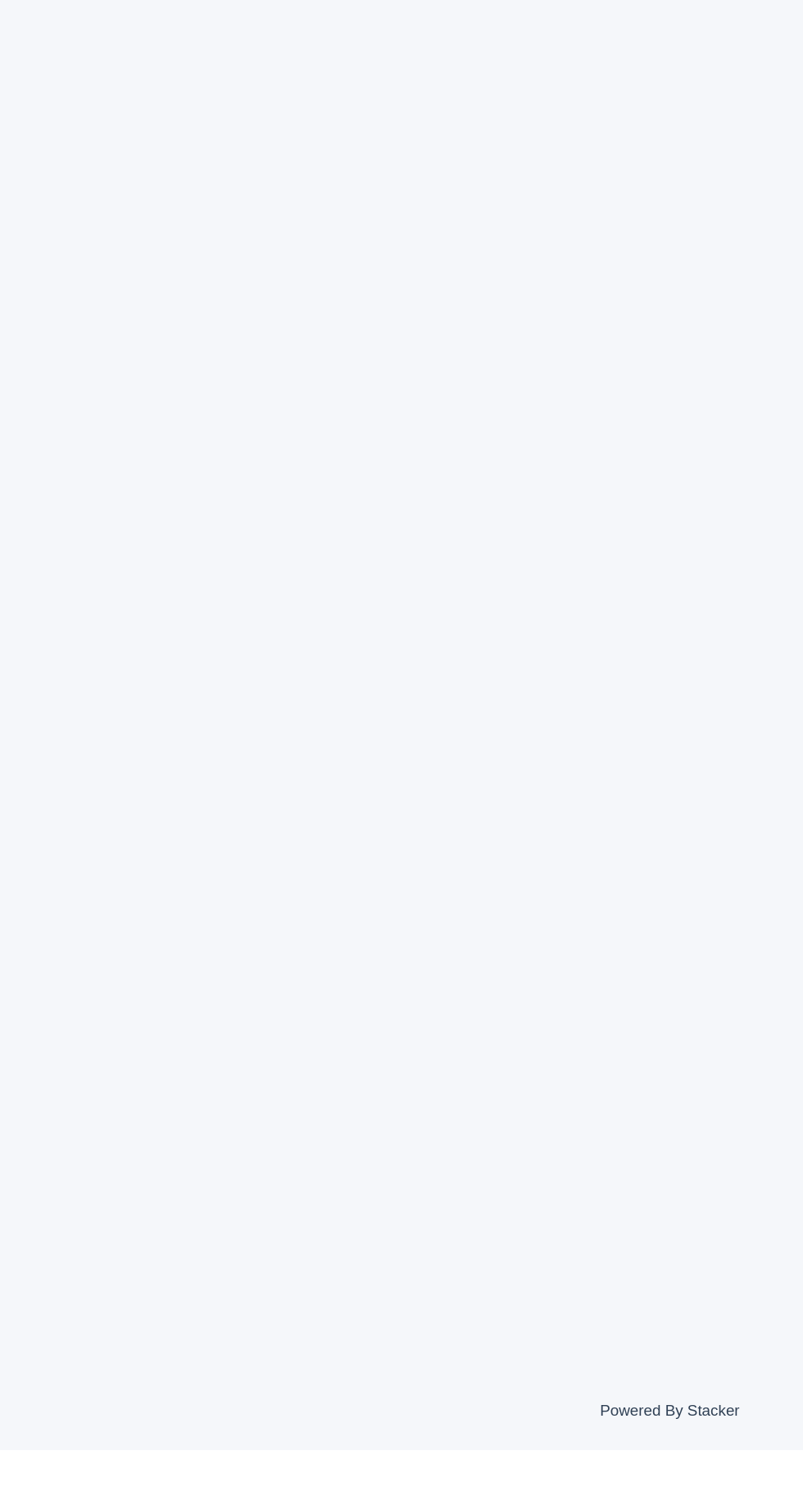
scroll to position [52, 0]
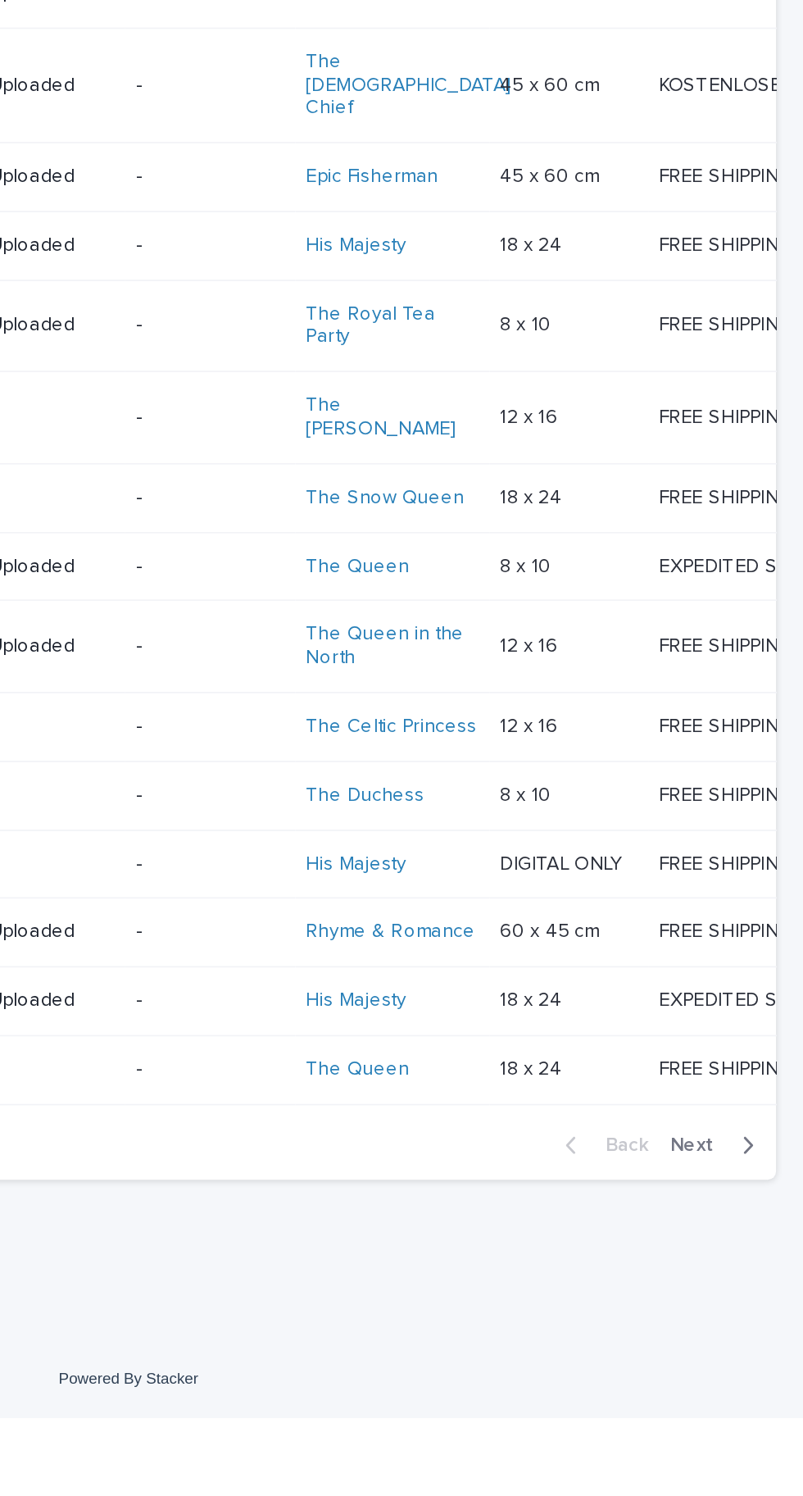
click at [745, 1339] on span "Next" at bounding box center [742, 1333] width 36 height 11
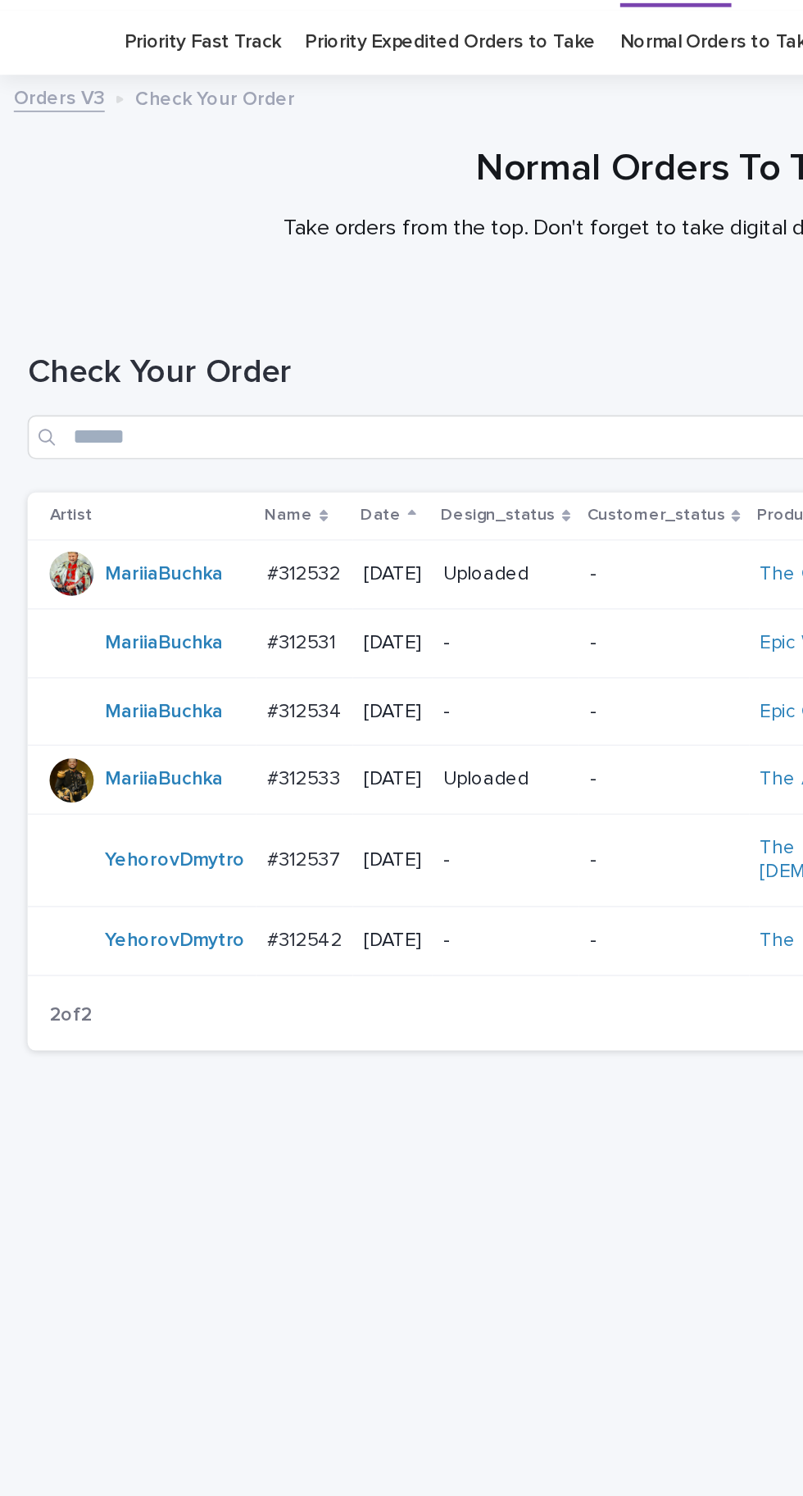
click at [181, 501] on p "#312533" at bounding box center [182, 508] width 47 height 17
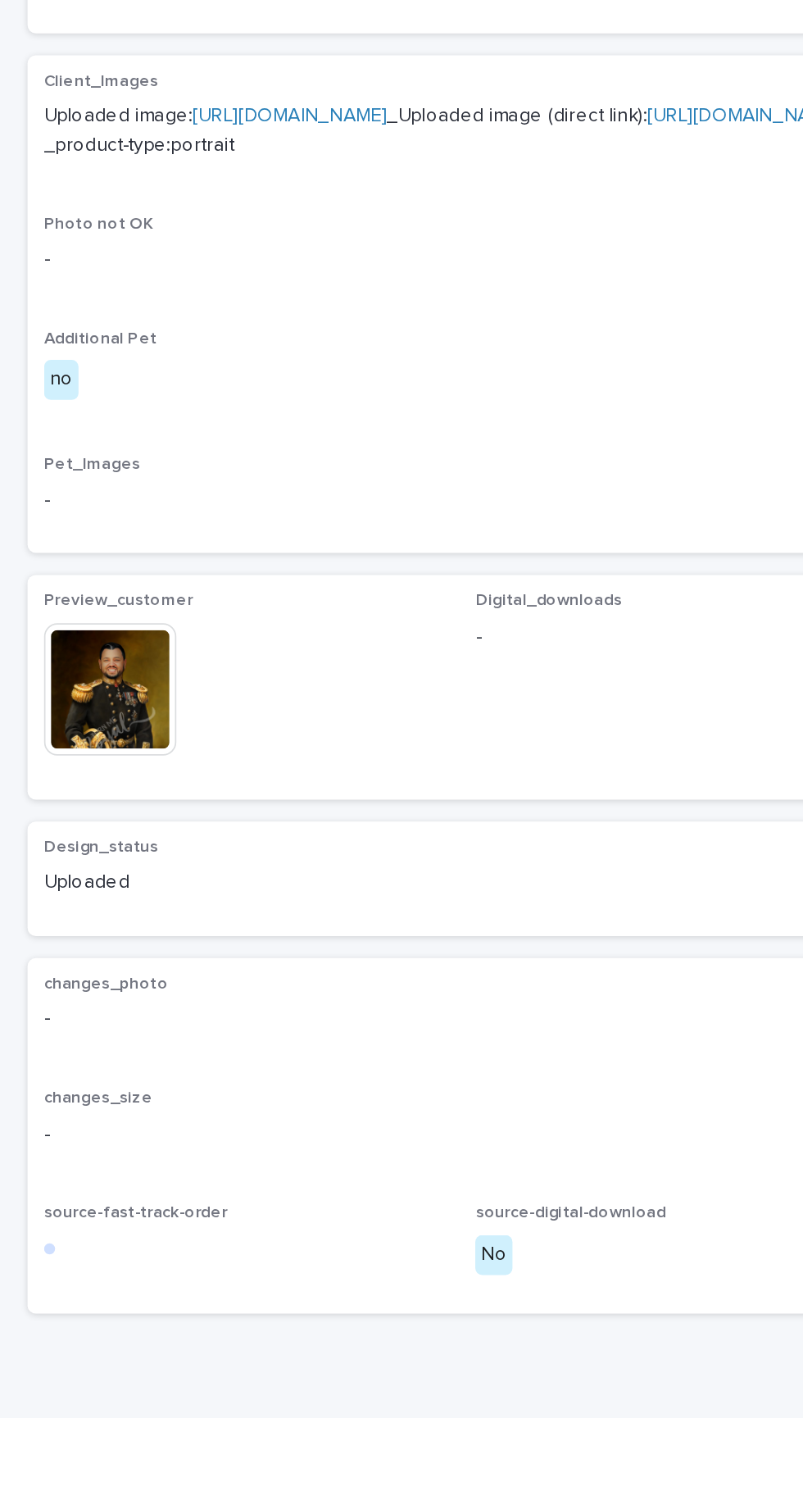
scroll to position [1, 0]
click at [77, 1086] on img at bounding box center [65, 1061] width 79 height 79
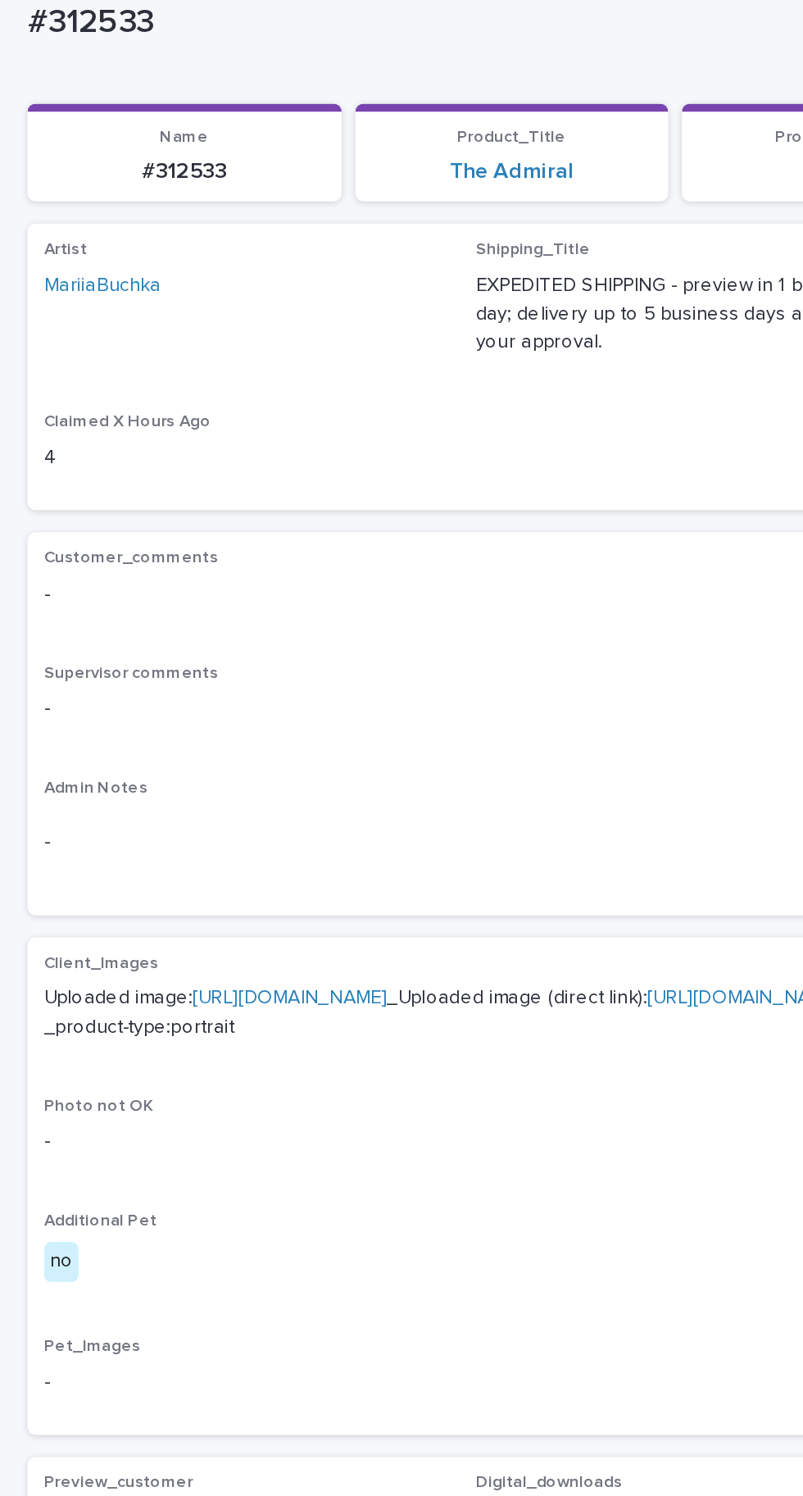
scroll to position [49, 0]
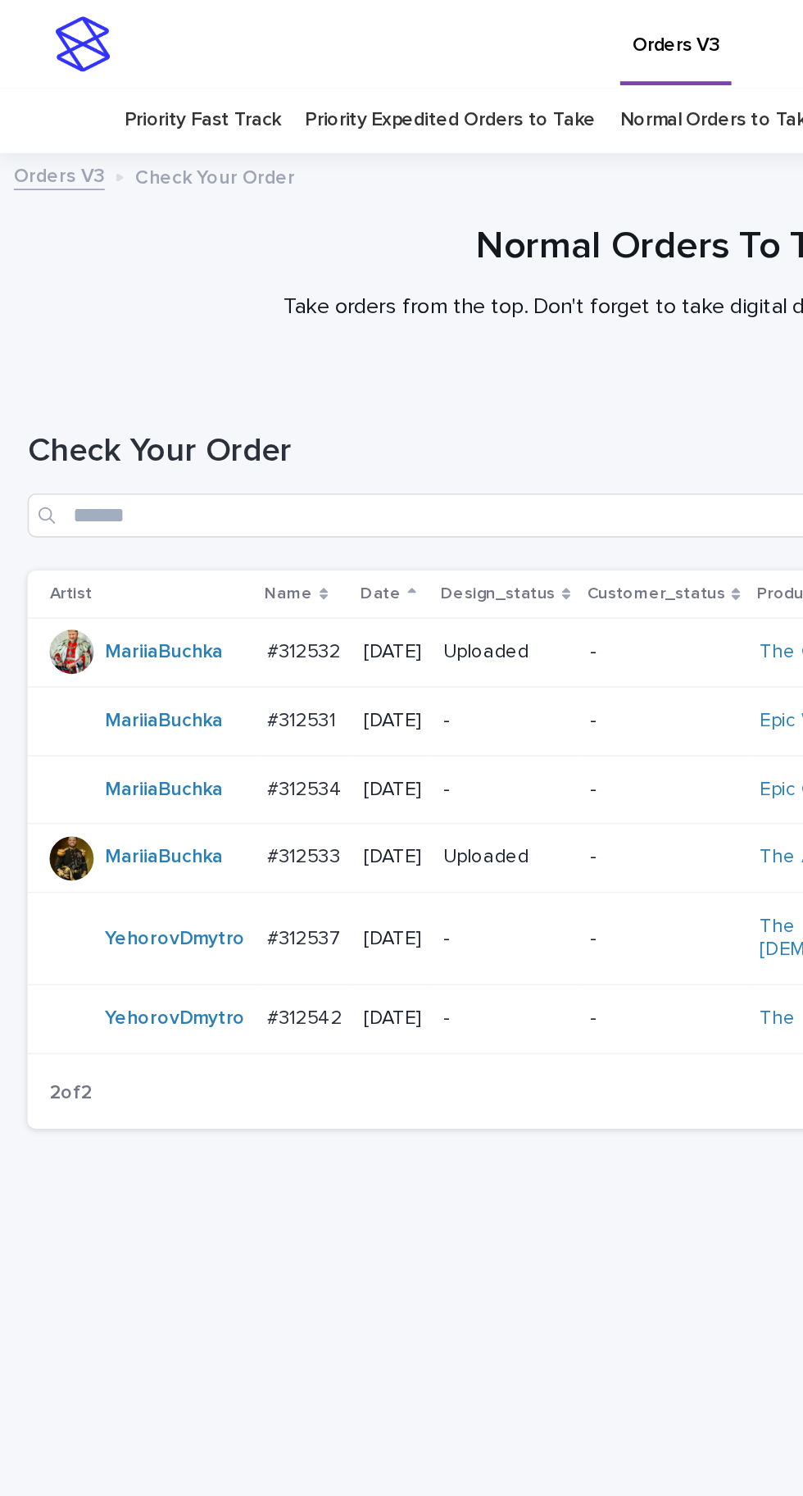
click at [191, 548] on p "#312537" at bounding box center [182, 556] width 47 height 17
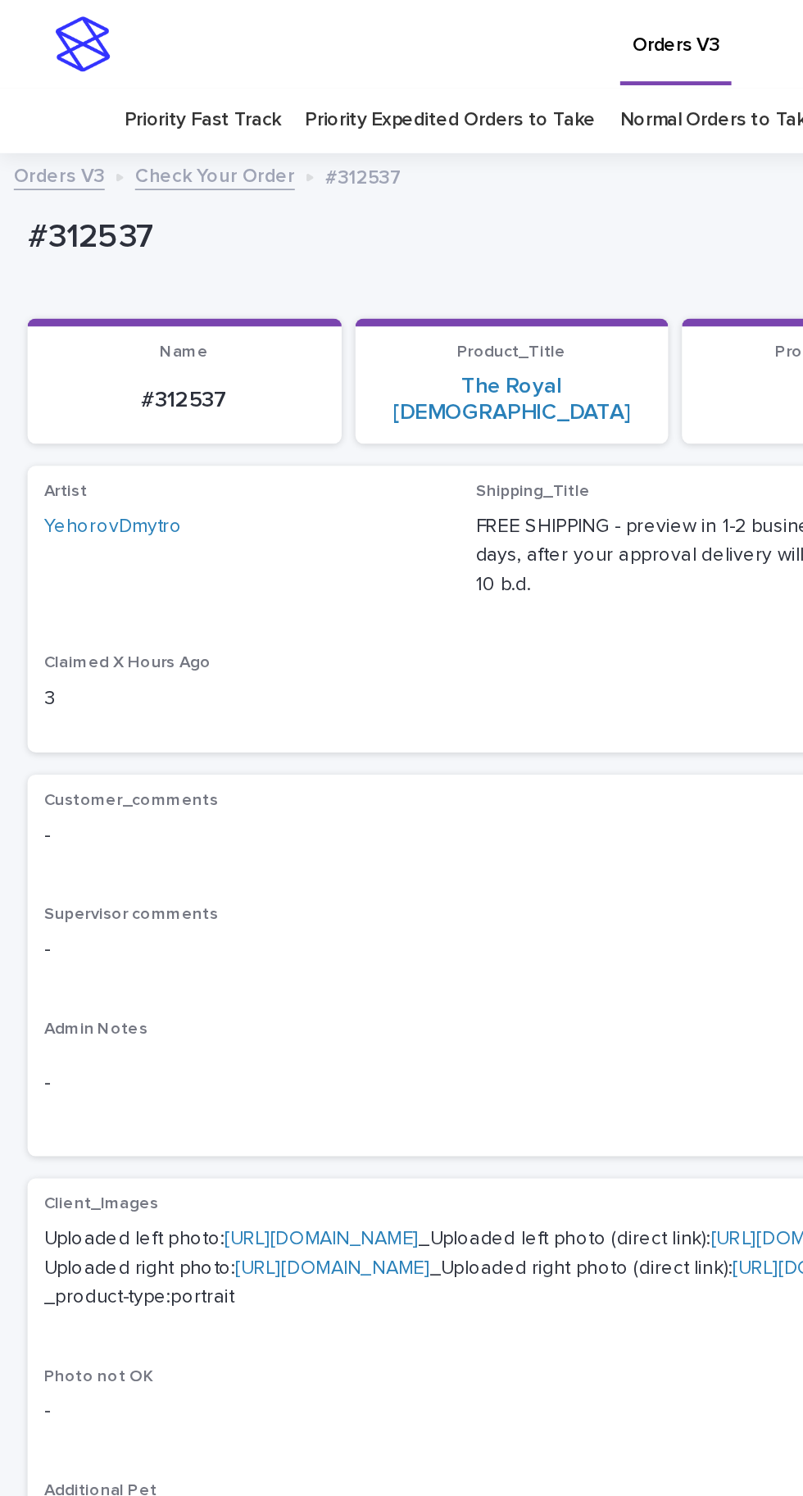
scroll to position [69, 0]
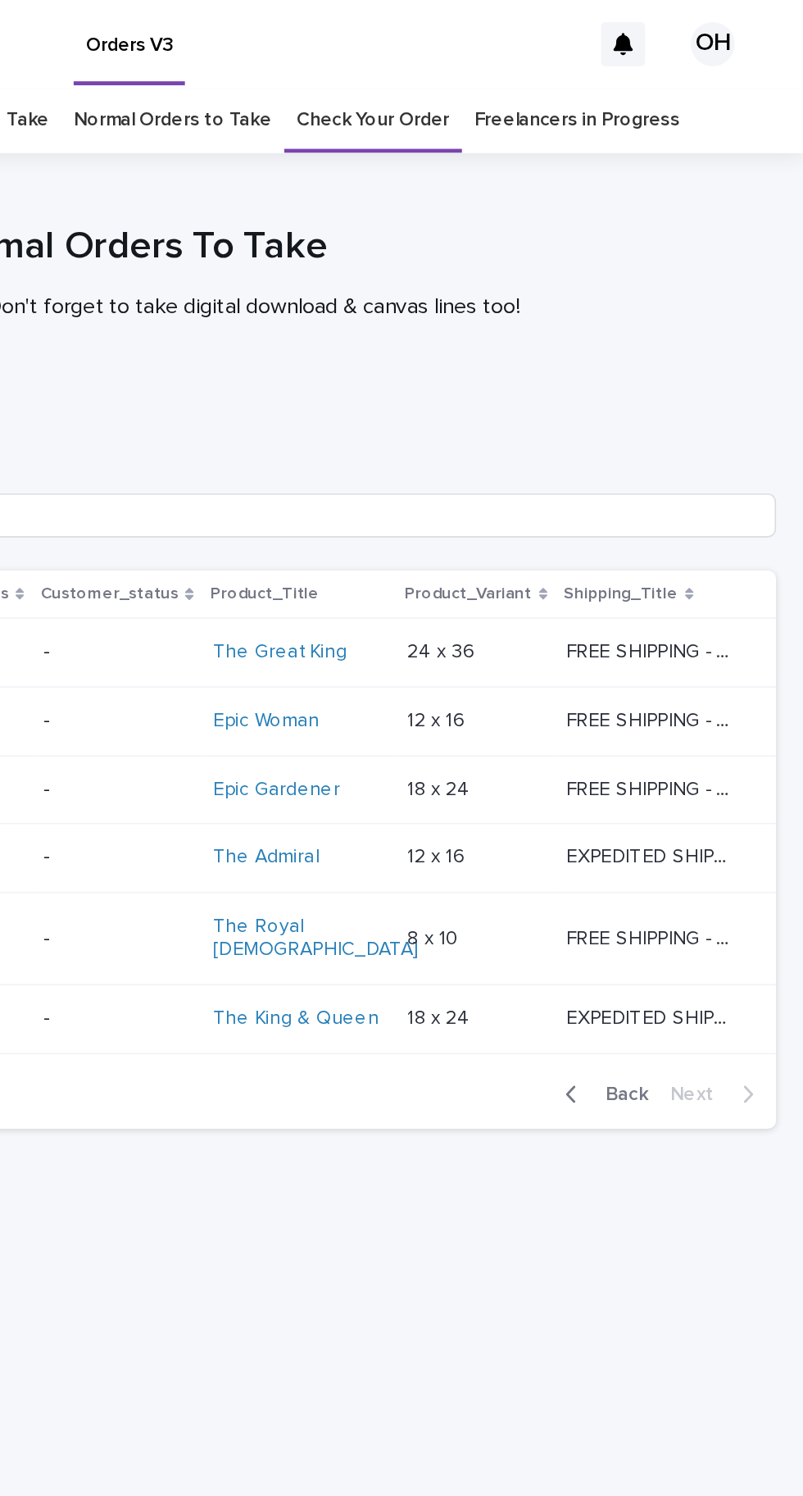
click at [694, 645] on span "Back" at bounding box center [692, 650] width 35 height 11
